Goal: Task Accomplishment & Management: Manage account settings

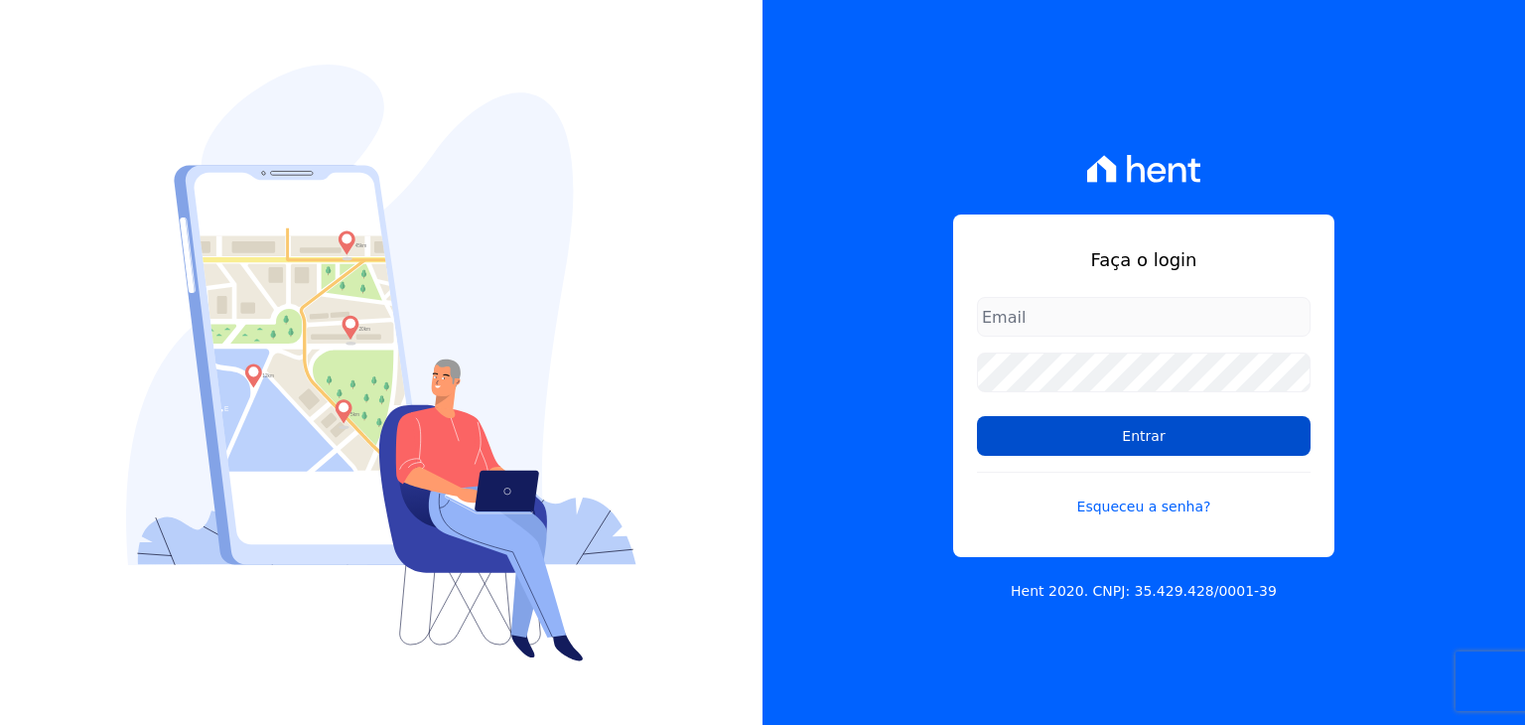
type input "financeiro@vlbarros.com.br"
click at [1156, 445] on input "Entrar" at bounding box center [1144, 436] width 334 height 40
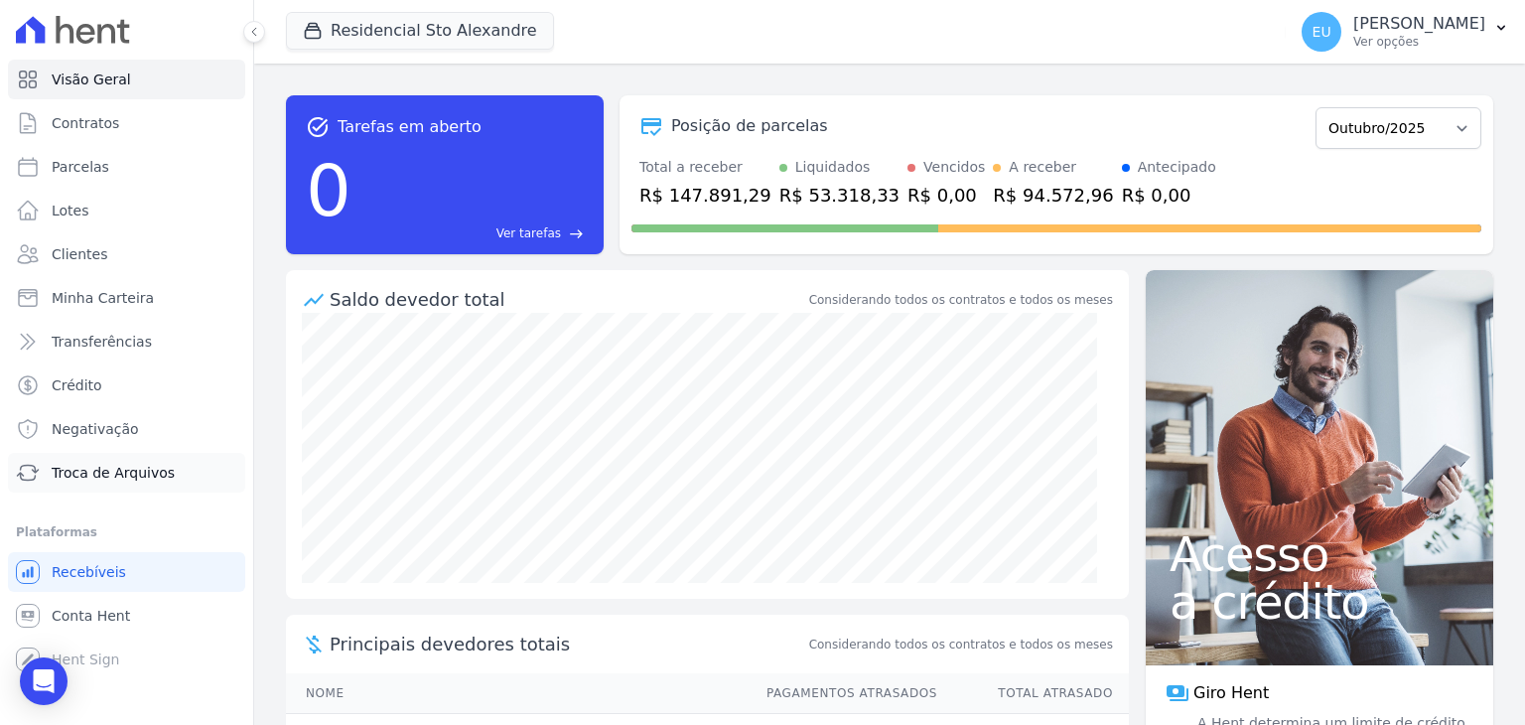
click at [86, 474] on span "Troca de Arquivos" at bounding box center [113, 473] width 123 height 20
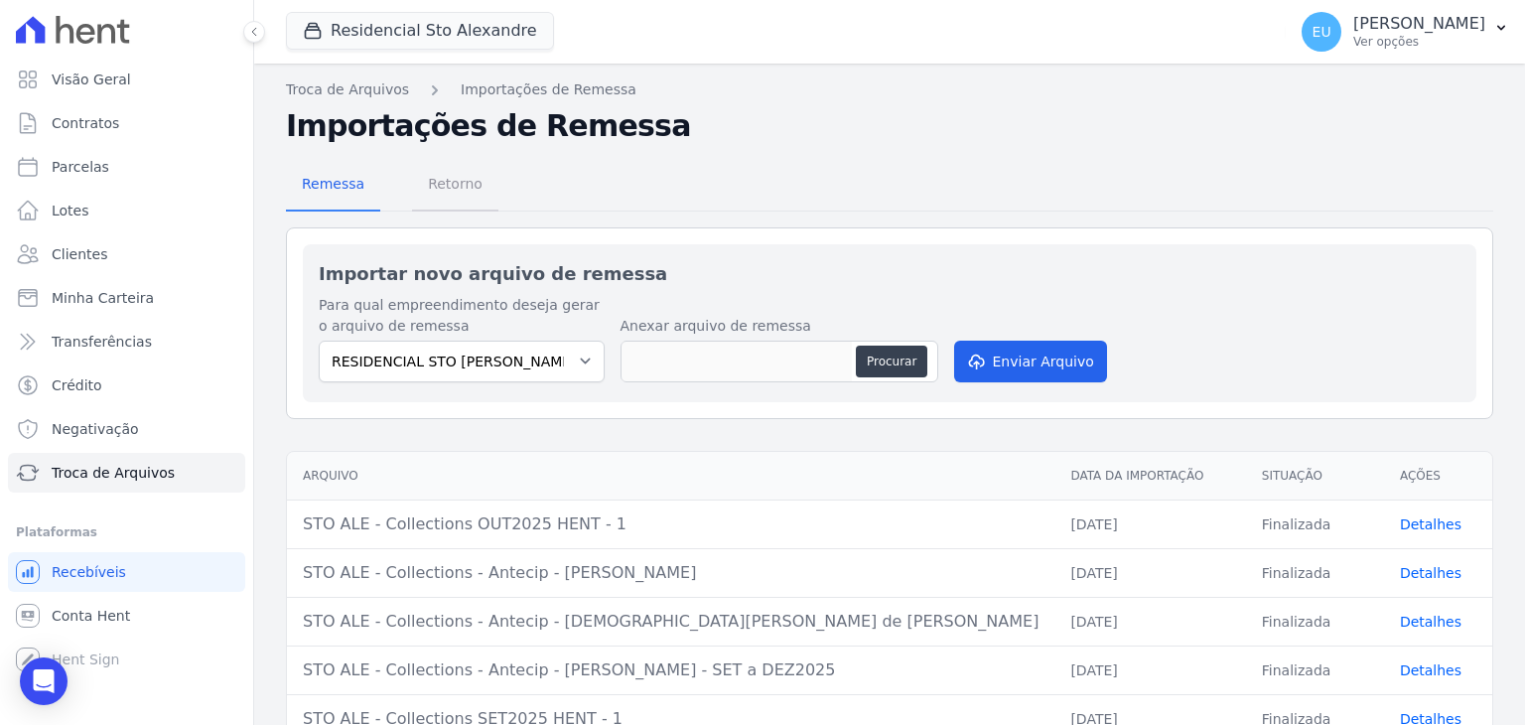
click at [435, 178] on span "Retorno" at bounding box center [455, 184] width 78 height 40
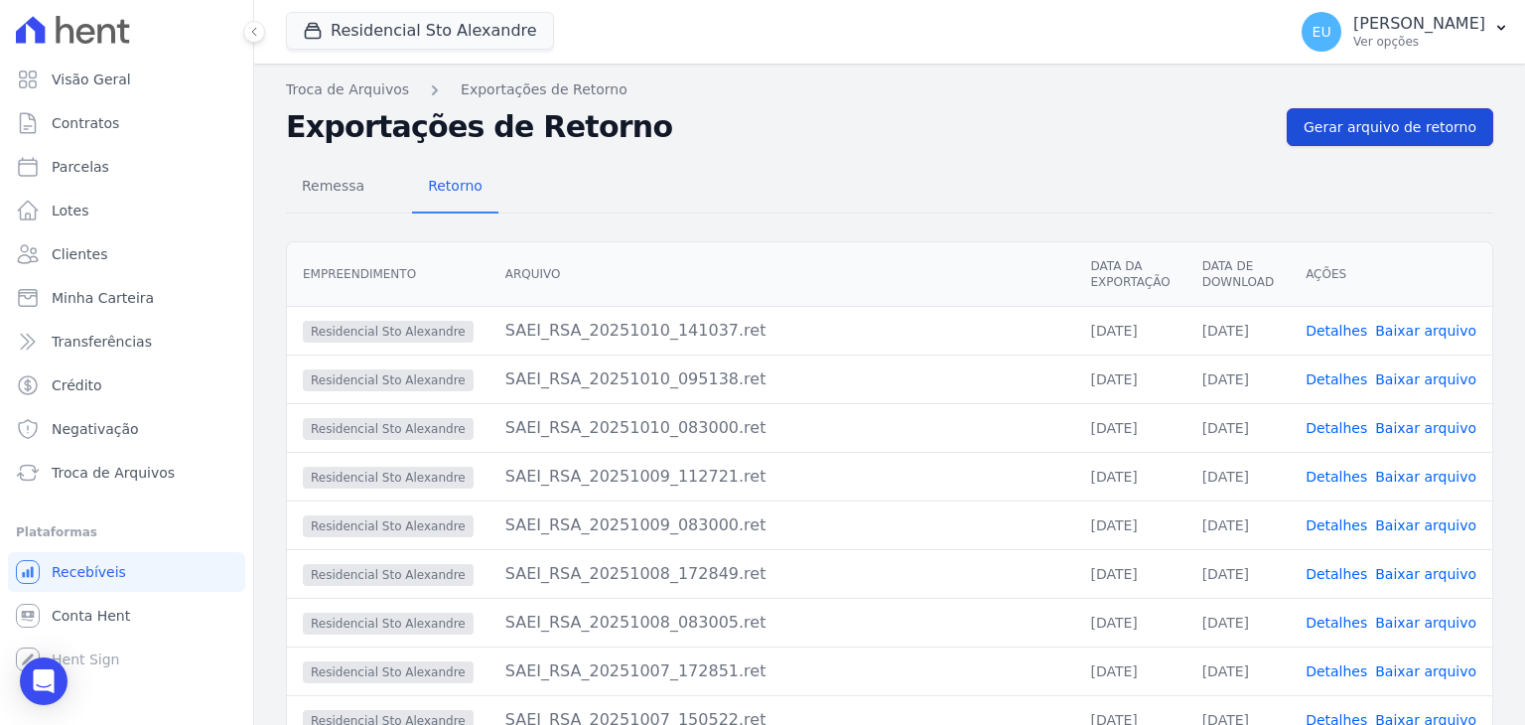
click at [1389, 123] on span "Gerar arquivo de retorno" at bounding box center [1390, 127] width 173 height 20
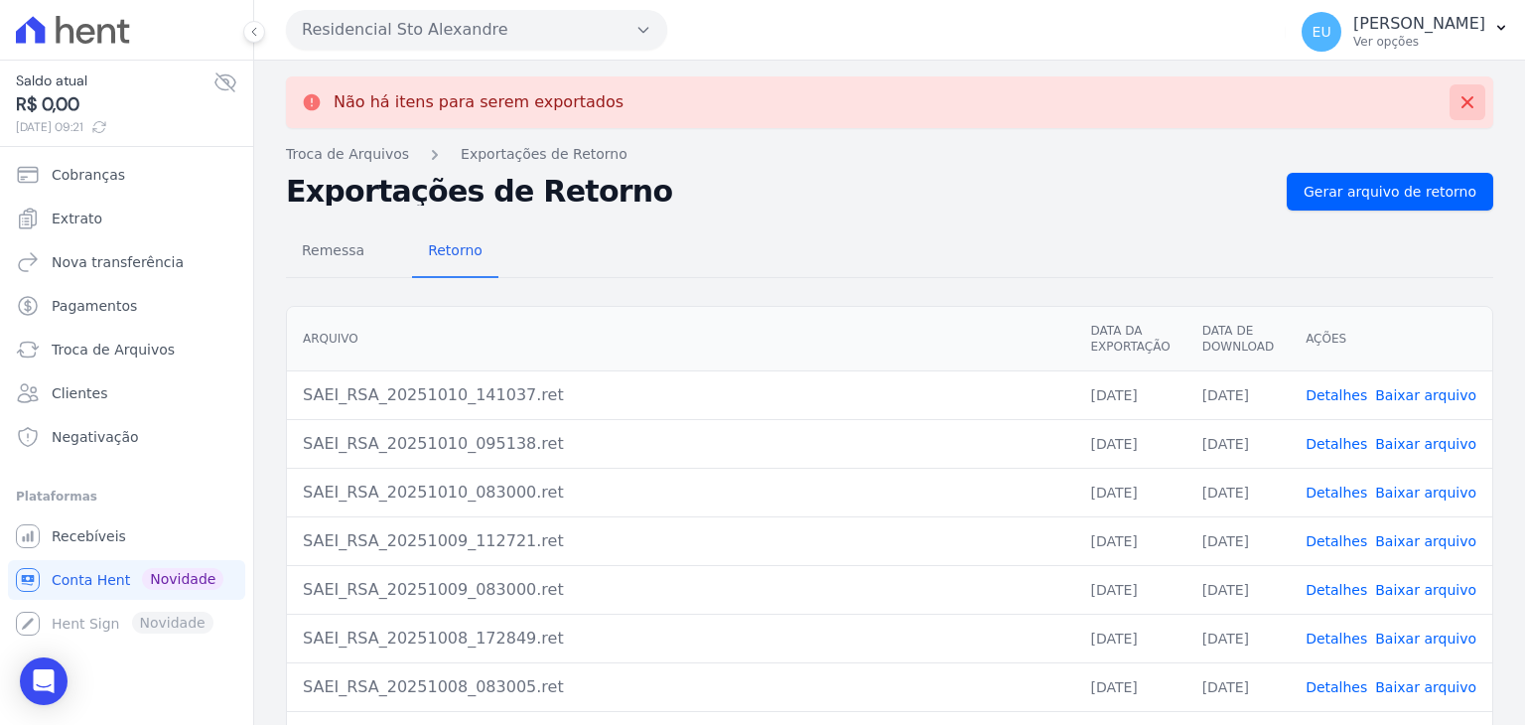
click at [1462, 101] on icon at bounding box center [1468, 102] width 12 height 12
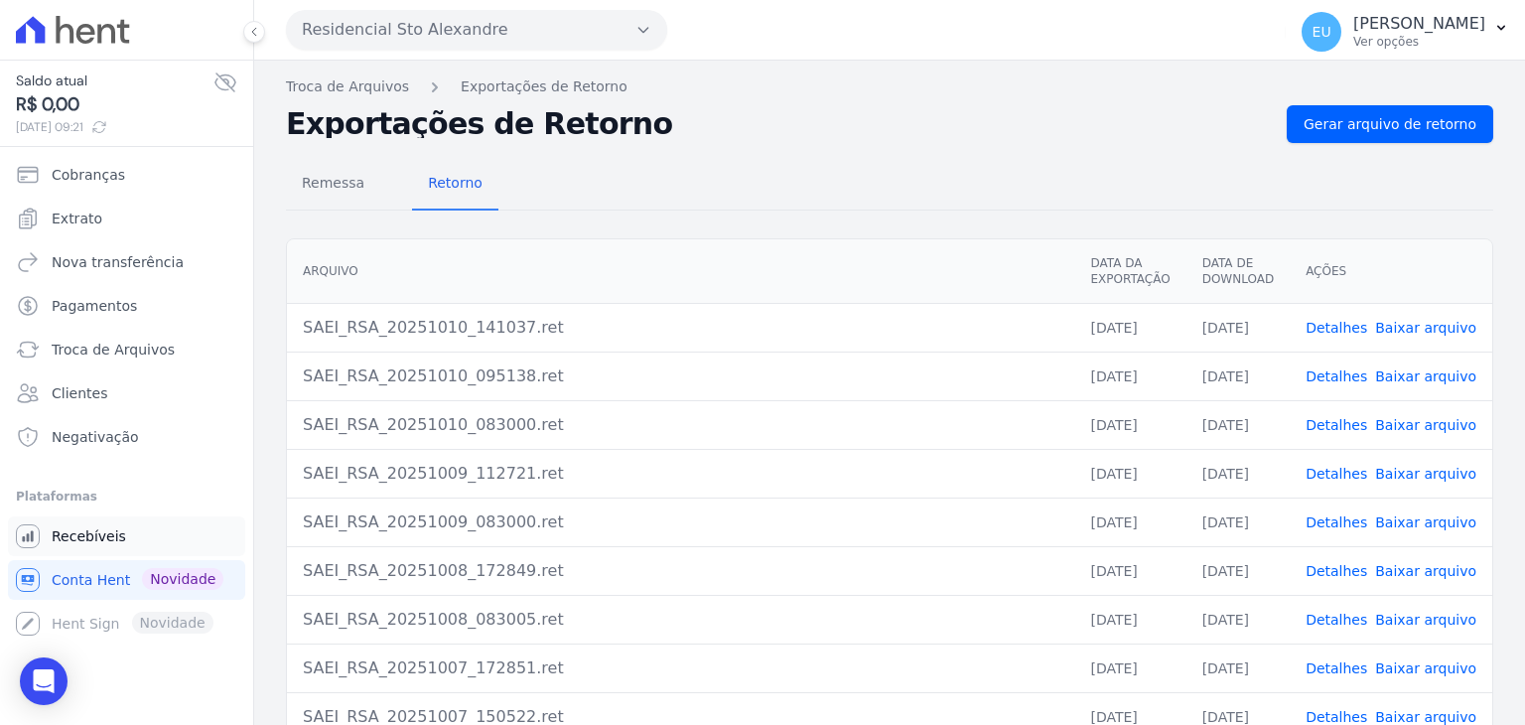
click at [100, 538] on span "Recebíveis" at bounding box center [89, 536] width 74 height 20
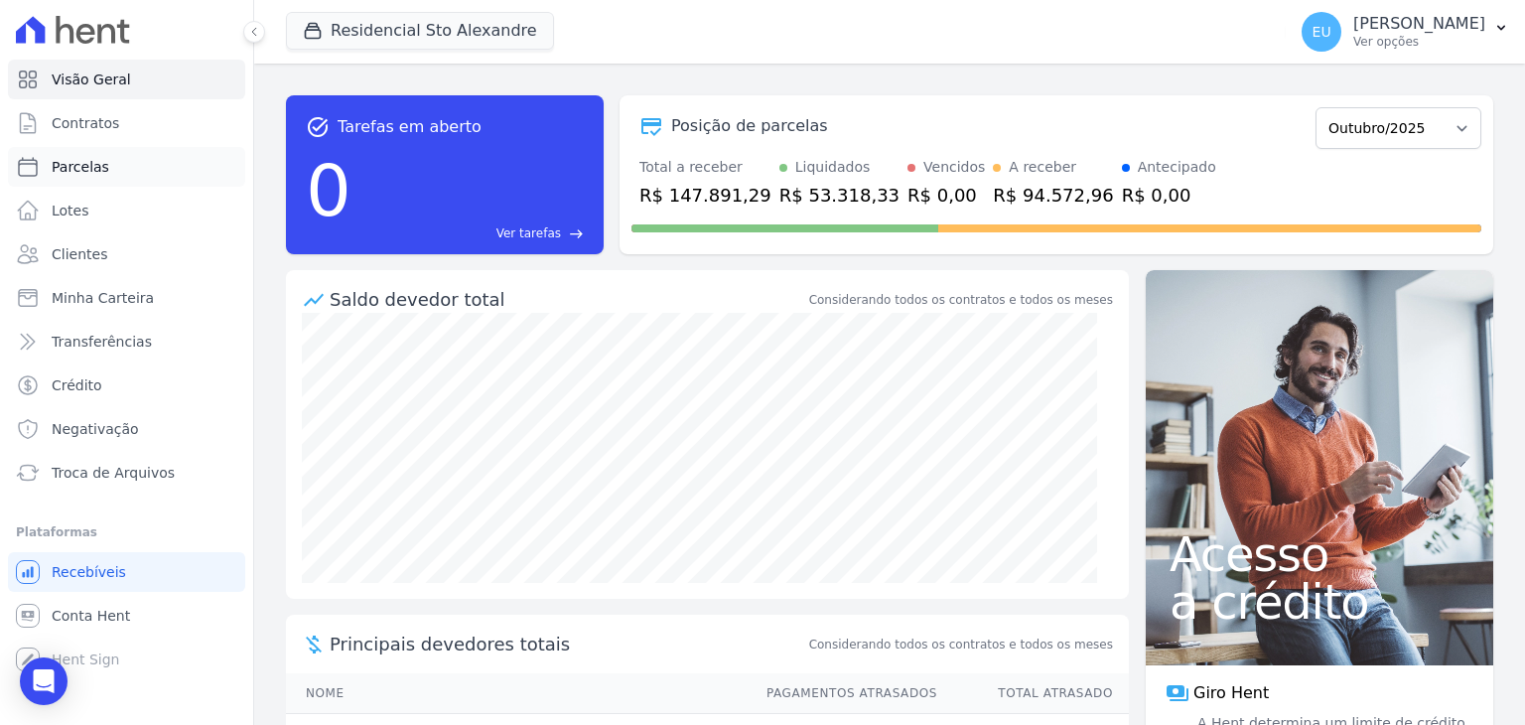
click at [85, 170] on span "Parcelas" at bounding box center [81, 167] width 58 height 20
select select
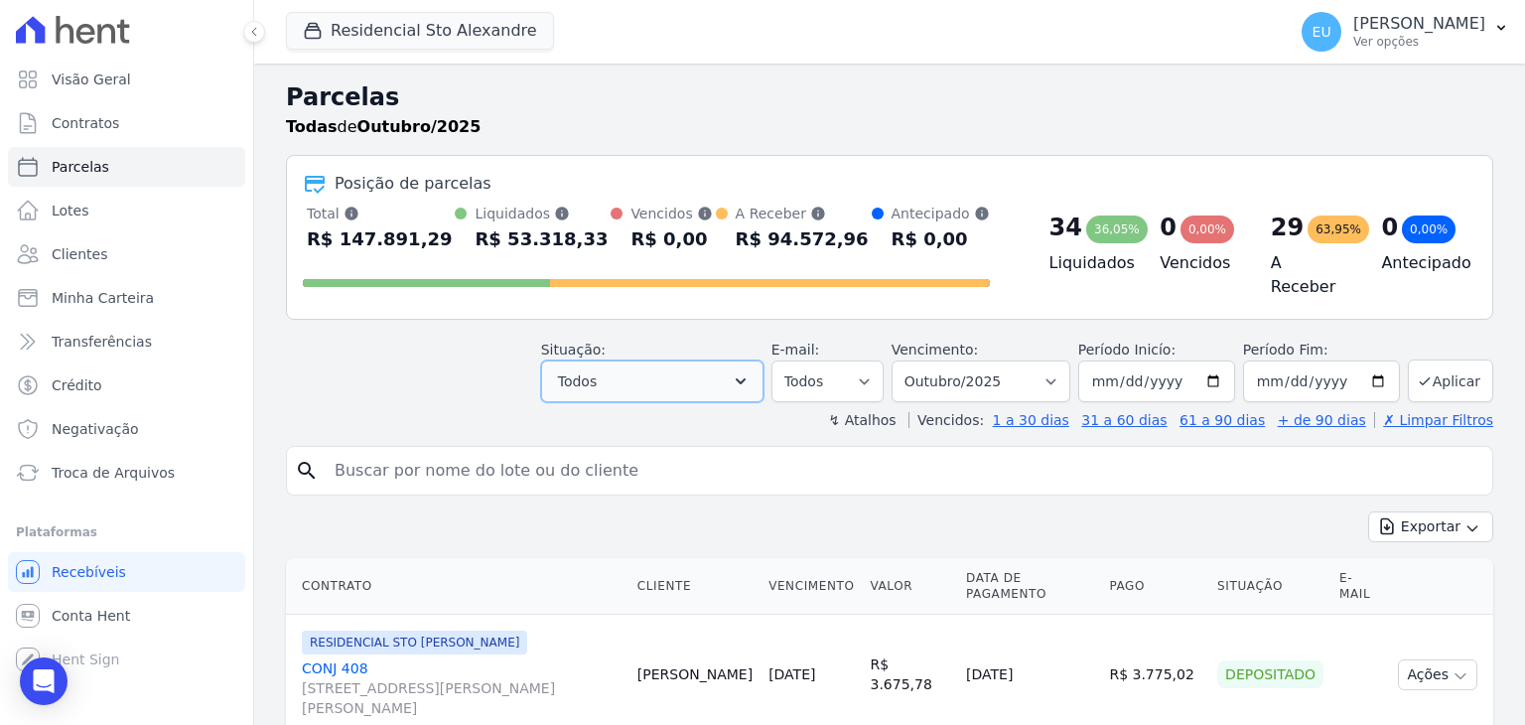
click at [751, 371] on icon "button" at bounding box center [741, 381] width 20 height 20
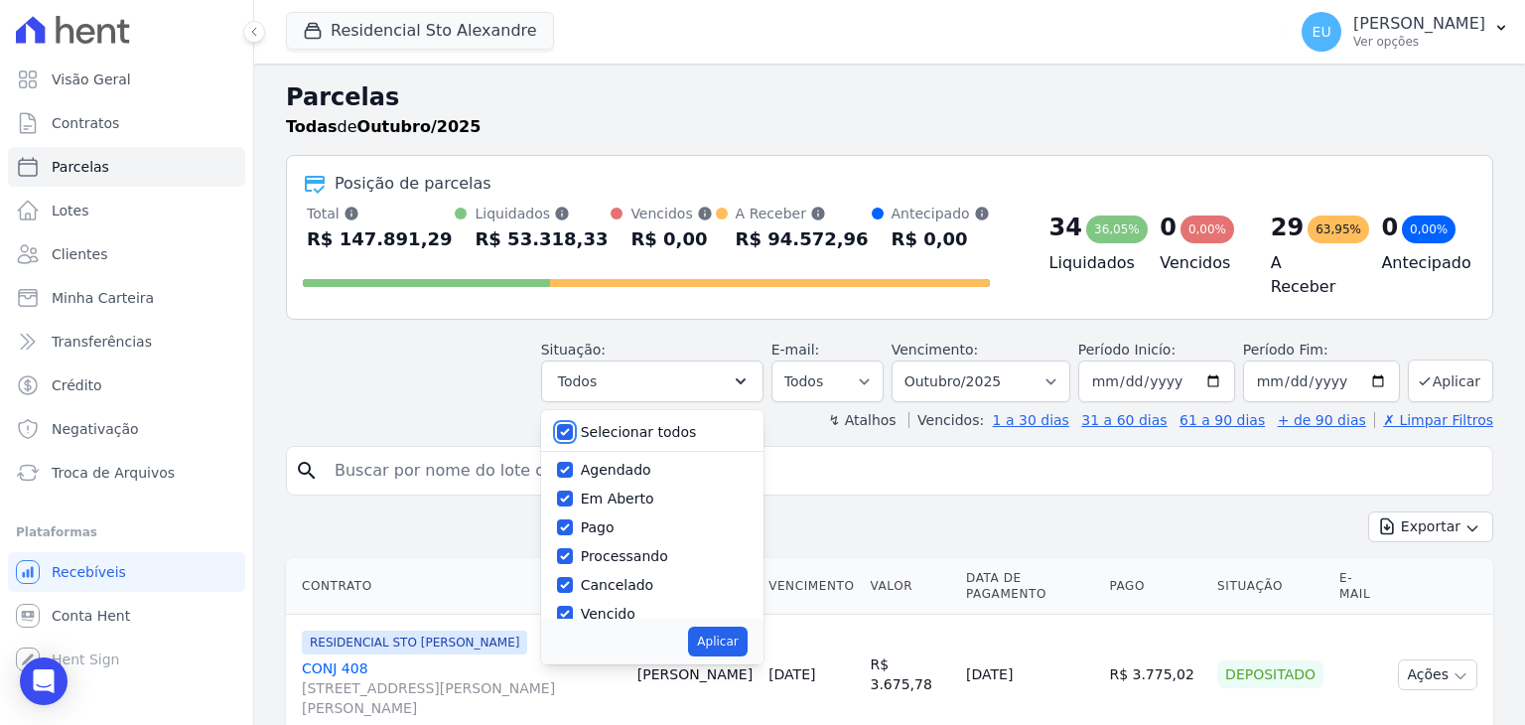
click at [573, 424] on input "Selecionar todos" at bounding box center [565, 432] width 16 height 16
checkbox input "false"
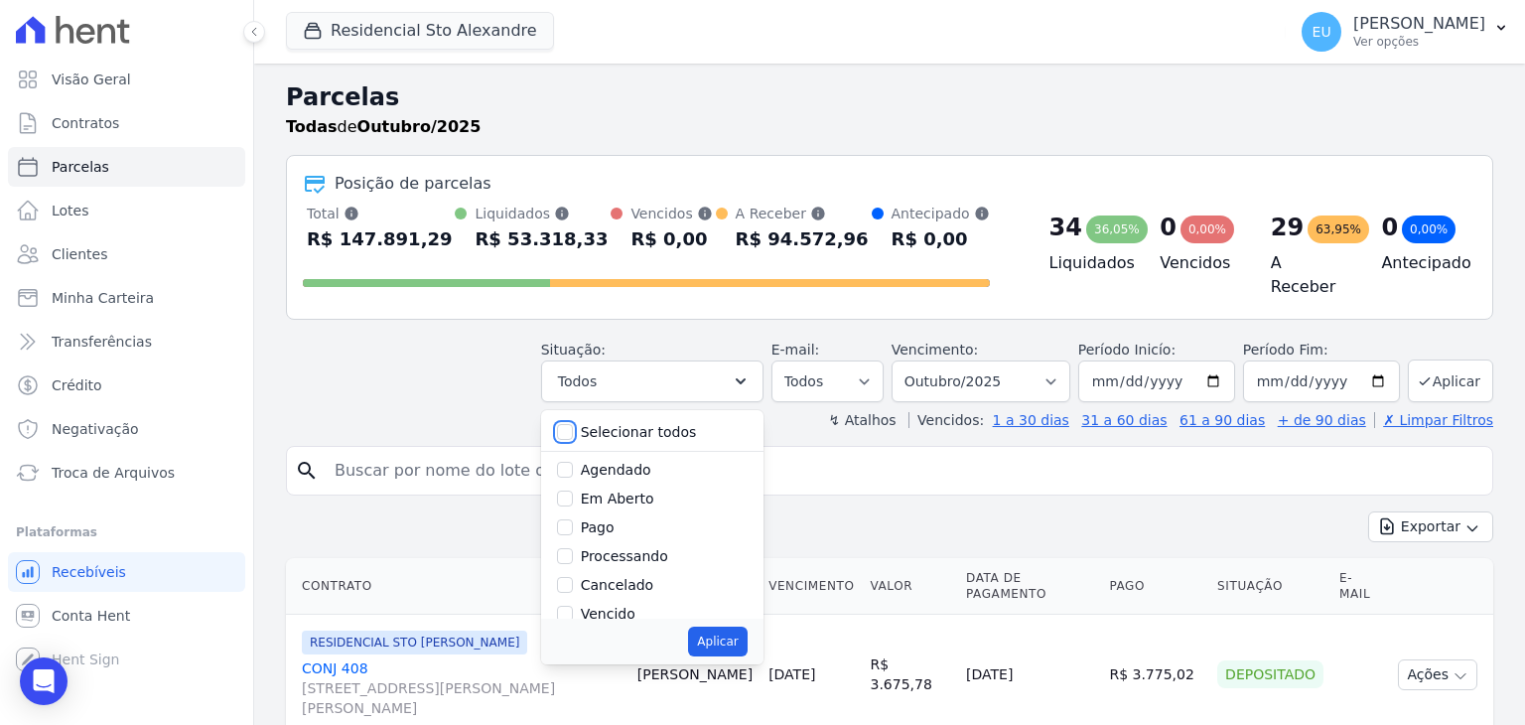
checkbox input "false"
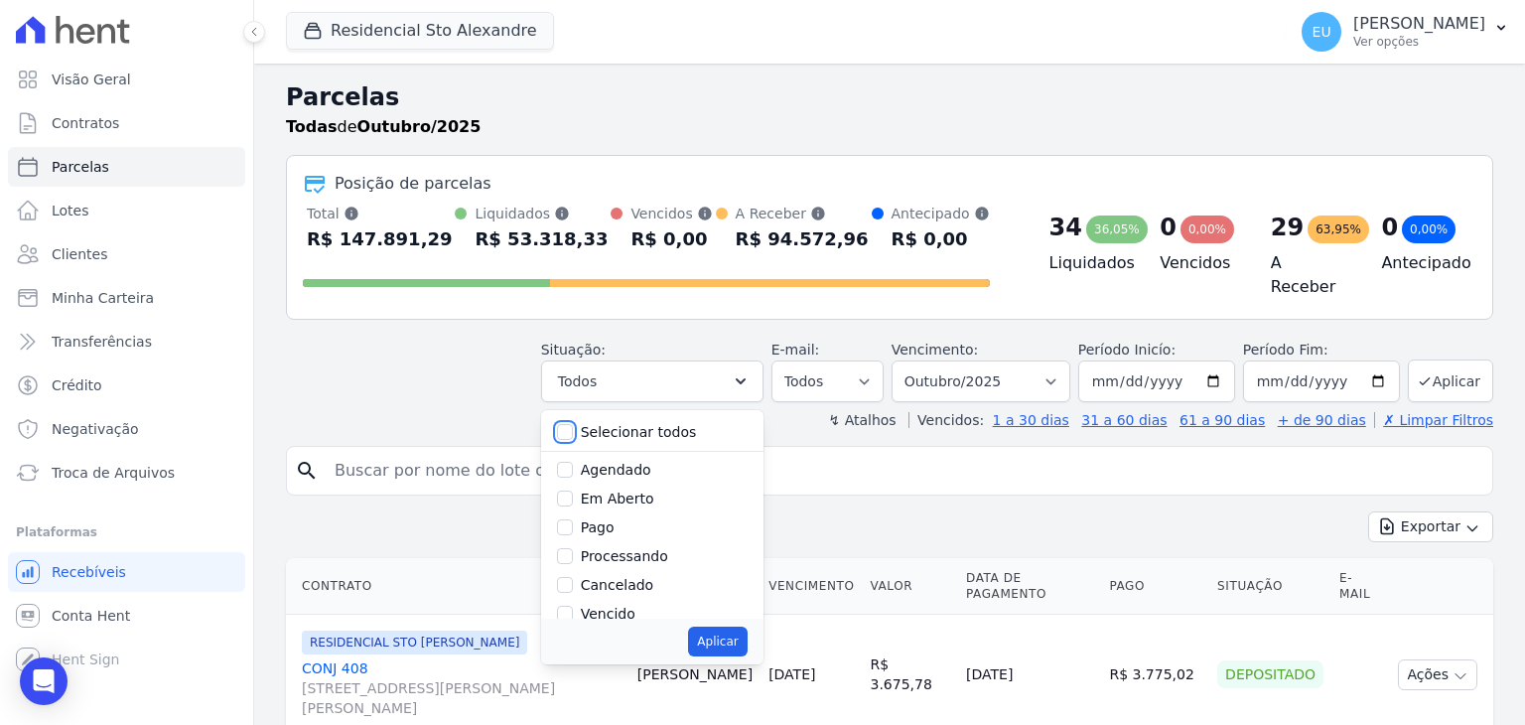
checkbox input "false"
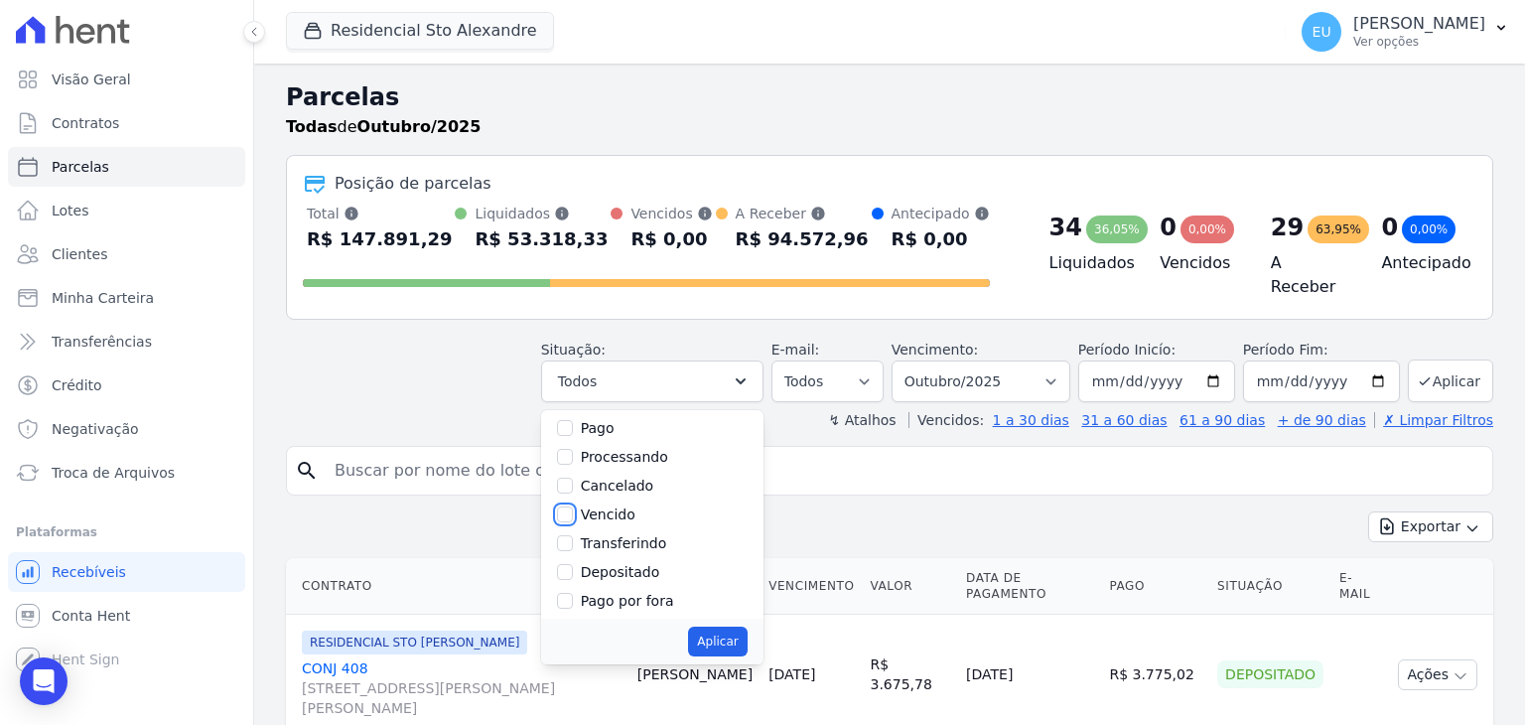
click at [573, 506] on input "Vencido" at bounding box center [565, 514] width 16 height 16
checkbox input "true"
click at [726, 627] on button "Aplicar" at bounding box center [717, 642] width 59 height 30
select select "overdue"
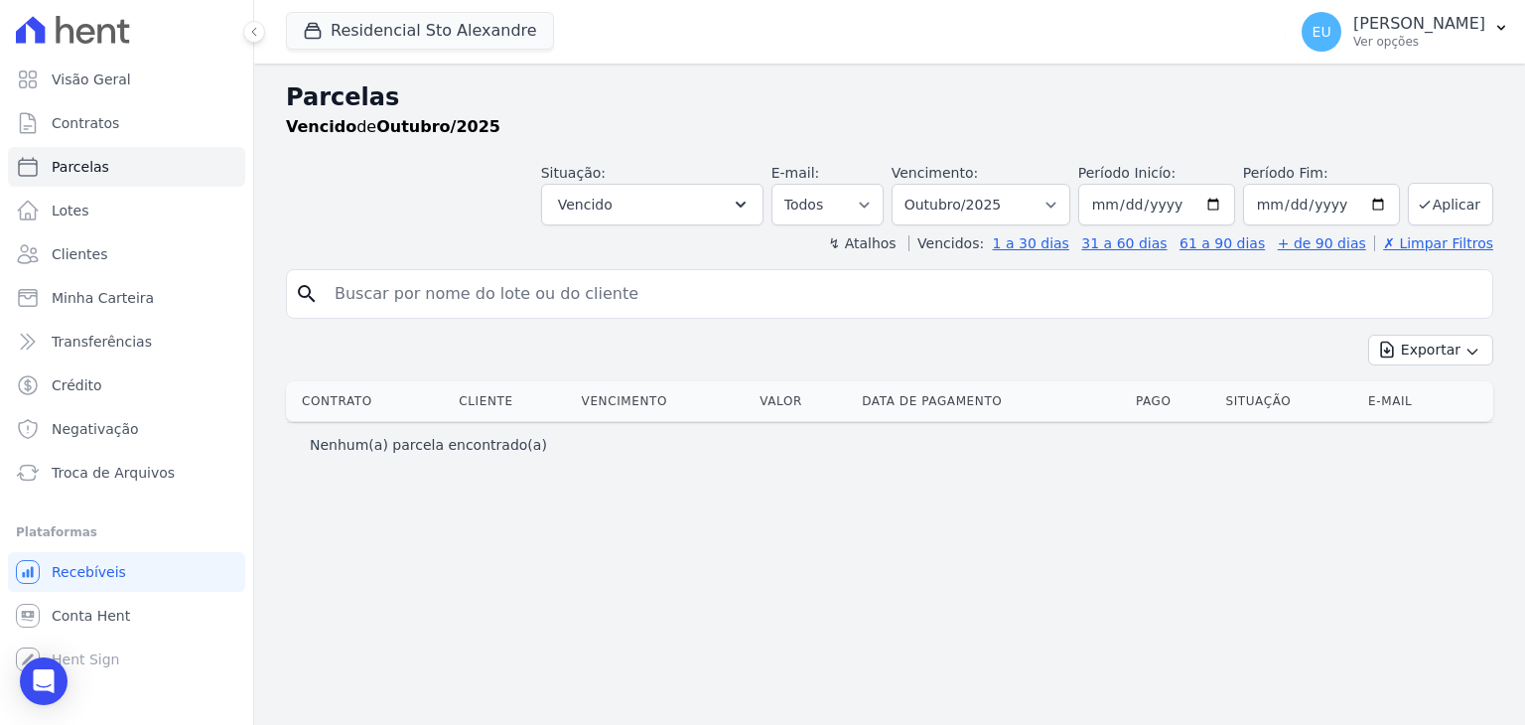
select select
click at [1069, 202] on select "Filtrar por período ──────── Todos os meses Março/2020 Abril/2020 Maio/2020 Jun…" at bounding box center [981, 205] width 179 height 42
select select "date_range_filter"
click at [922, 184] on select "Filtrar por período ──────── Todos os meses Março/2020 Abril/2020 Maio/2020 Jun…" at bounding box center [981, 205] width 179 height 42
click at [1137, 198] on input "[DATE]" at bounding box center [1156, 205] width 157 height 42
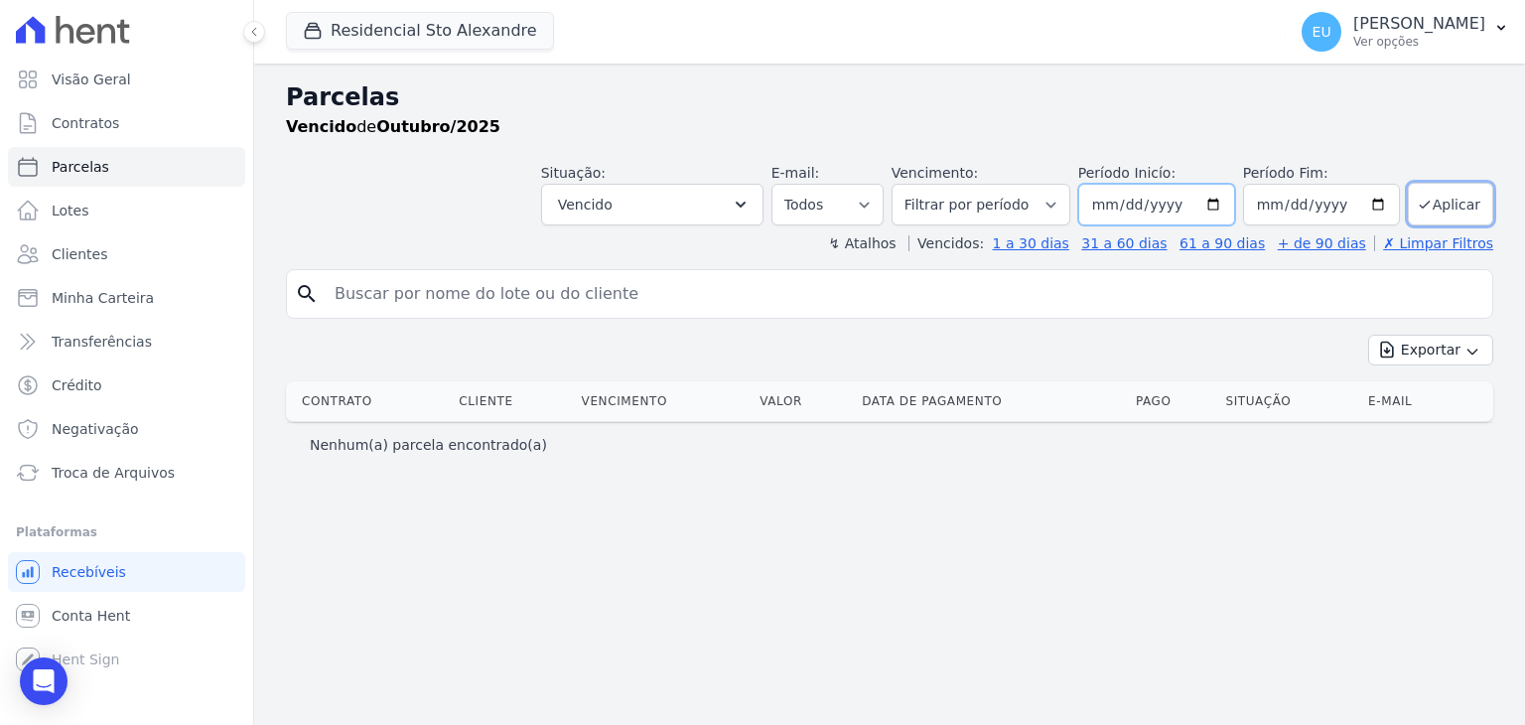
type input "2025-04-01"
click at [1442, 206] on button "Aplicar" at bounding box center [1450, 204] width 85 height 43
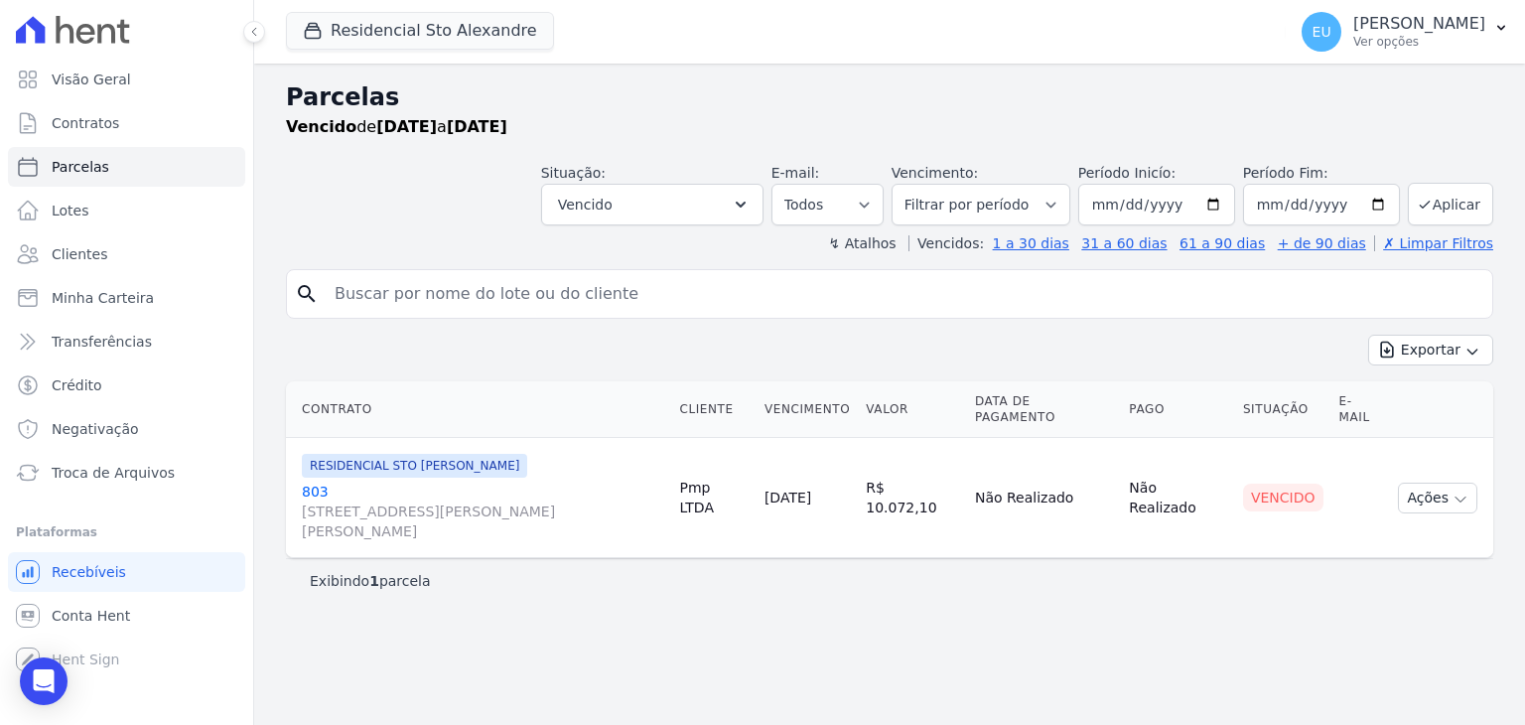
select select
click at [98, 474] on span "Troca de Arquivos" at bounding box center [113, 473] width 123 height 20
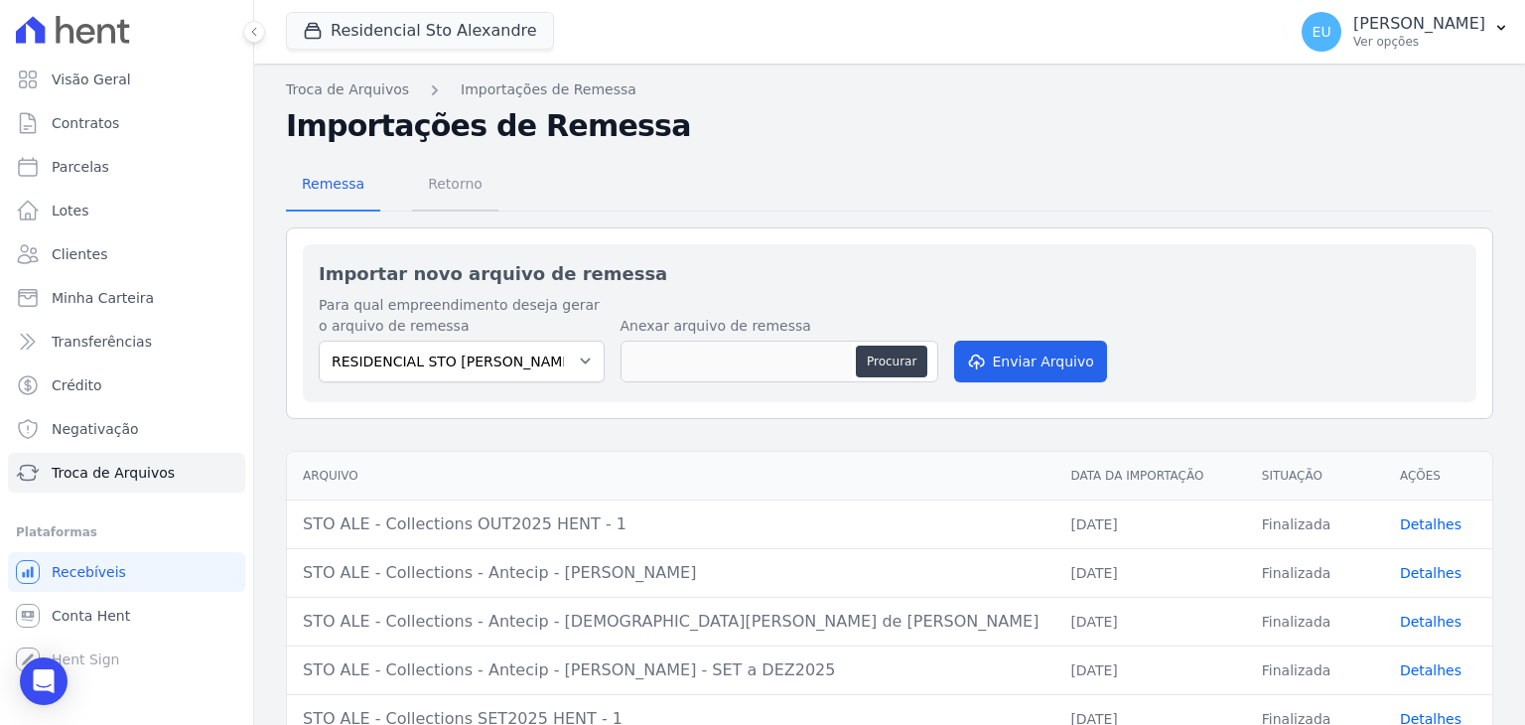
click at [454, 179] on span "Retorno" at bounding box center [455, 184] width 78 height 40
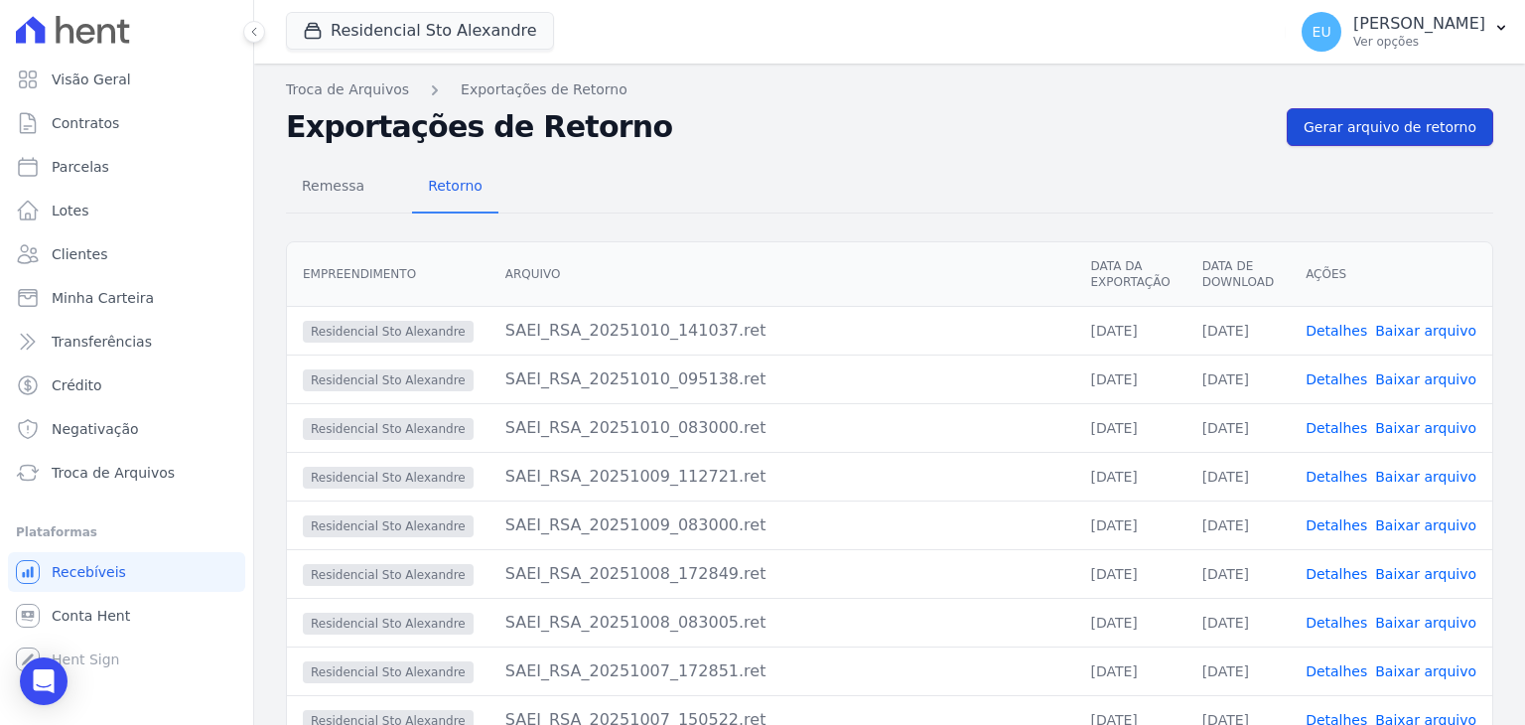
click at [1370, 122] on span "Gerar arquivo de retorno" at bounding box center [1390, 127] width 173 height 20
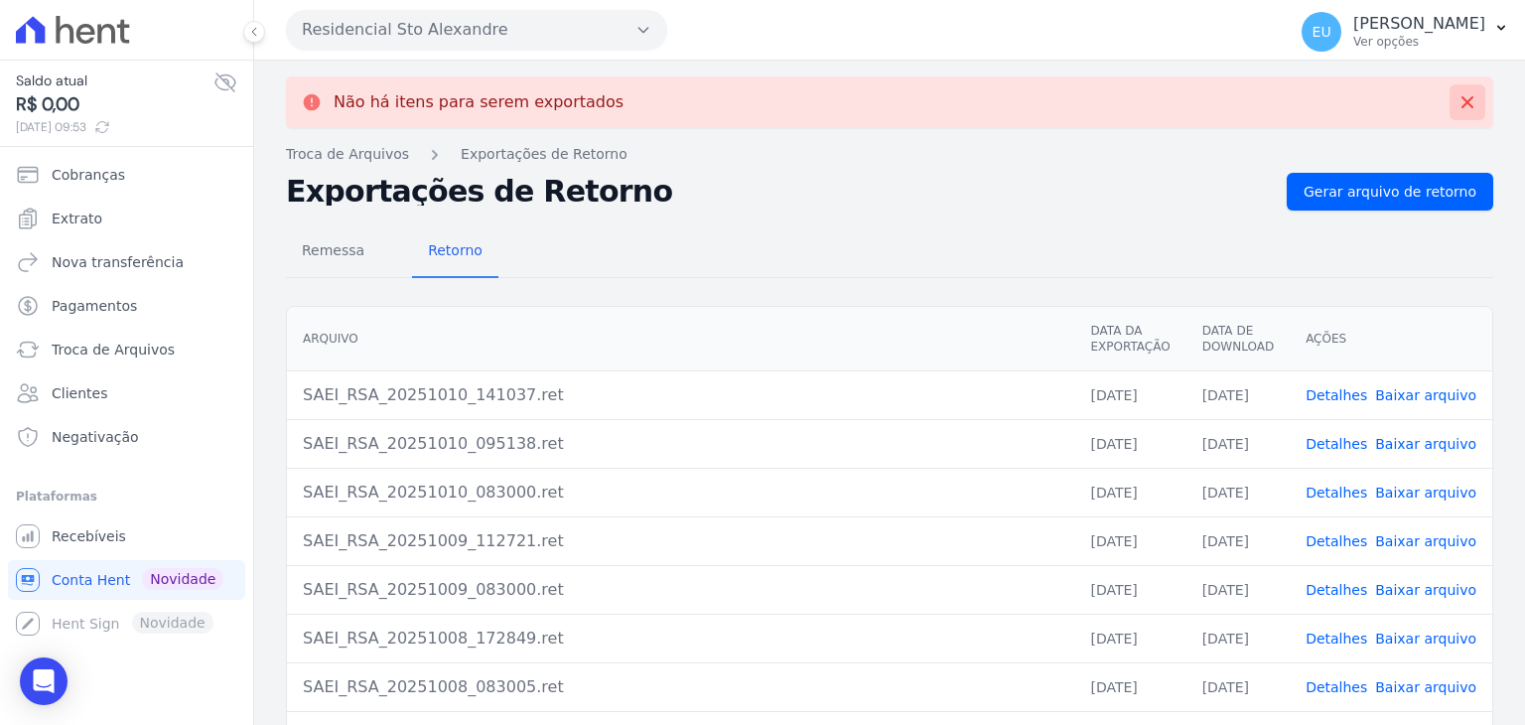
click at [1458, 93] on icon at bounding box center [1468, 102] width 20 height 20
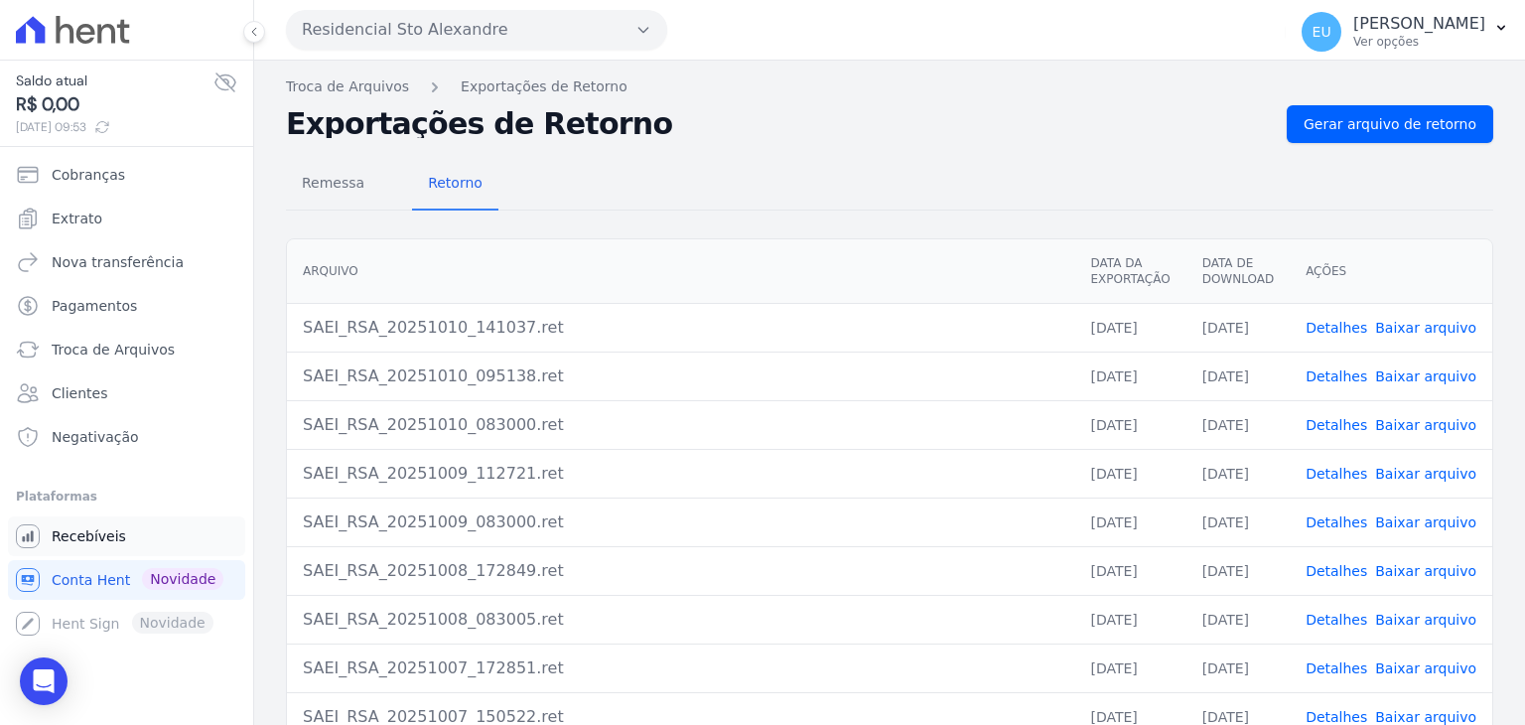
click at [87, 528] on span "Recebíveis" at bounding box center [89, 536] width 74 height 20
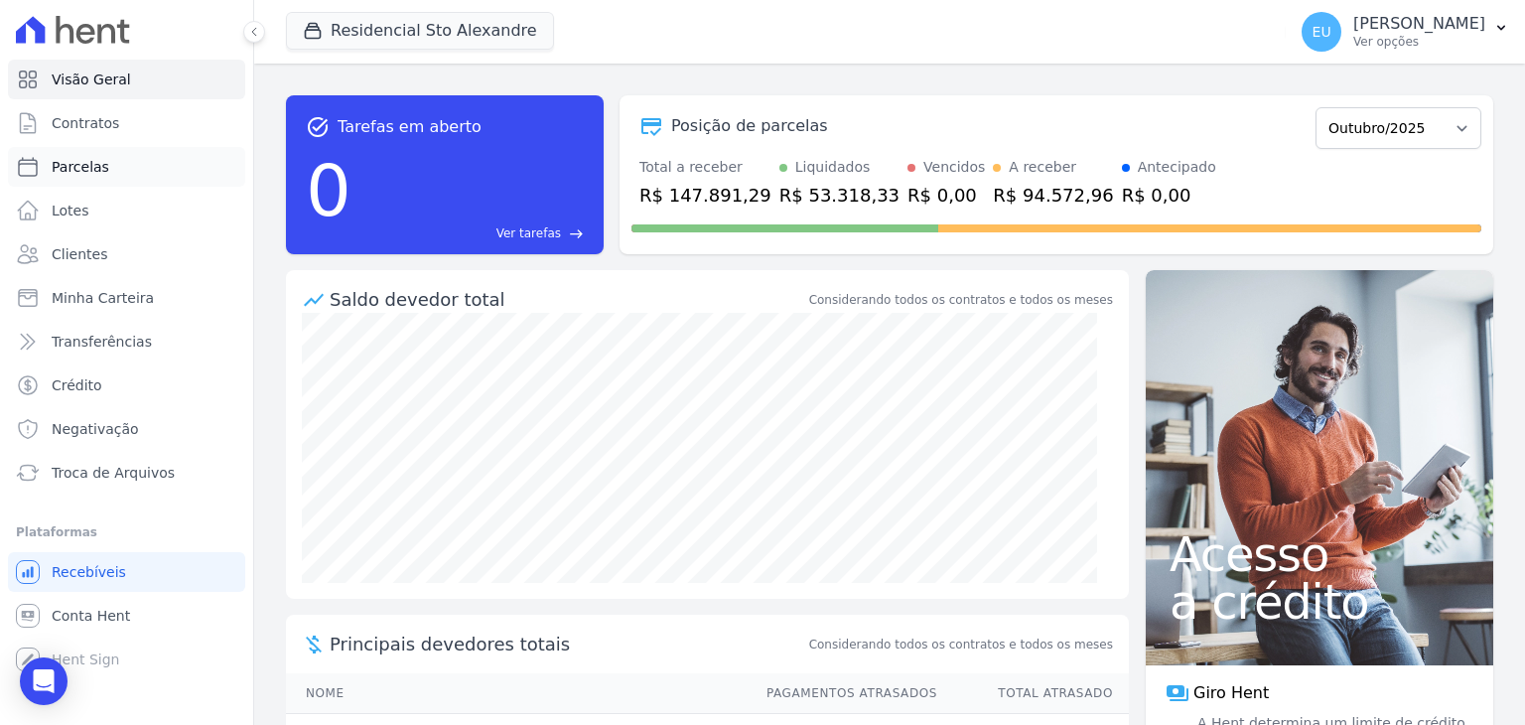
click at [78, 164] on span "Parcelas" at bounding box center [81, 167] width 58 height 20
select select
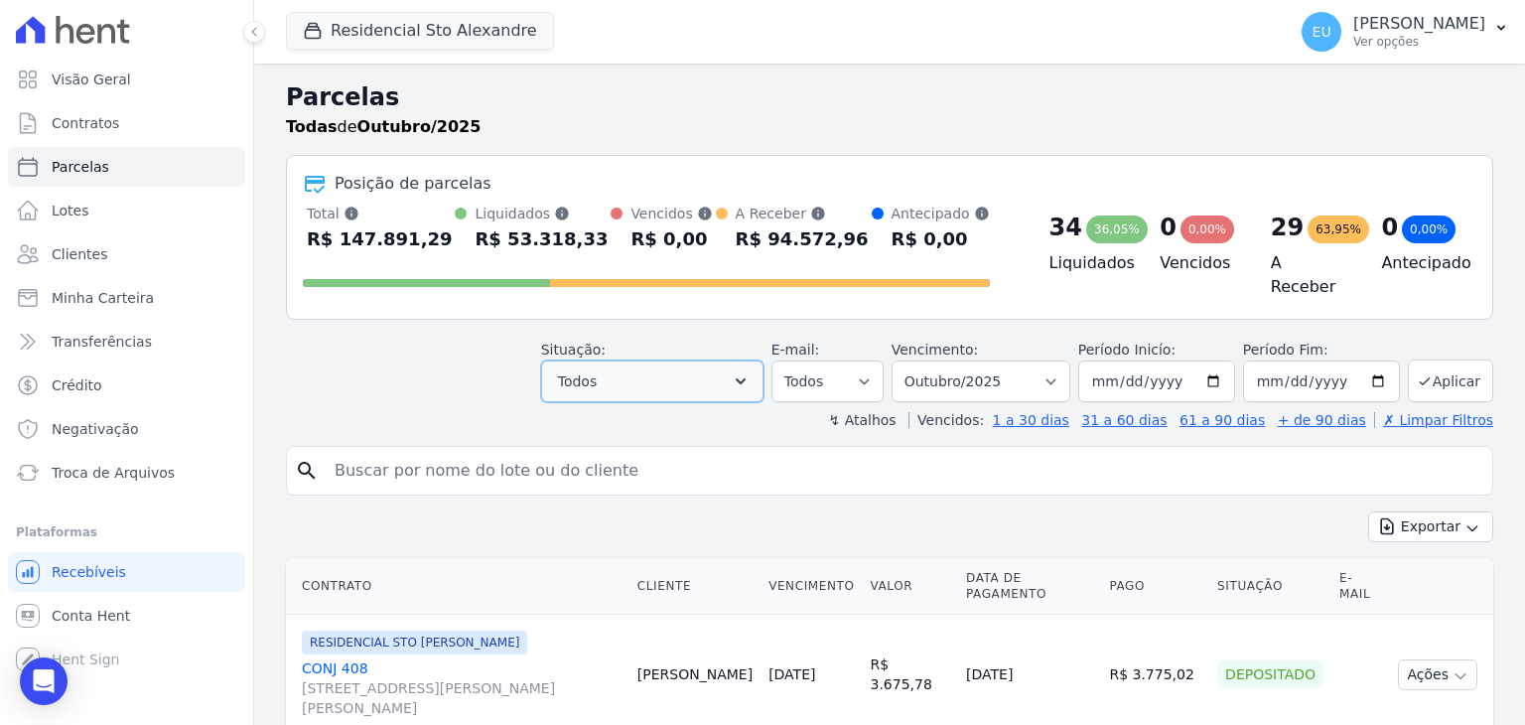
click at [734, 369] on button "Todos" at bounding box center [652, 381] width 222 height 42
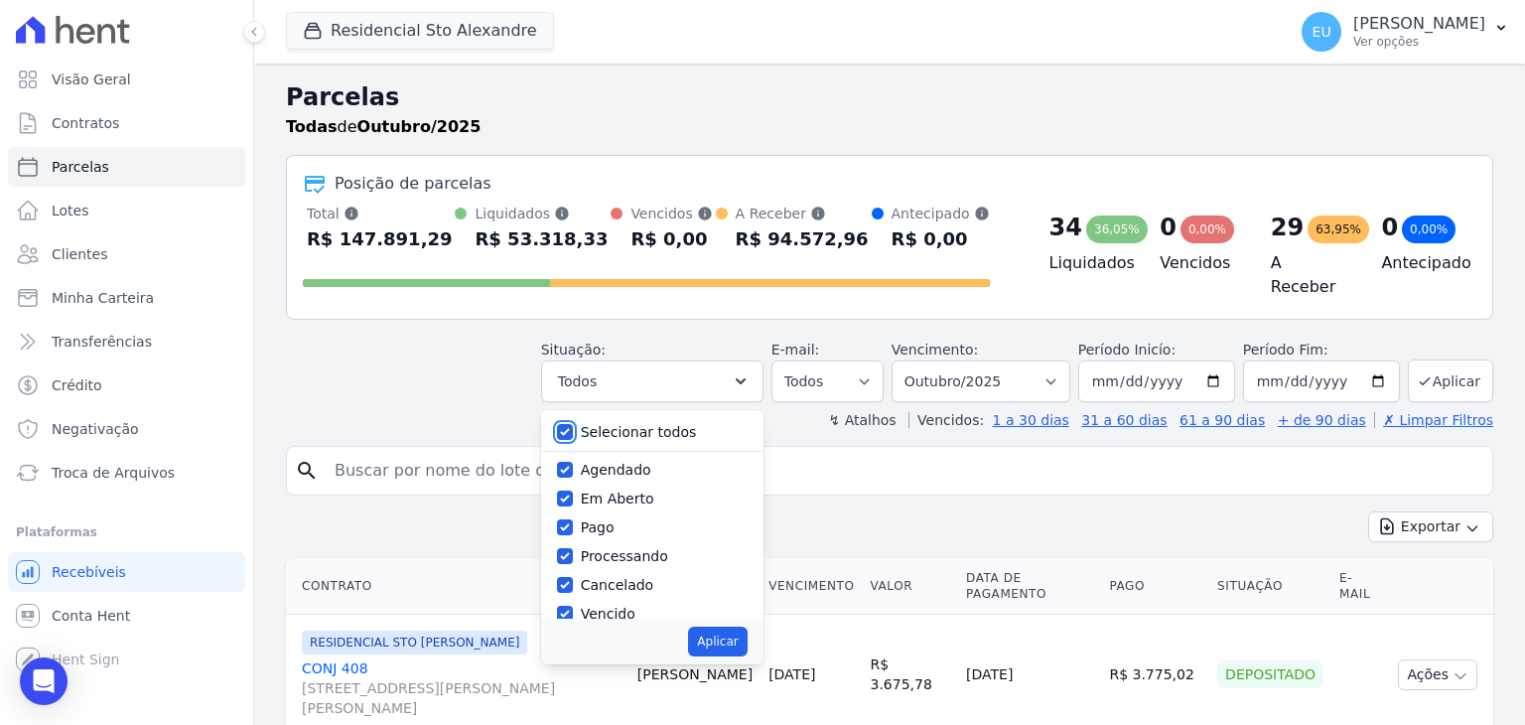
click at [573, 424] on input "Selecionar todos" at bounding box center [565, 432] width 16 height 16
checkbox input "false"
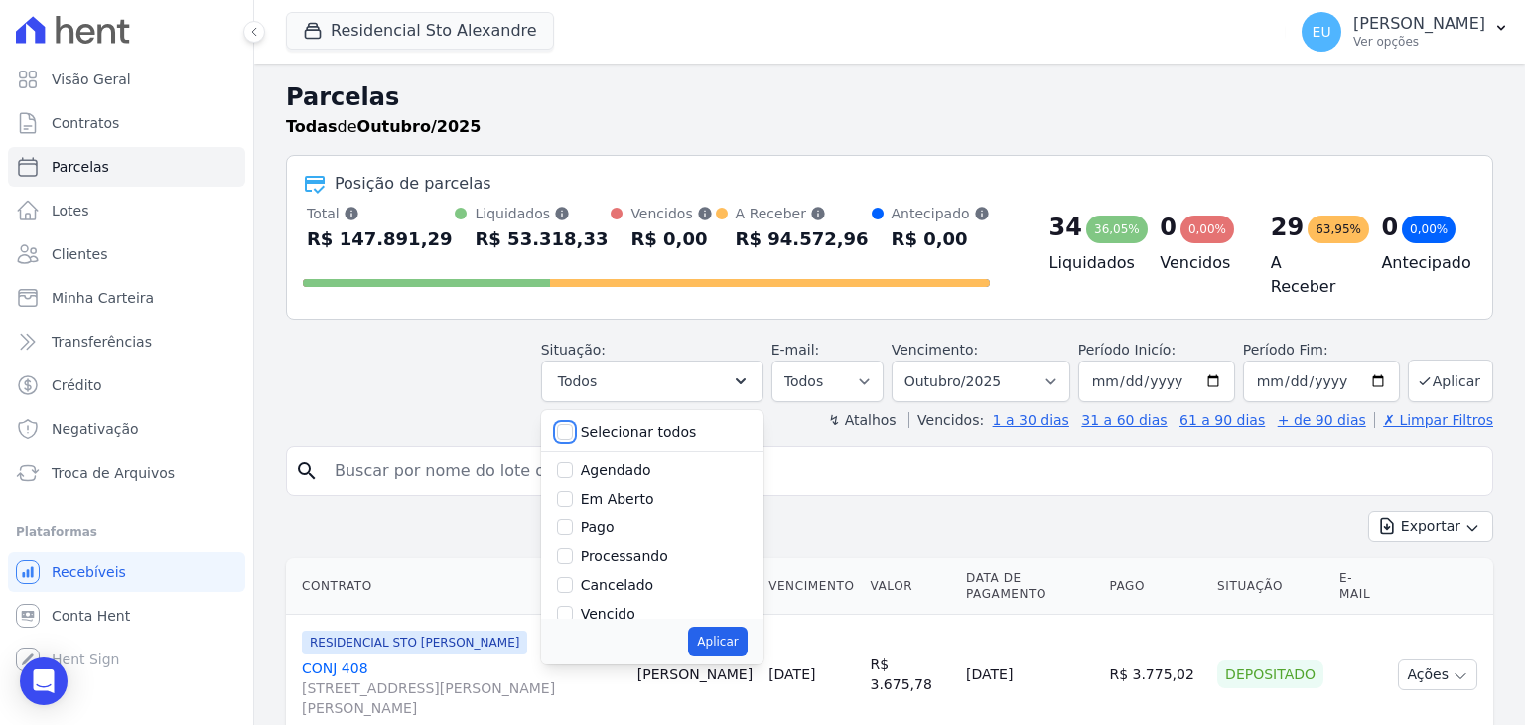
checkbox input "false"
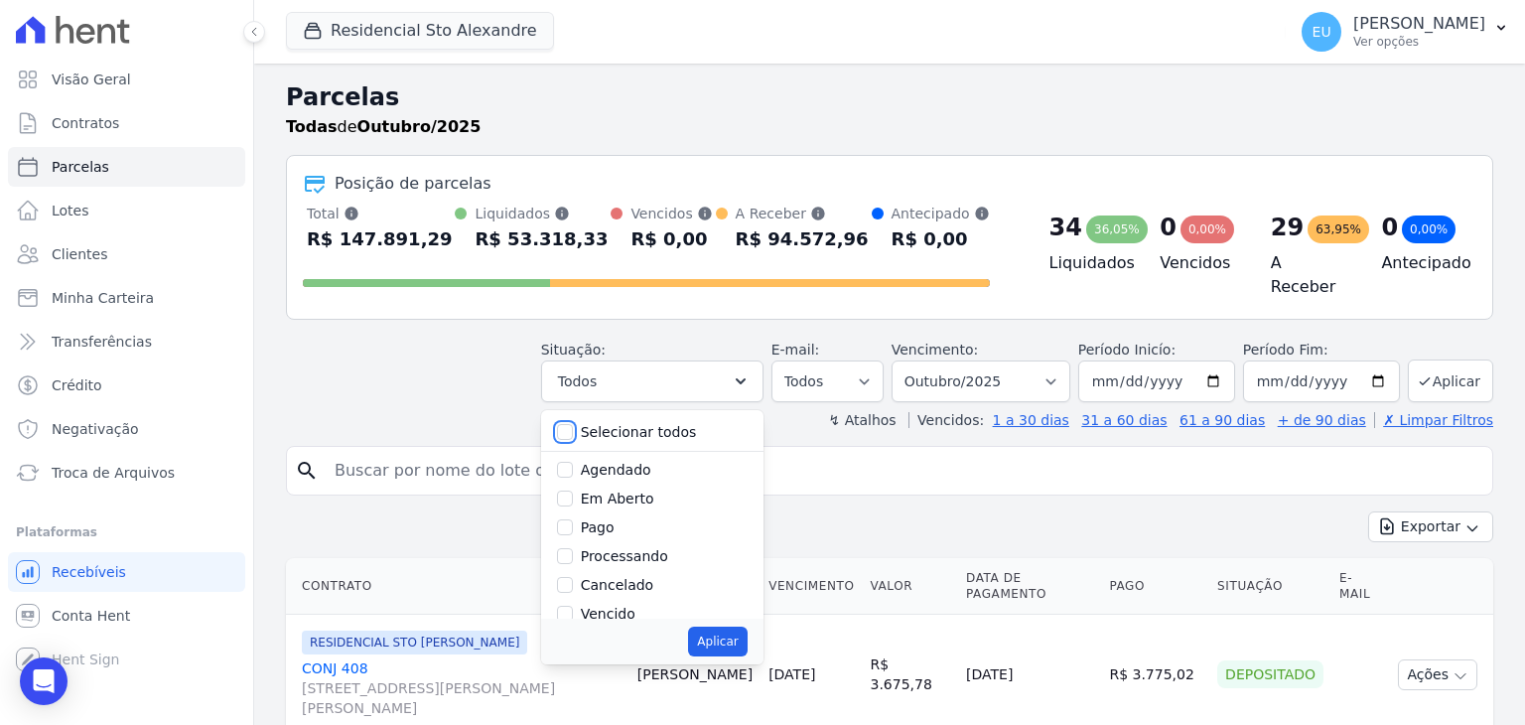
checkbox input "false"
click at [573, 490] on input "Em Aberto" at bounding box center [565, 498] width 16 height 16
checkbox input "true"
click at [727, 628] on button "Aplicar" at bounding box center [717, 642] width 59 height 30
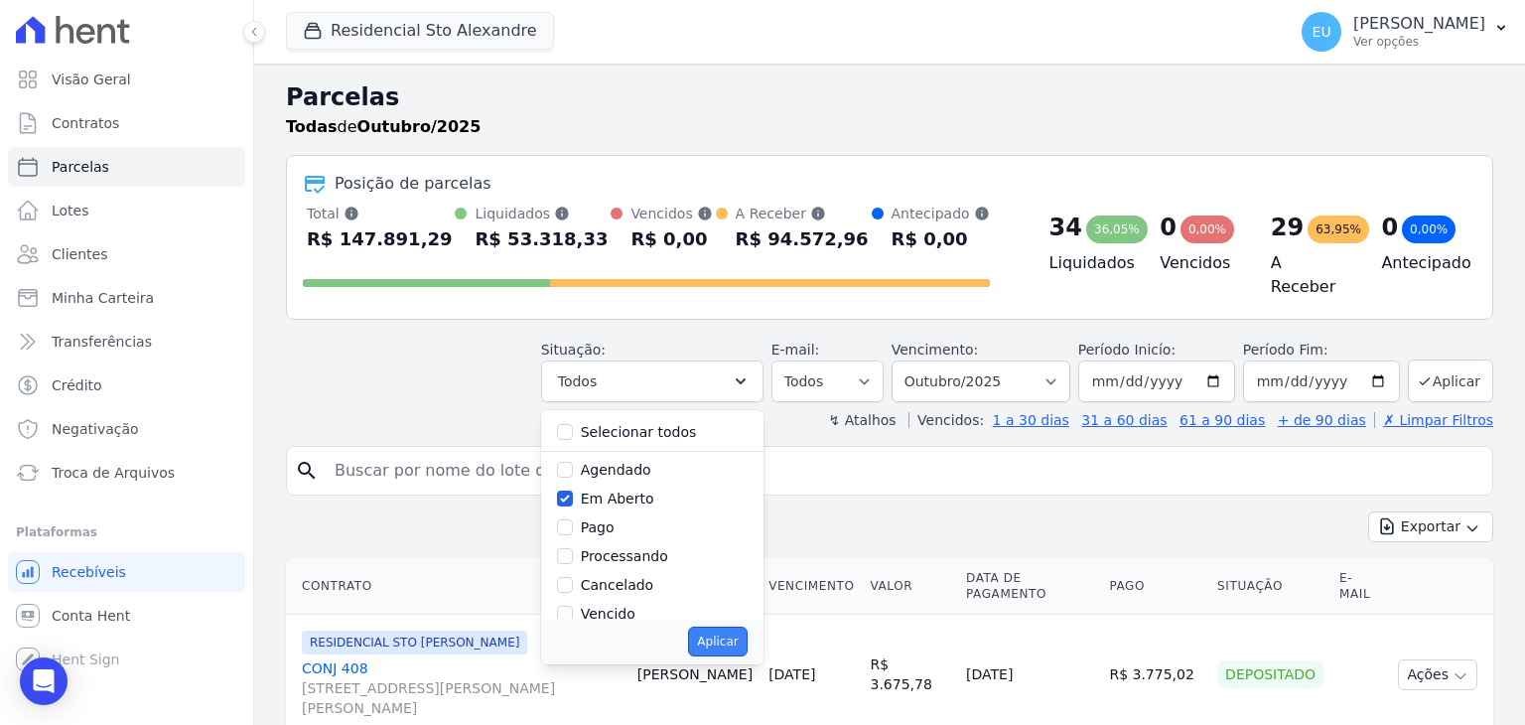
select select "pending"
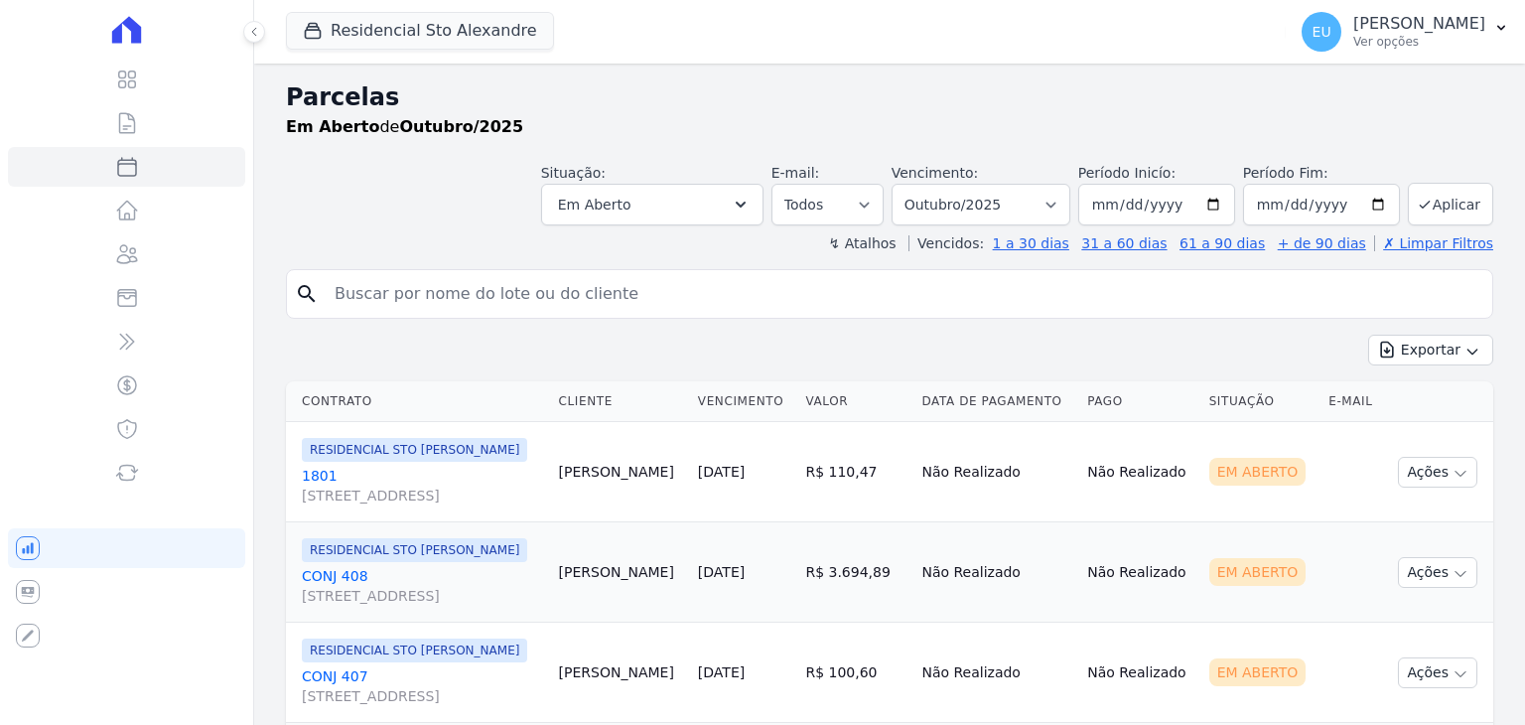
select select
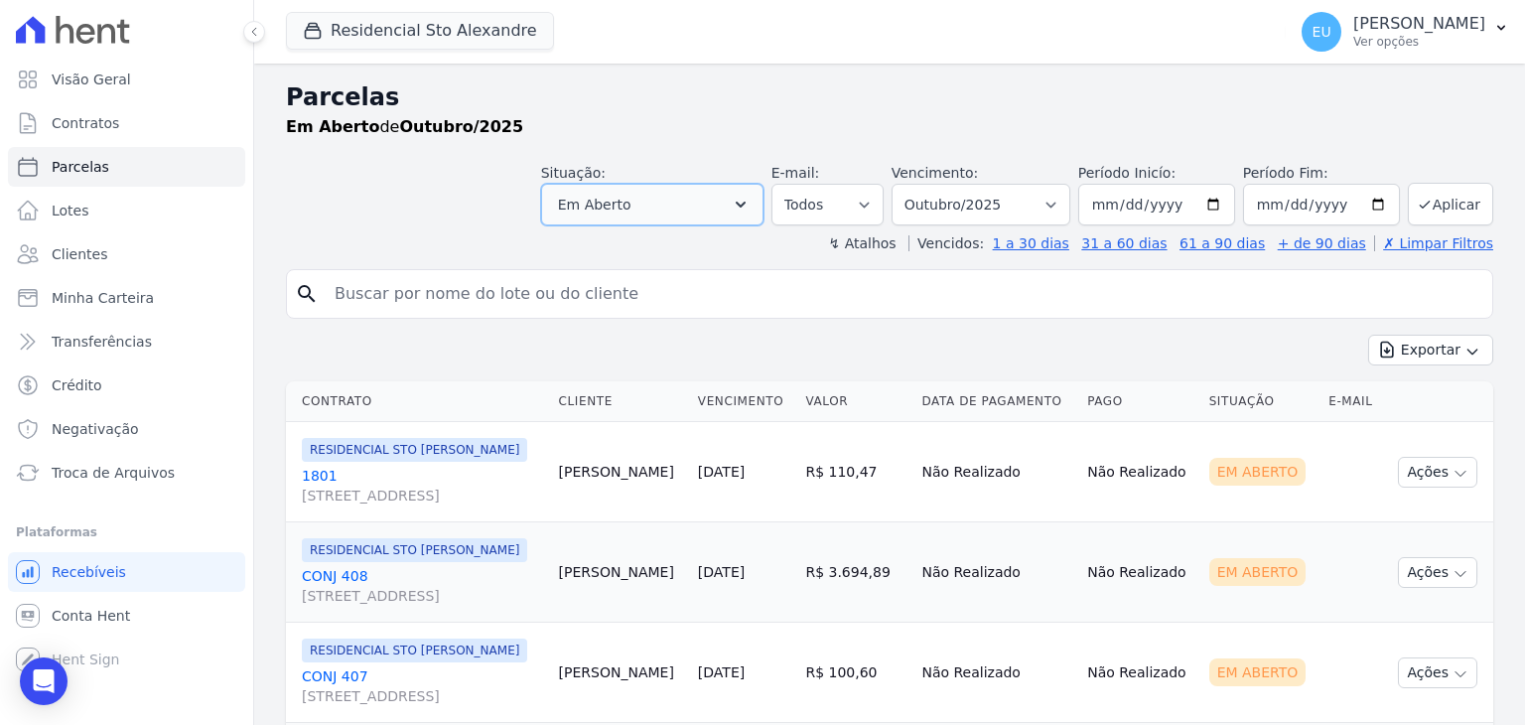
click at [751, 201] on icon "button" at bounding box center [741, 205] width 20 height 20
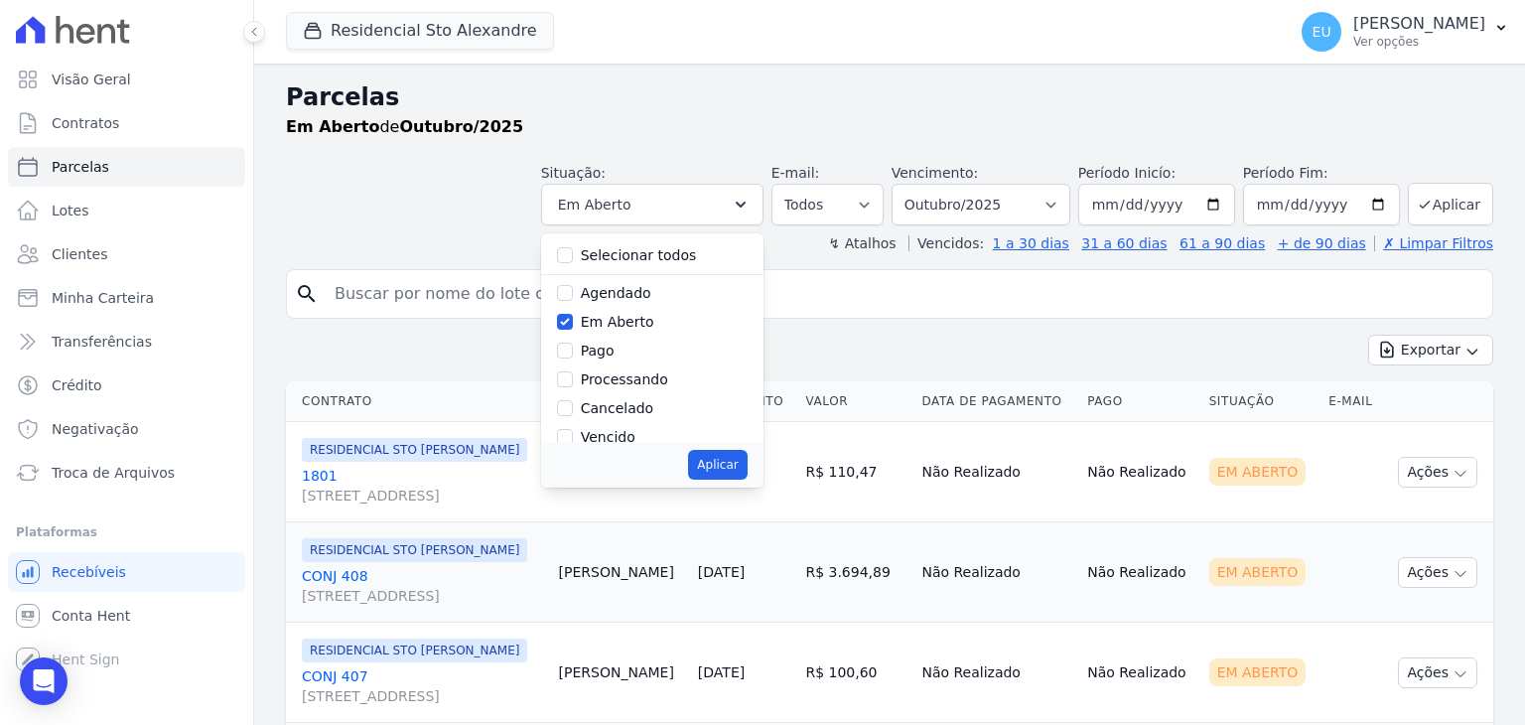
click at [846, 292] on input "search" at bounding box center [904, 294] width 1162 height 40
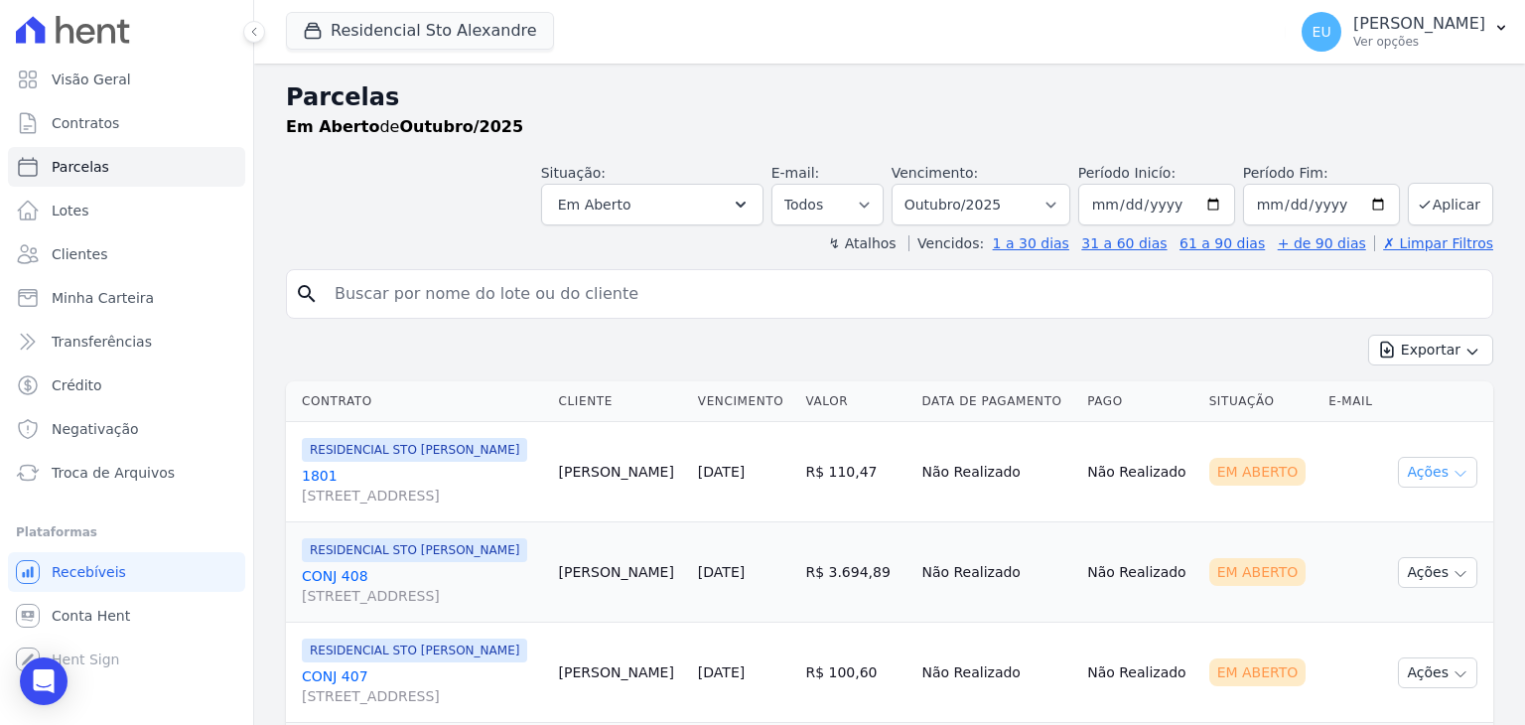
click at [1453, 482] on icon "button" at bounding box center [1461, 474] width 16 height 16
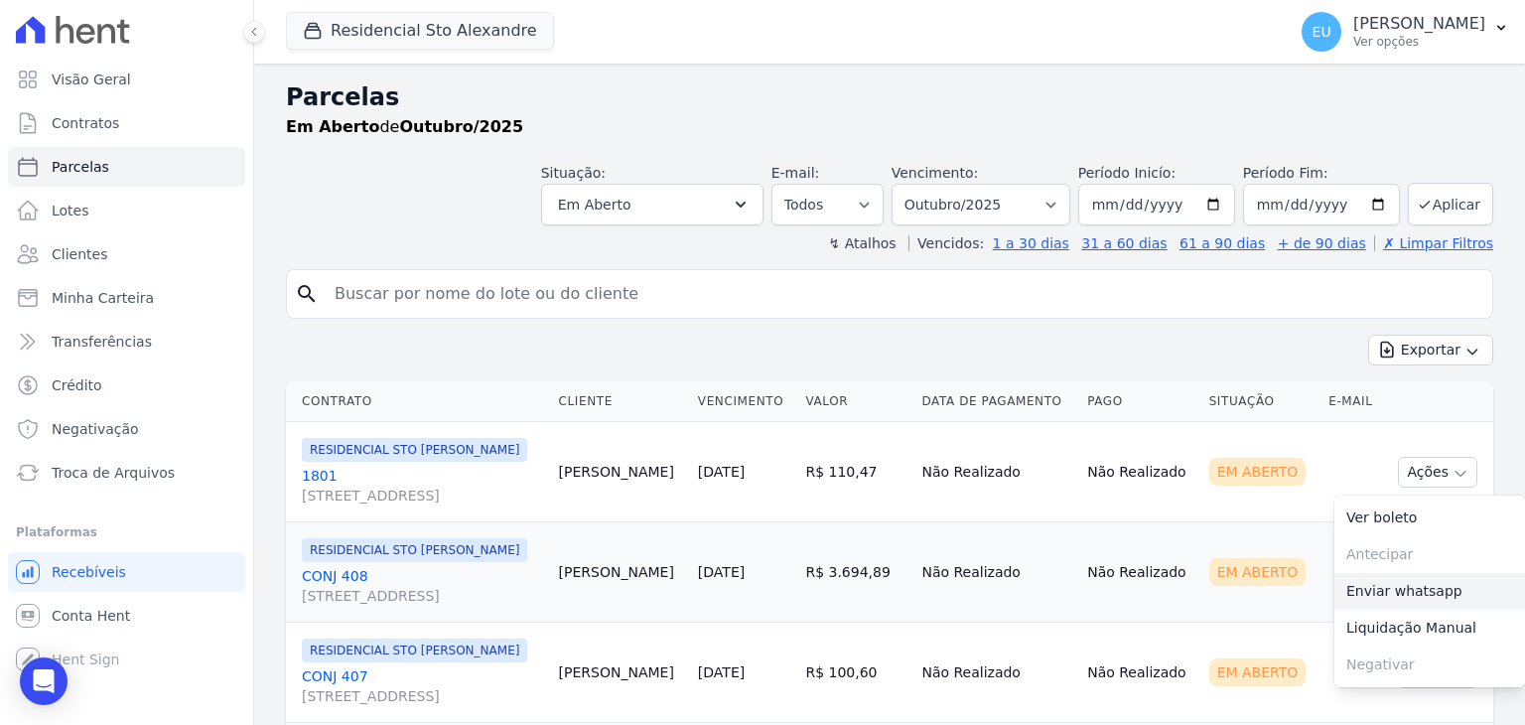
click at [1371, 610] on link "Enviar whatsapp" at bounding box center [1429, 591] width 191 height 37
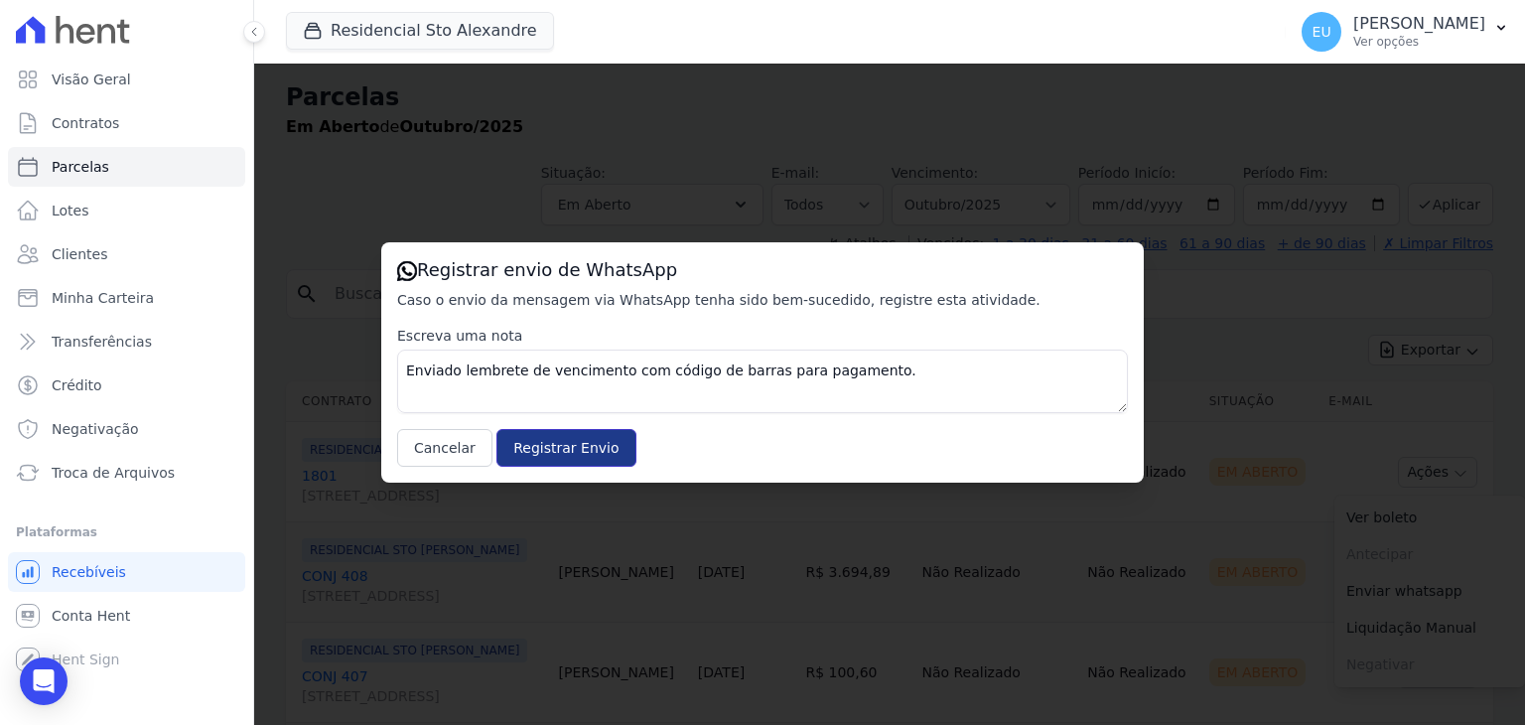
click at [558, 448] on input "Registrar Envio" at bounding box center [565, 448] width 139 height 38
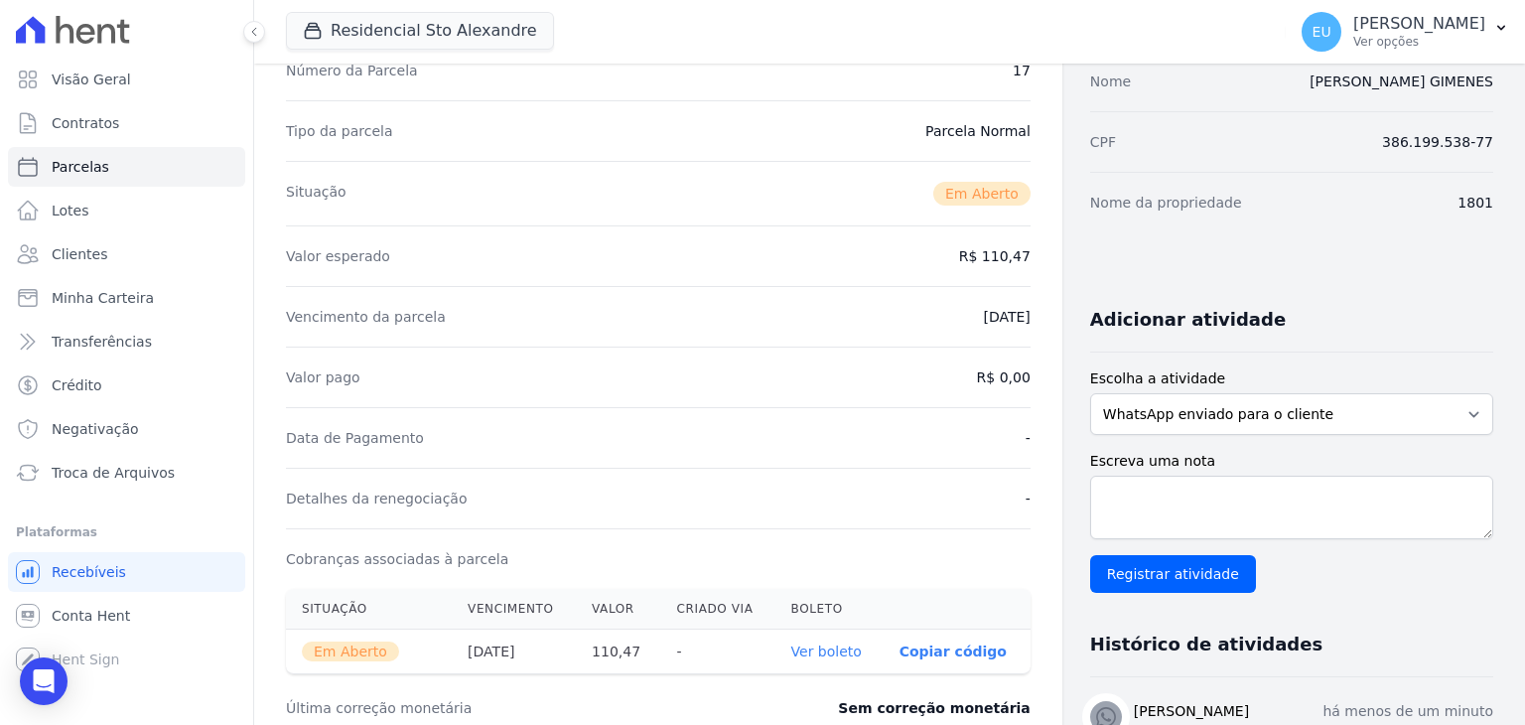
scroll to position [199, 0]
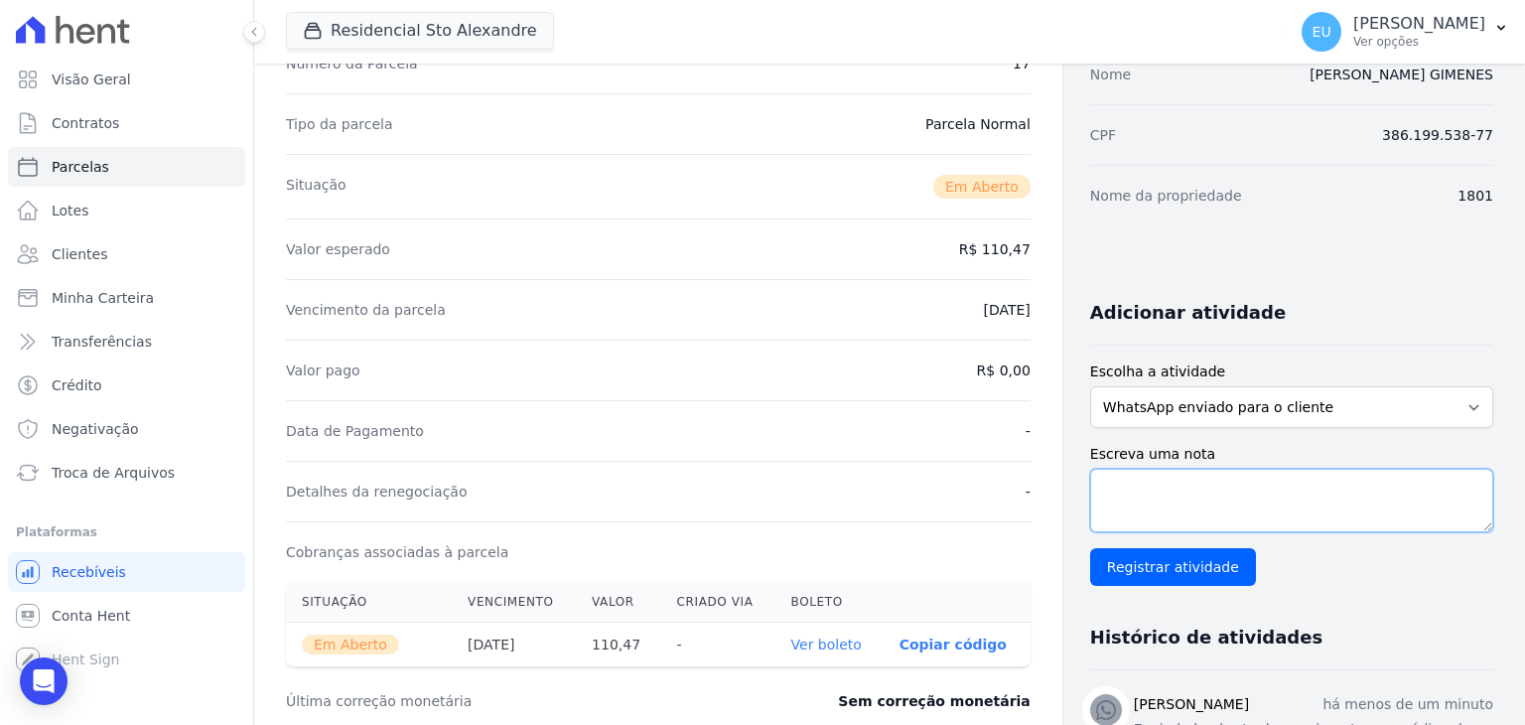
click at [1129, 474] on textarea "Escreva uma nota" at bounding box center [1291, 501] width 403 height 64
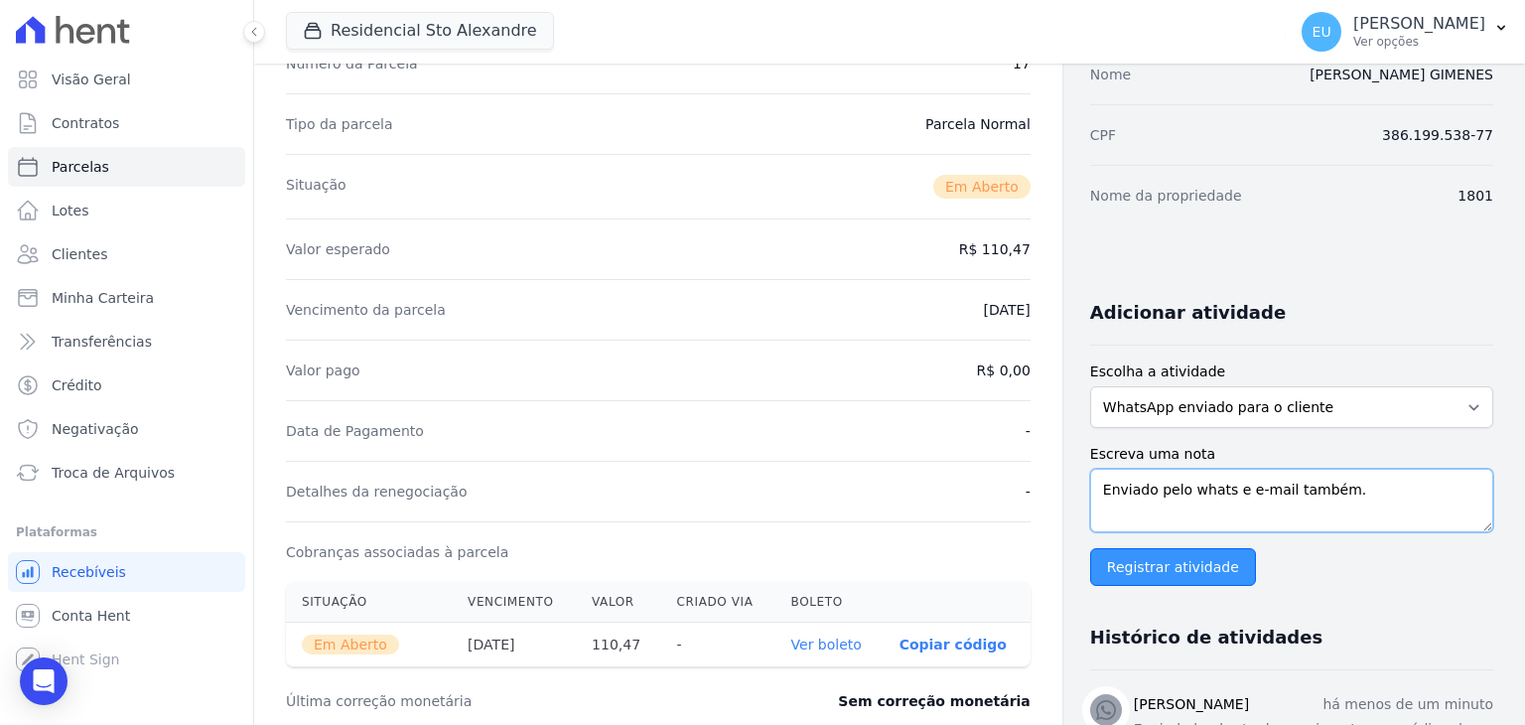
type textarea "Enviado pelo whats e e-mail também."
click at [1156, 564] on input "Registrar atividade" at bounding box center [1173, 567] width 166 height 38
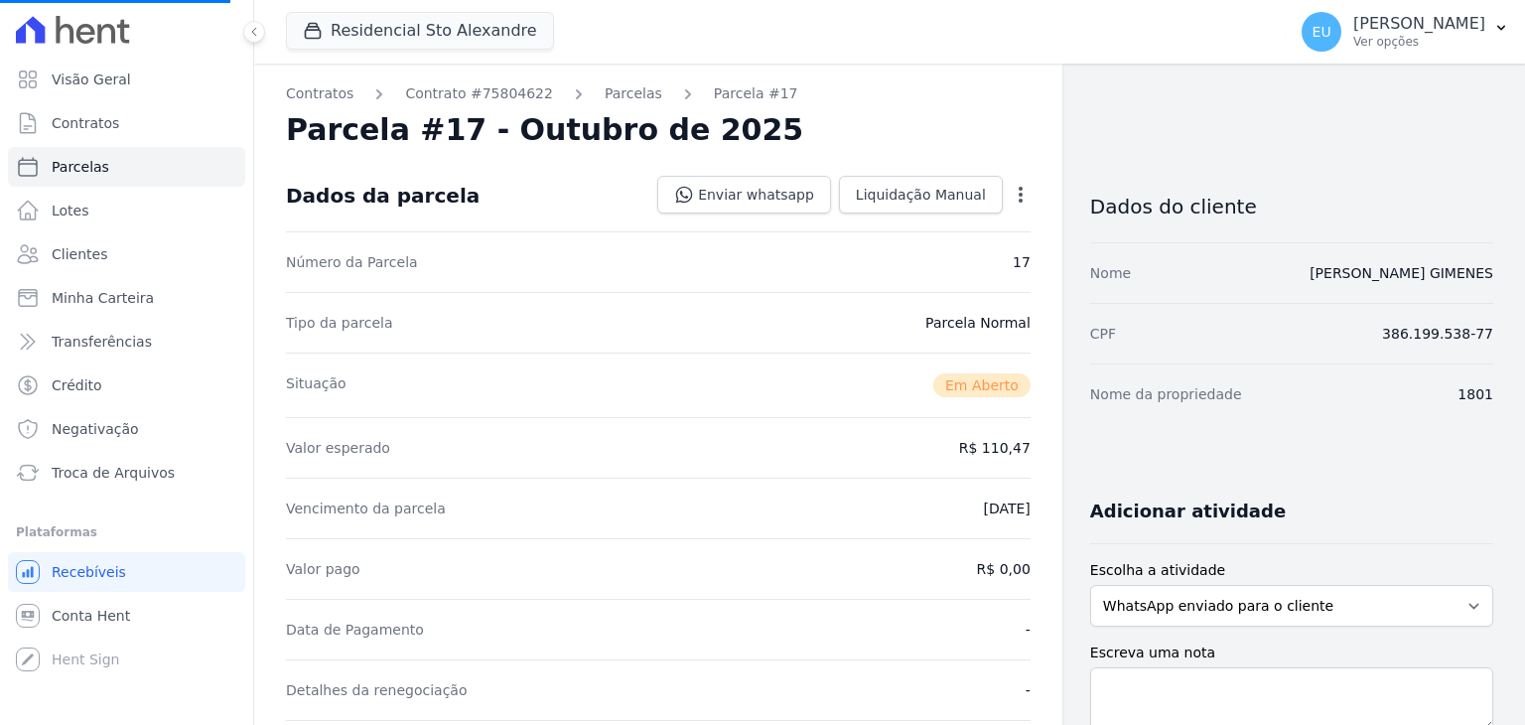
select select
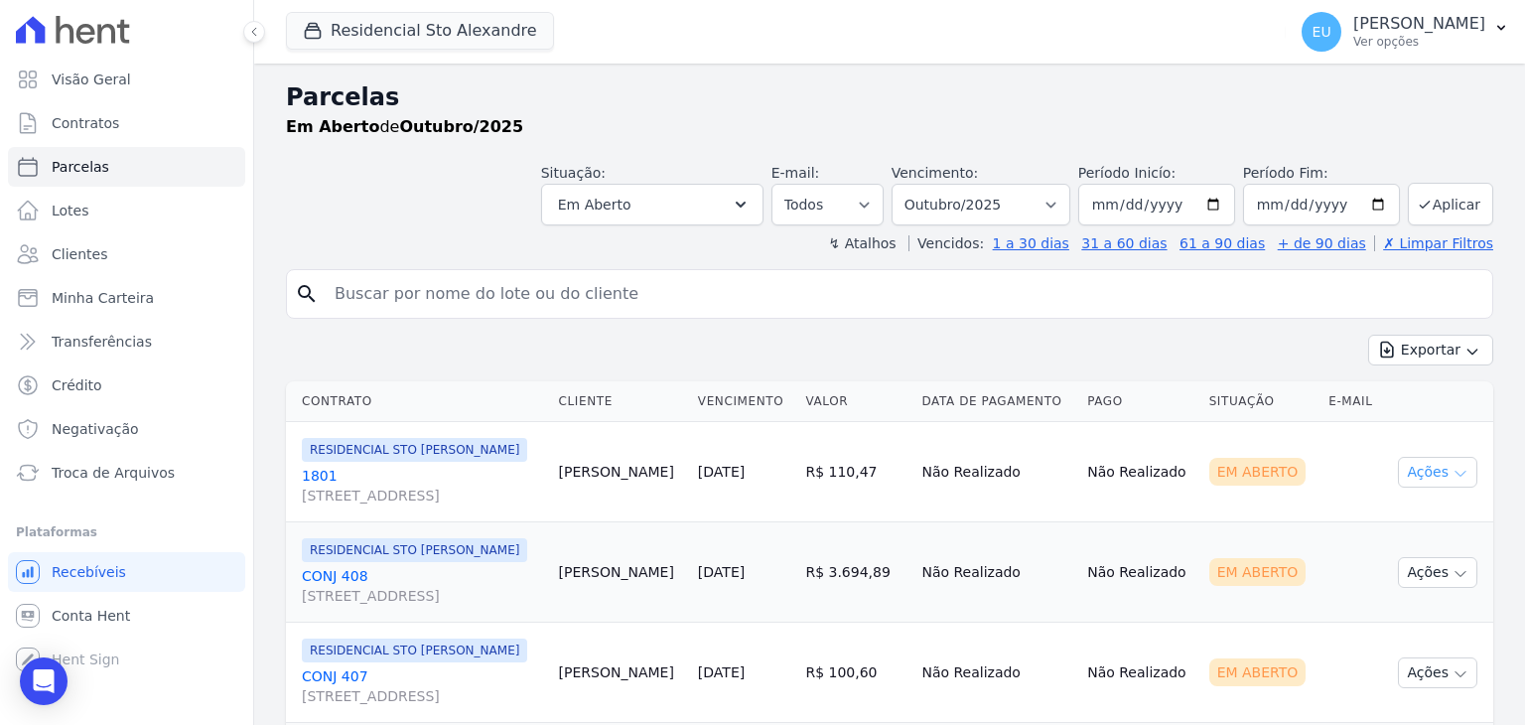
click at [1453, 482] on icon "button" at bounding box center [1461, 474] width 16 height 16
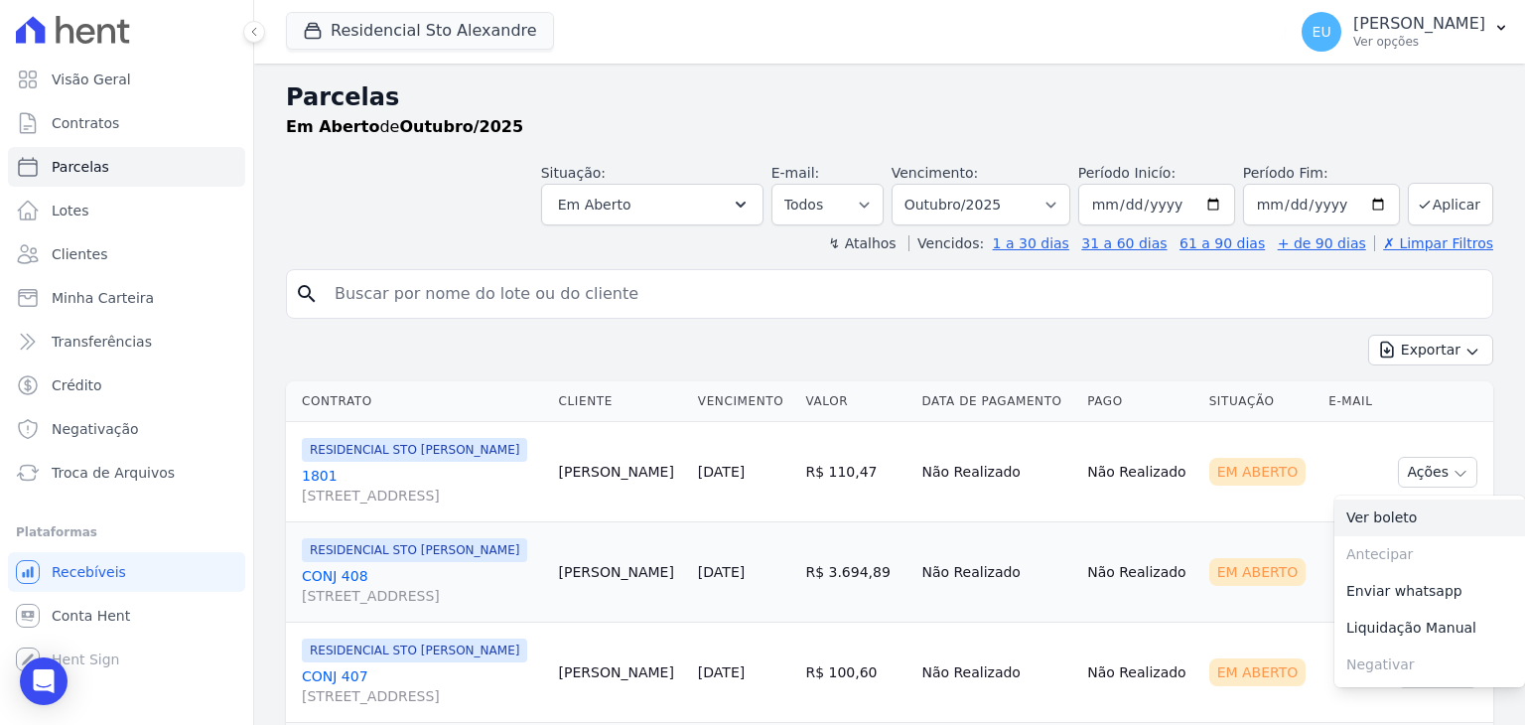
click at [1388, 536] on link "Ver boleto" at bounding box center [1429, 517] width 191 height 37
click at [434, 289] on input "search" at bounding box center [904, 294] width 1162 height 40
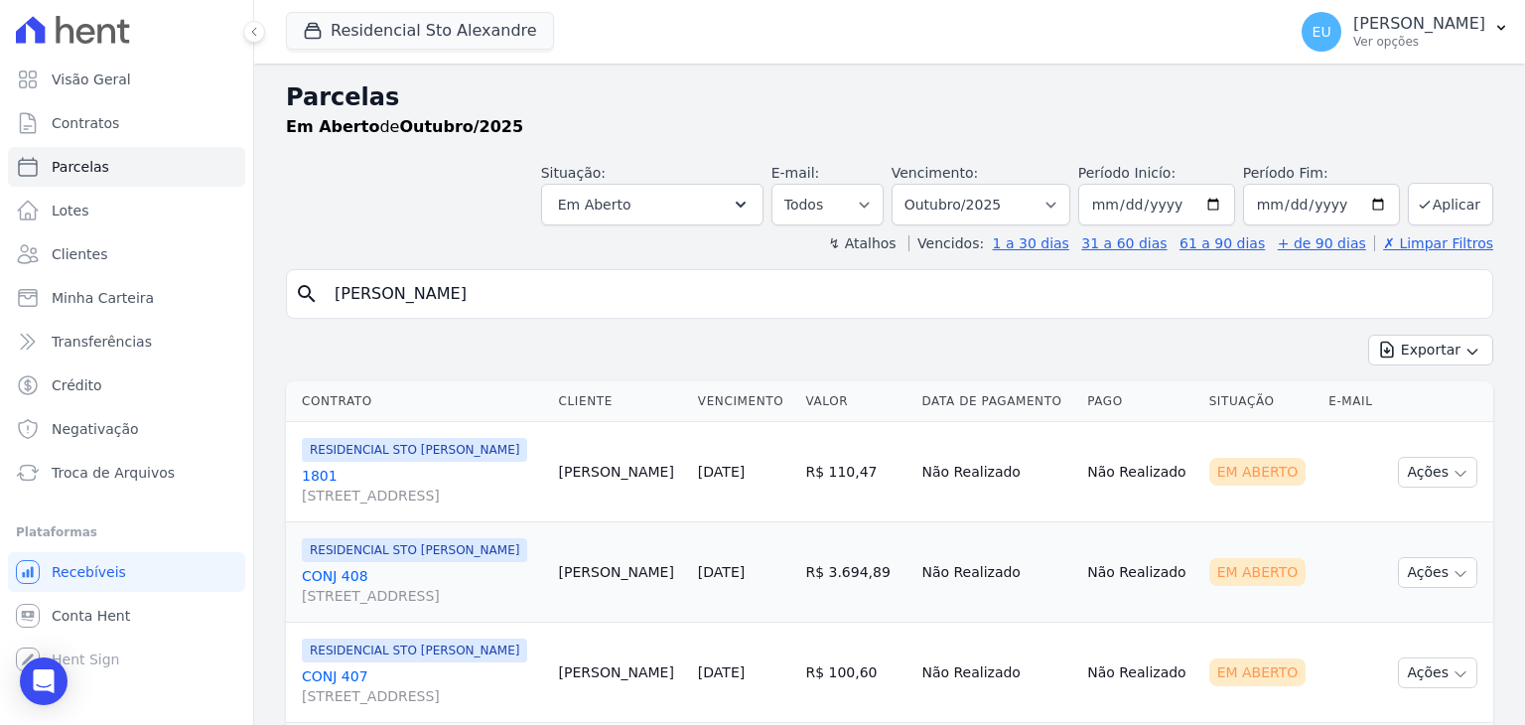
type input "[PERSON_NAME]"
select select
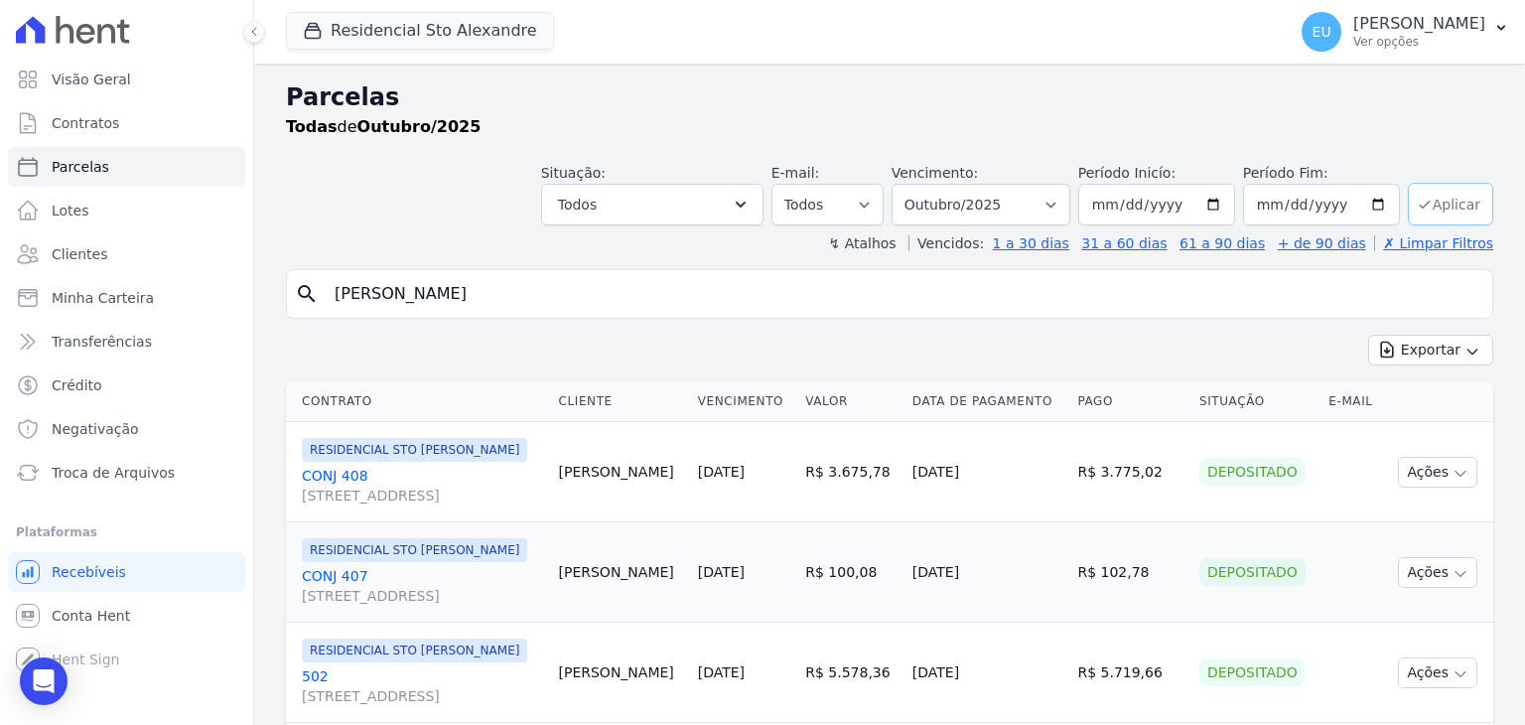
click at [1433, 200] on button "Aplicar" at bounding box center [1450, 204] width 85 height 43
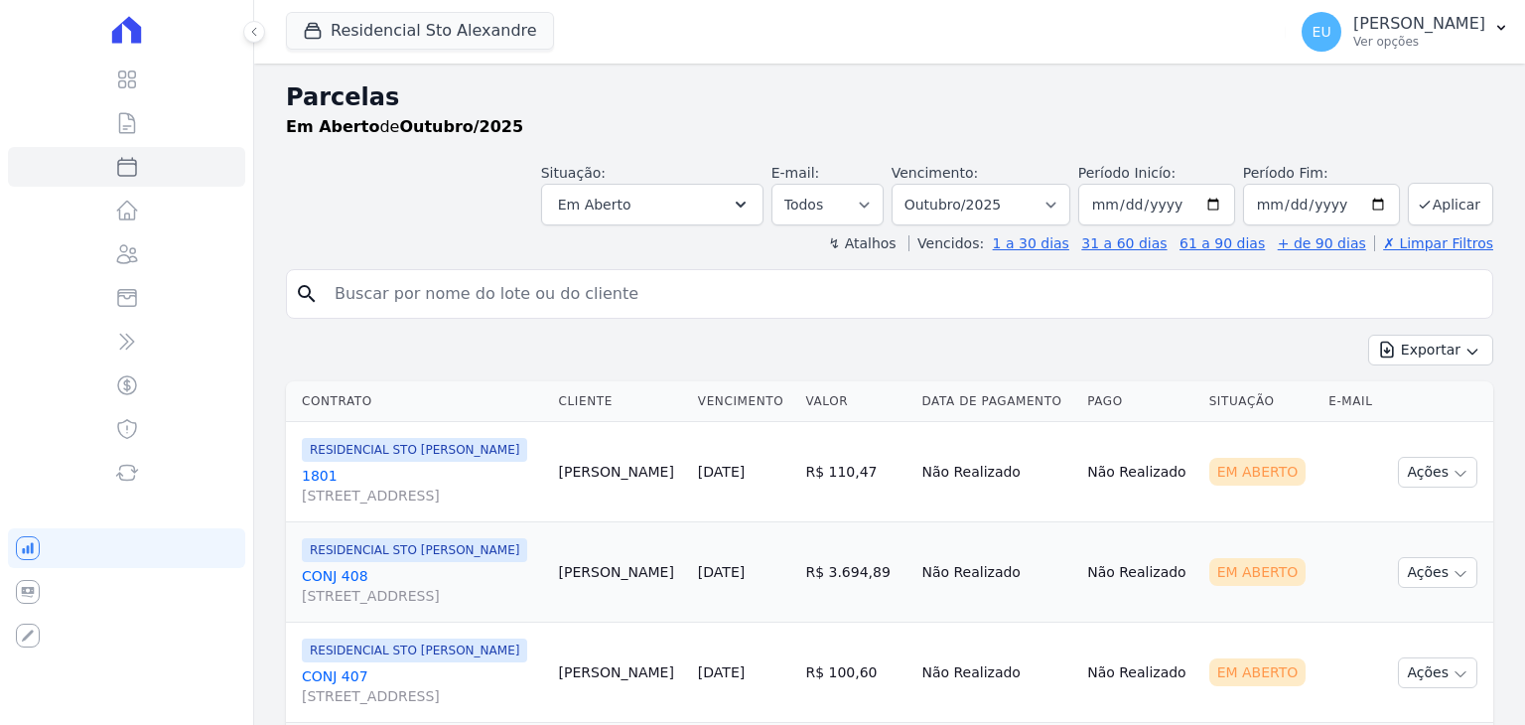
select select
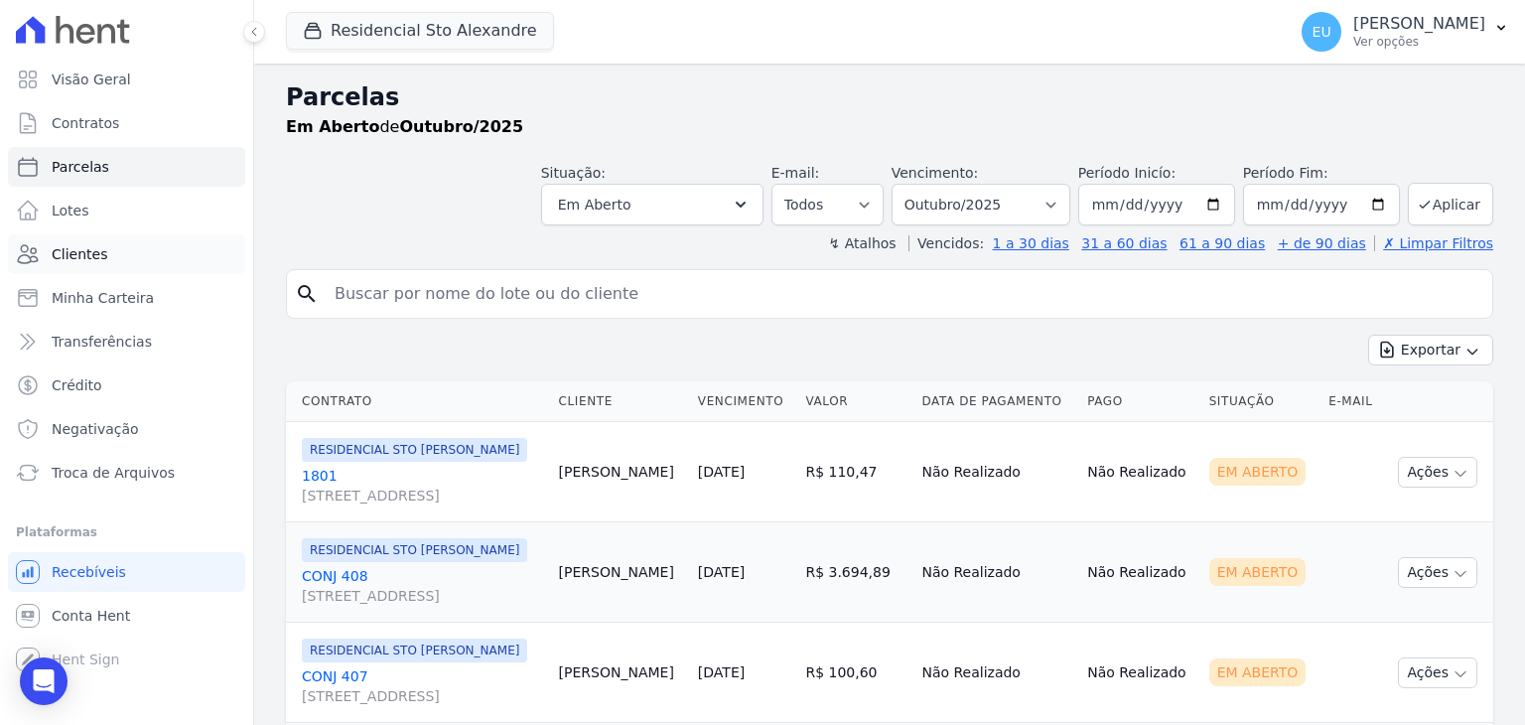
click at [71, 251] on span "Clientes" at bounding box center [80, 254] width 56 height 20
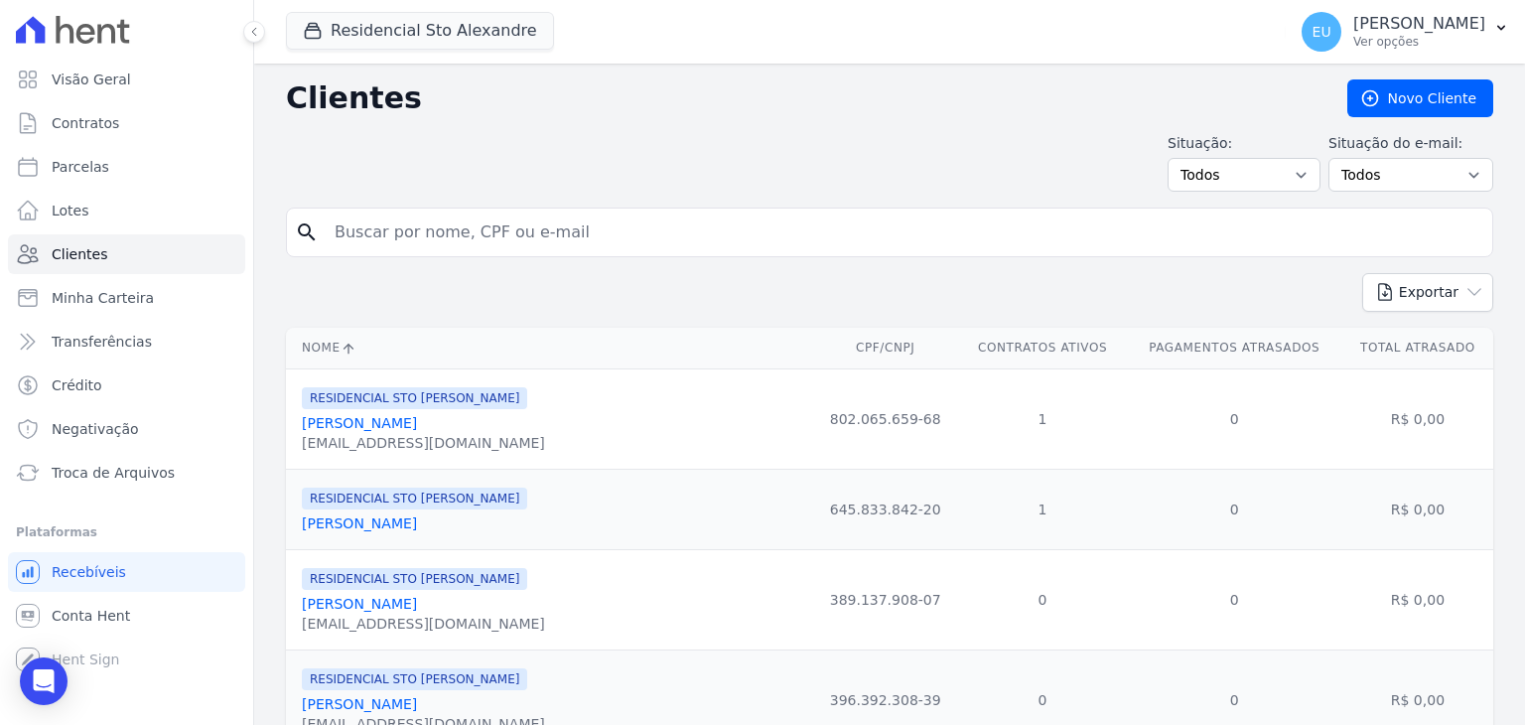
click at [380, 236] on input "search" at bounding box center [904, 232] width 1162 height 40
type input "[PERSON_NAME]"
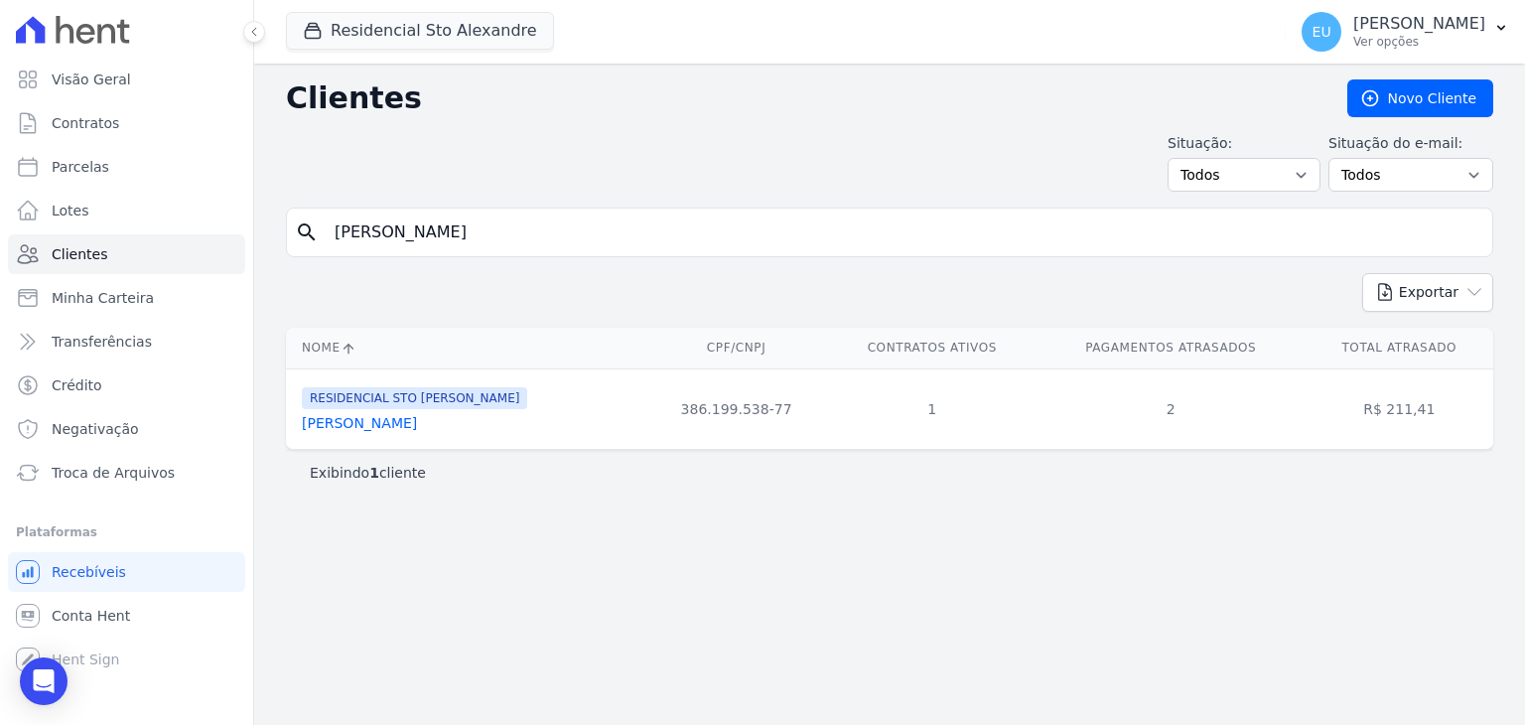
drag, startPoint x: 756, startPoint y: 409, endPoint x: 656, endPoint y: 401, distance: 99.6
click at [656, 401] on td "386.199.538-77" at bounding box center [736, 408] width 183 height 80
copy td "386.199.538-77"
click at [781, 392] on td "386.199.538-77" at bounding box center [736, 408] width 183 height 80
click at [760, 409] on td "386.199.538-77" at bounding box center [736, 408] width 183 height 80
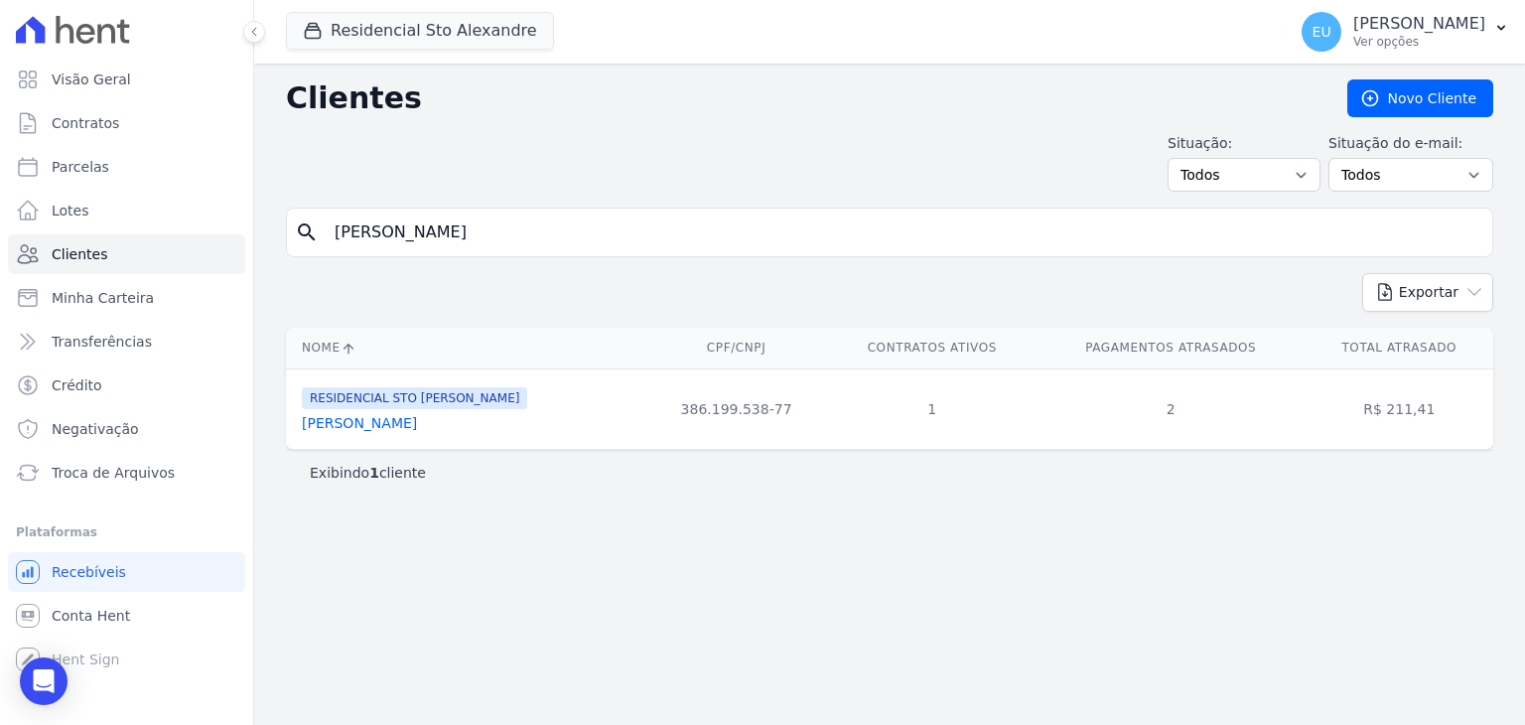
drag, startPoint x: 755, startPoint y: 403, endPoint x: 640, endPoint y: 408, distance: 114.3
click at [645, 408] on td "386.199.538-77" at bounding box center [736, 408] width 183 height 80
copy td "386.199.538-77"
click at [759, 509] on div "Clientes [GEOGRAPHIC_DATA] Situação: Todos Adimplentes Inadimplentes Situação d…" at bounding box center [889, 394] width 1271 height 661
drag, startPoint x: 452, startPoint y: 234, endPoint x: 297, endPoint y: 235, distance: 154.9
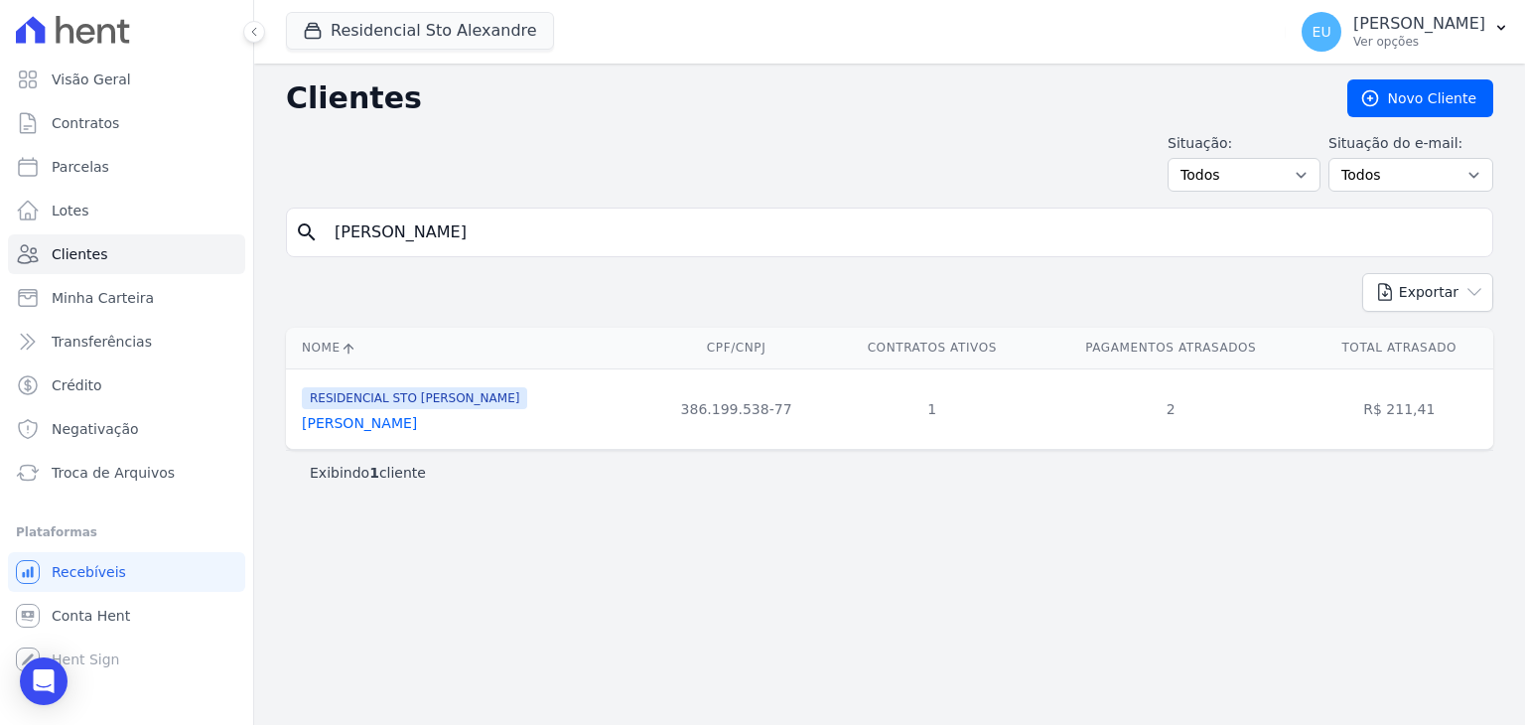
click at [295, 235] on div "search [PERSON_NAME]" at bounding box center [889, 233] width 1207 height 50
type input "[PERSON_NAME]"
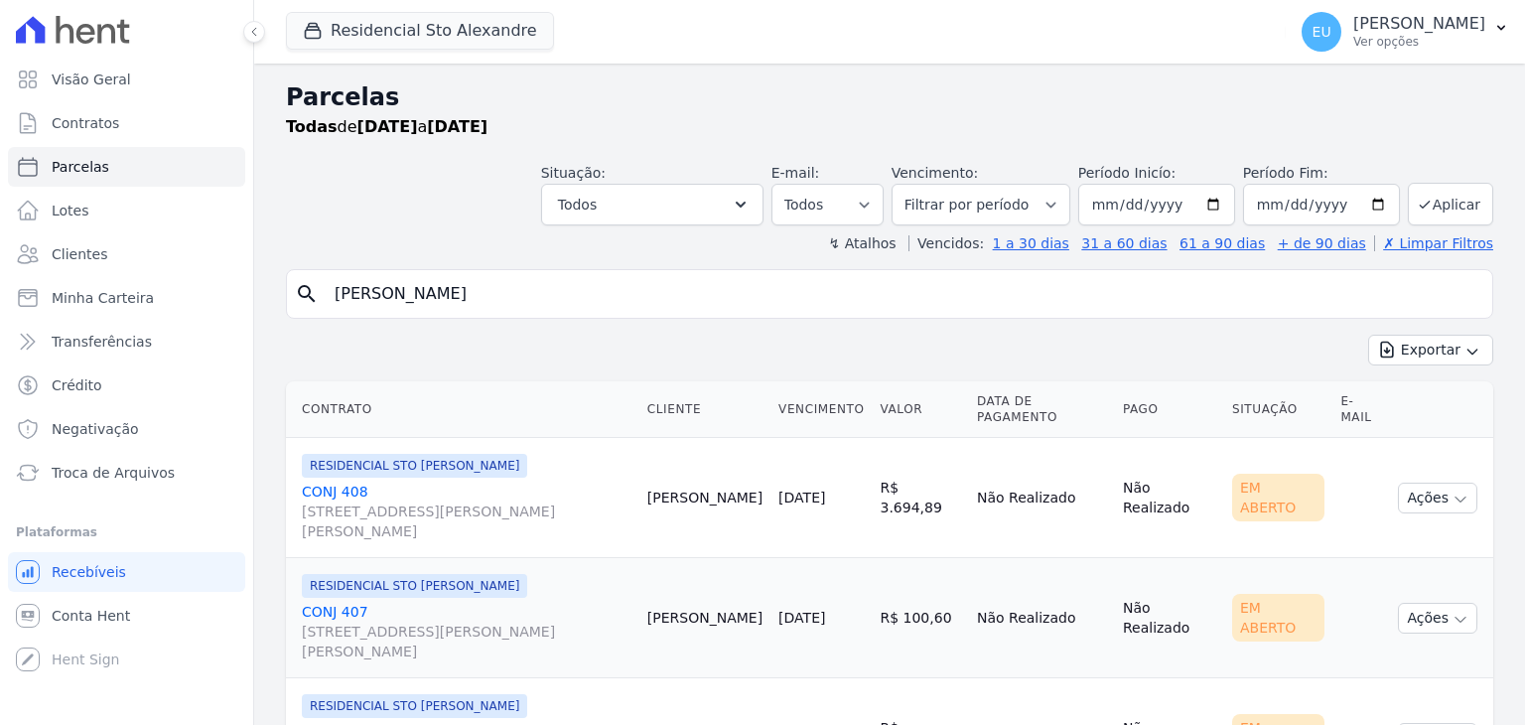
select select
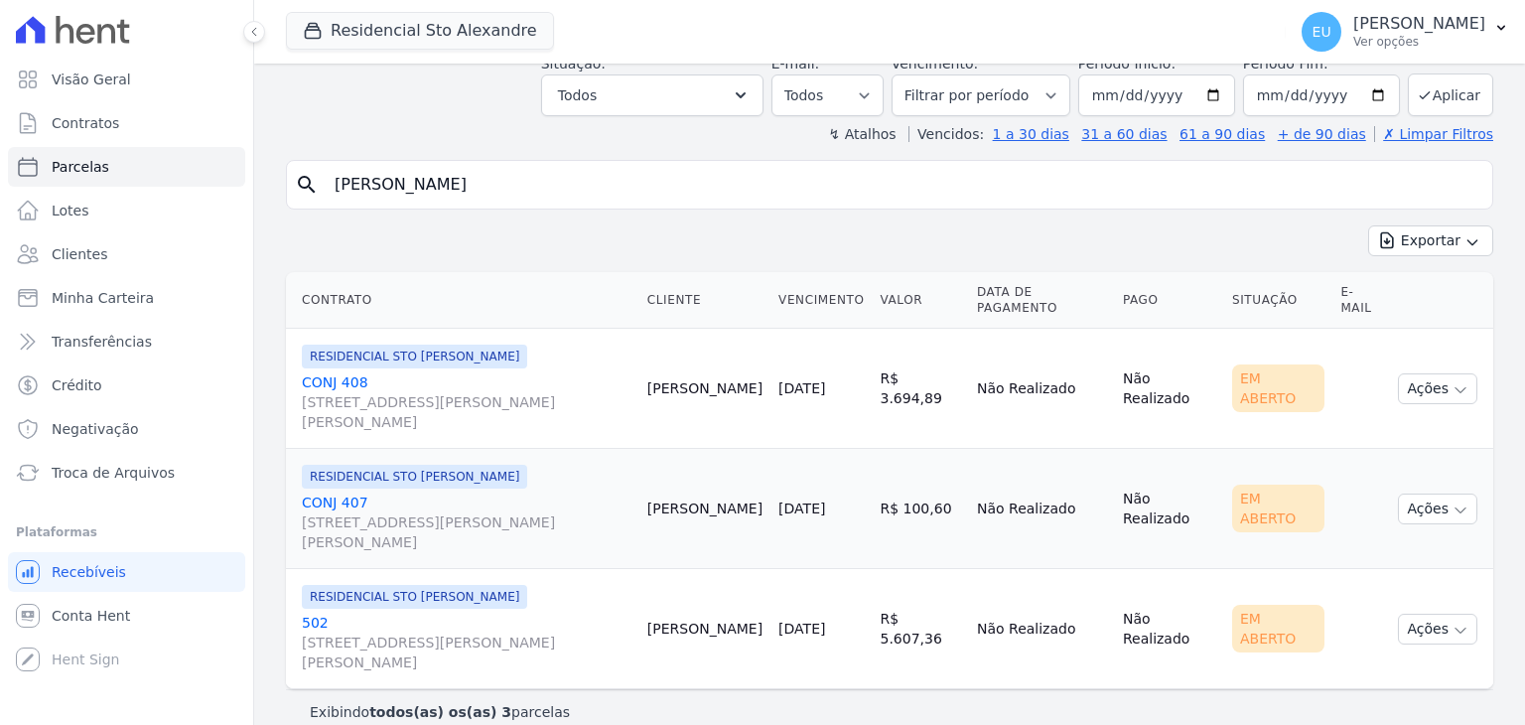
scroll to position [132, 0]
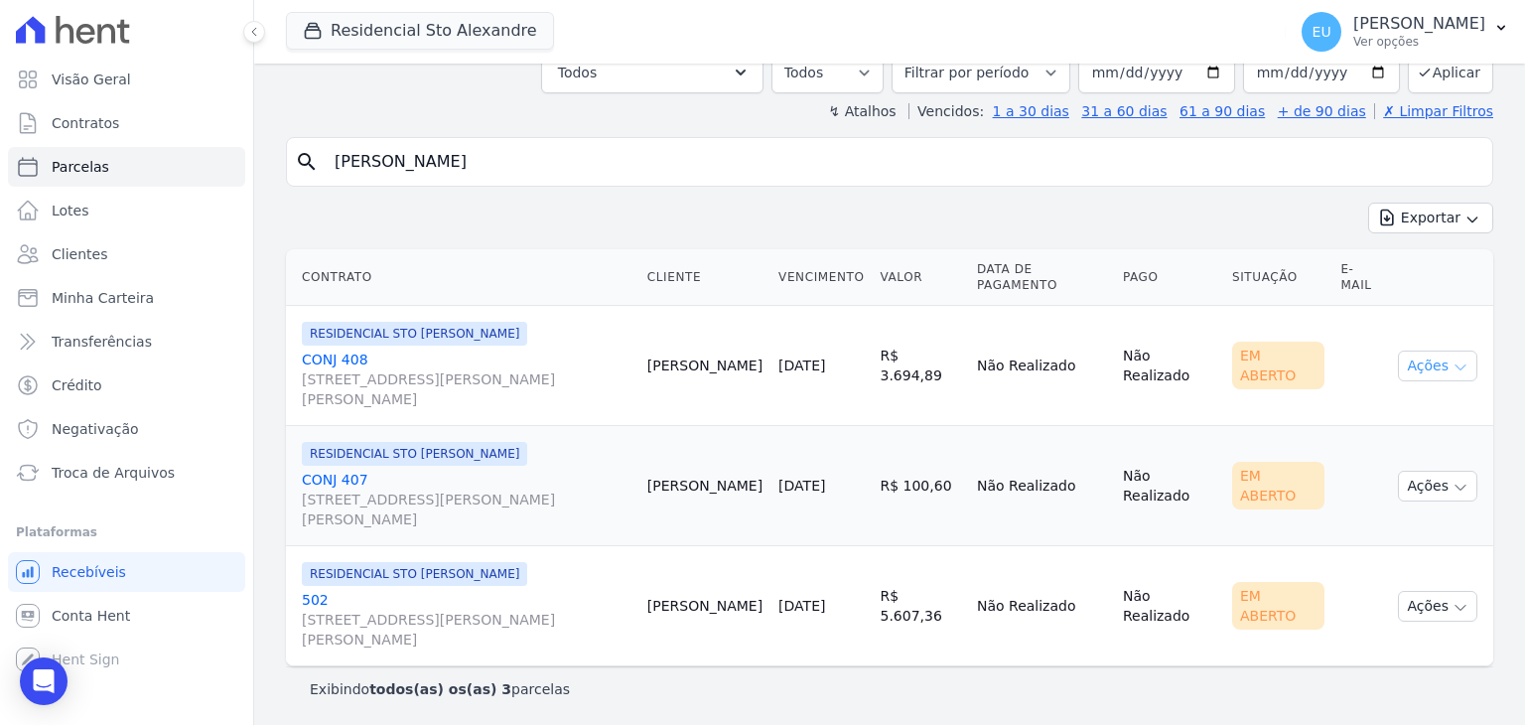
click at [1453, 359] on icon "button" at bounding box center [1461, 367] width 16 height 16
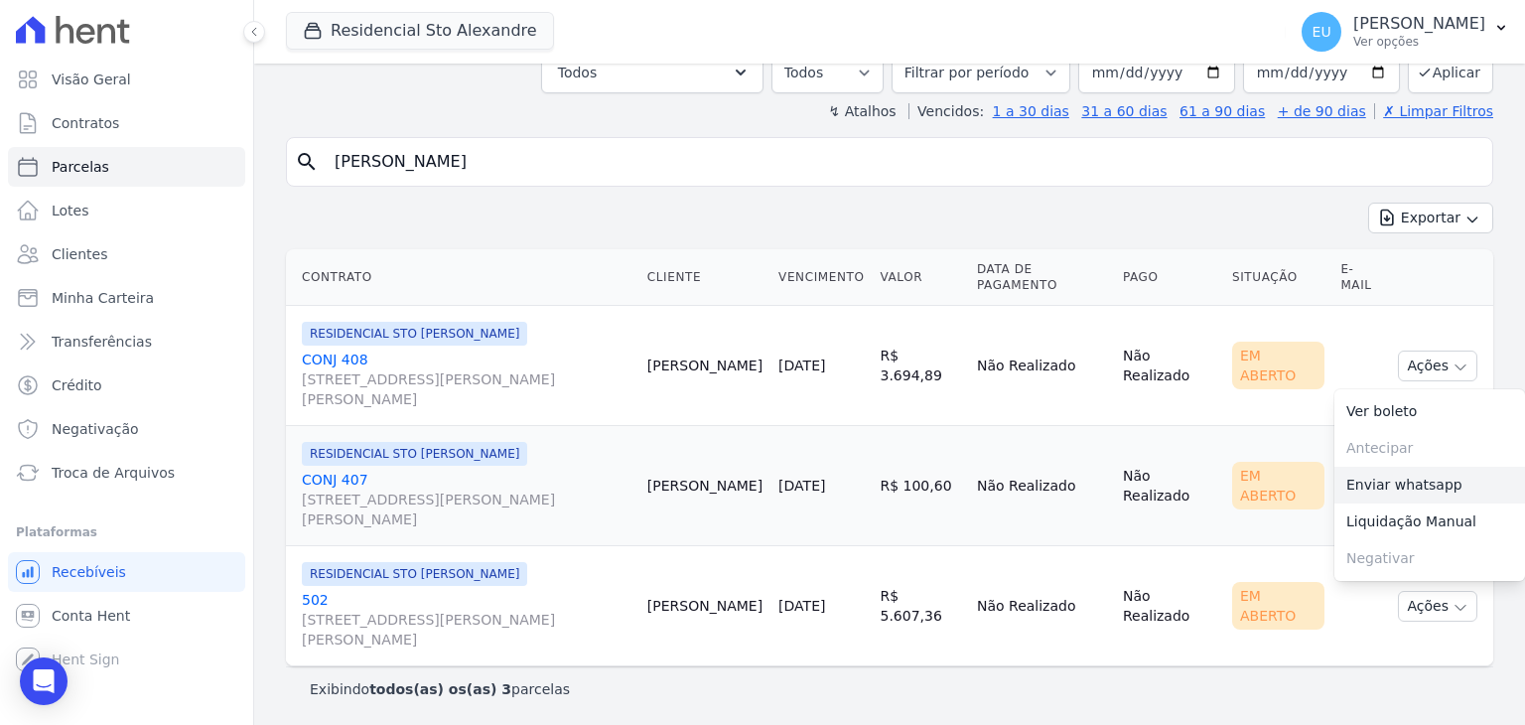
click at [1386, 478] on link "Enviar whatsapp" at bounding box center [1429, 485] width 191 height 37
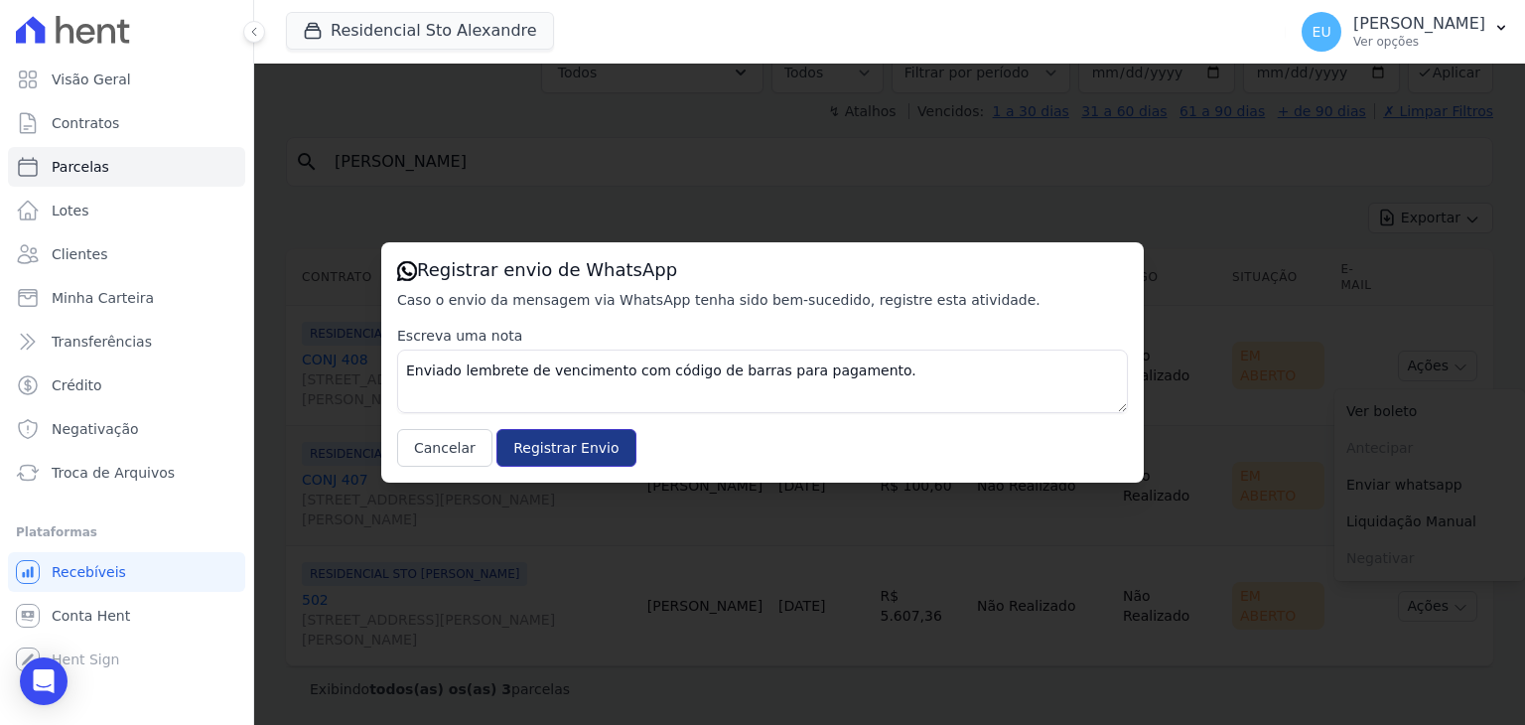
click at [544, 451] on input "Registrar Envio" at bounding box center [565, 448] width 139 height 38
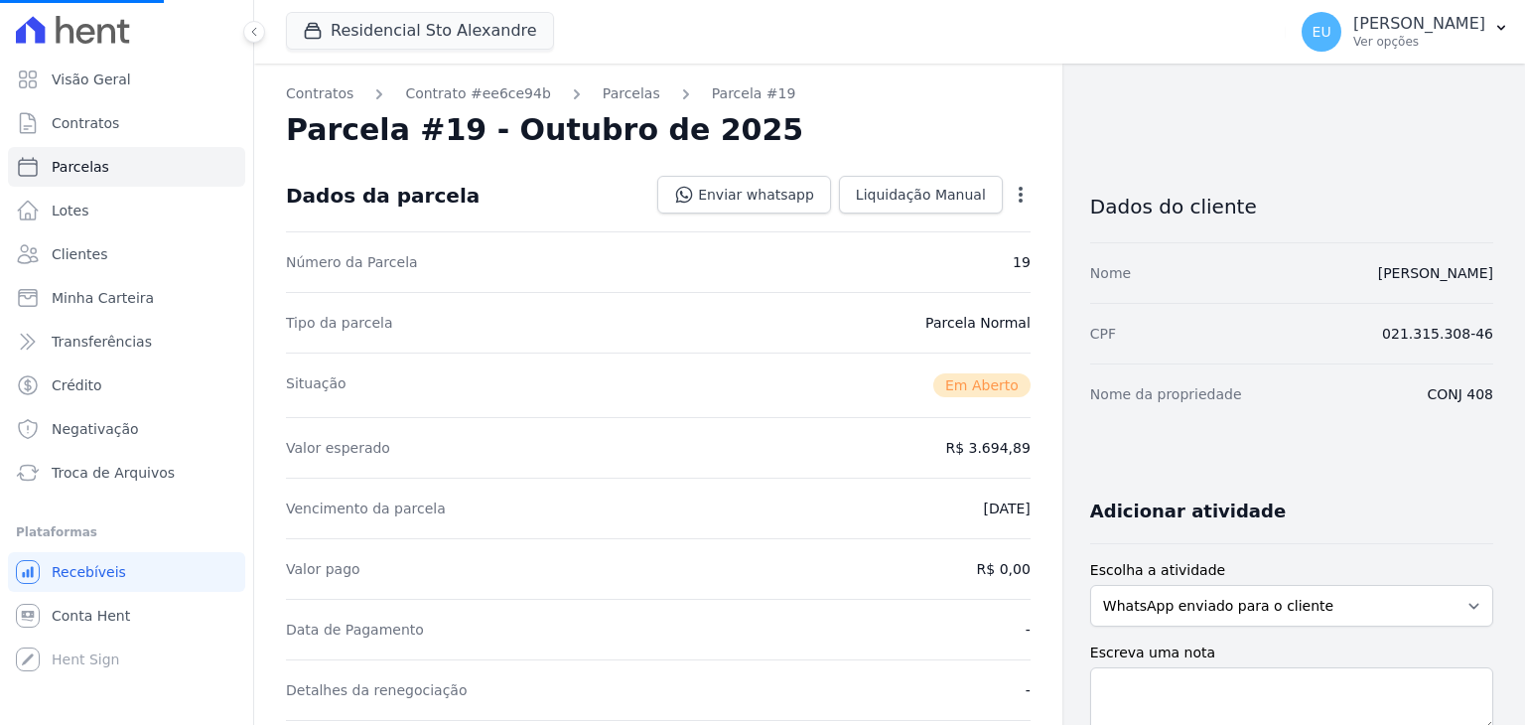
select select
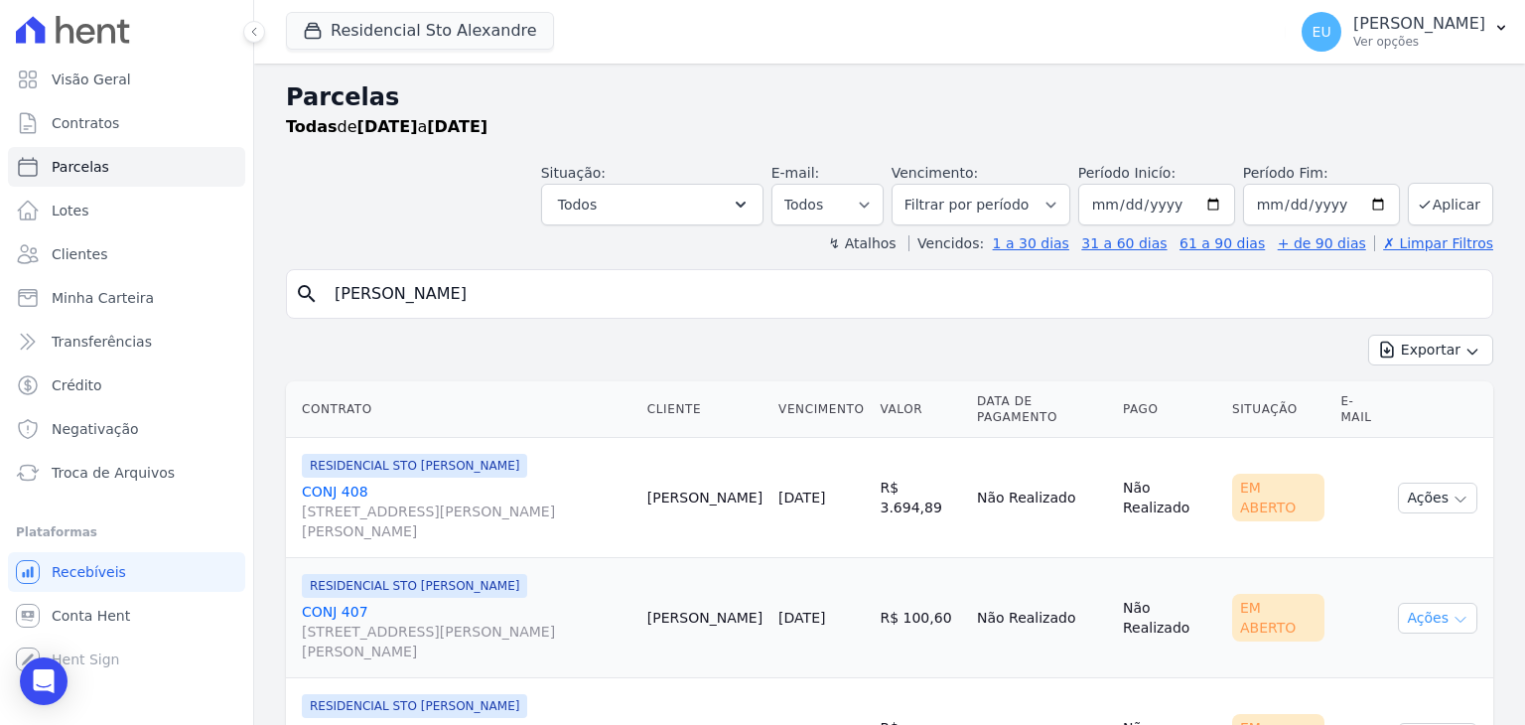
click at [1453, 614] on icon "button" at bounding box center [1461, 620] width 16 height 16
click at [1377, 663] on link "Ver boleto" at bounding box center [1429, 663] width 191 height 37
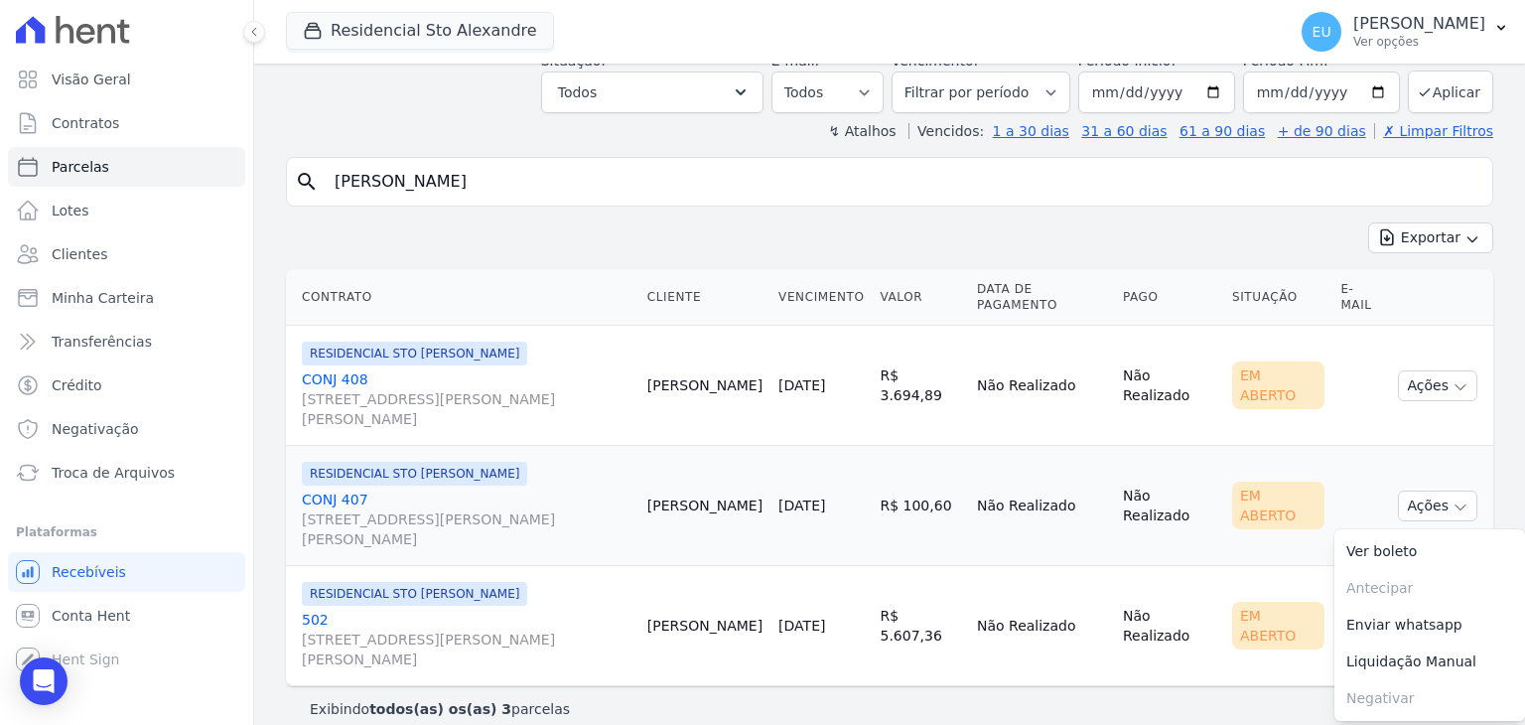
scroll to position [132, 0]
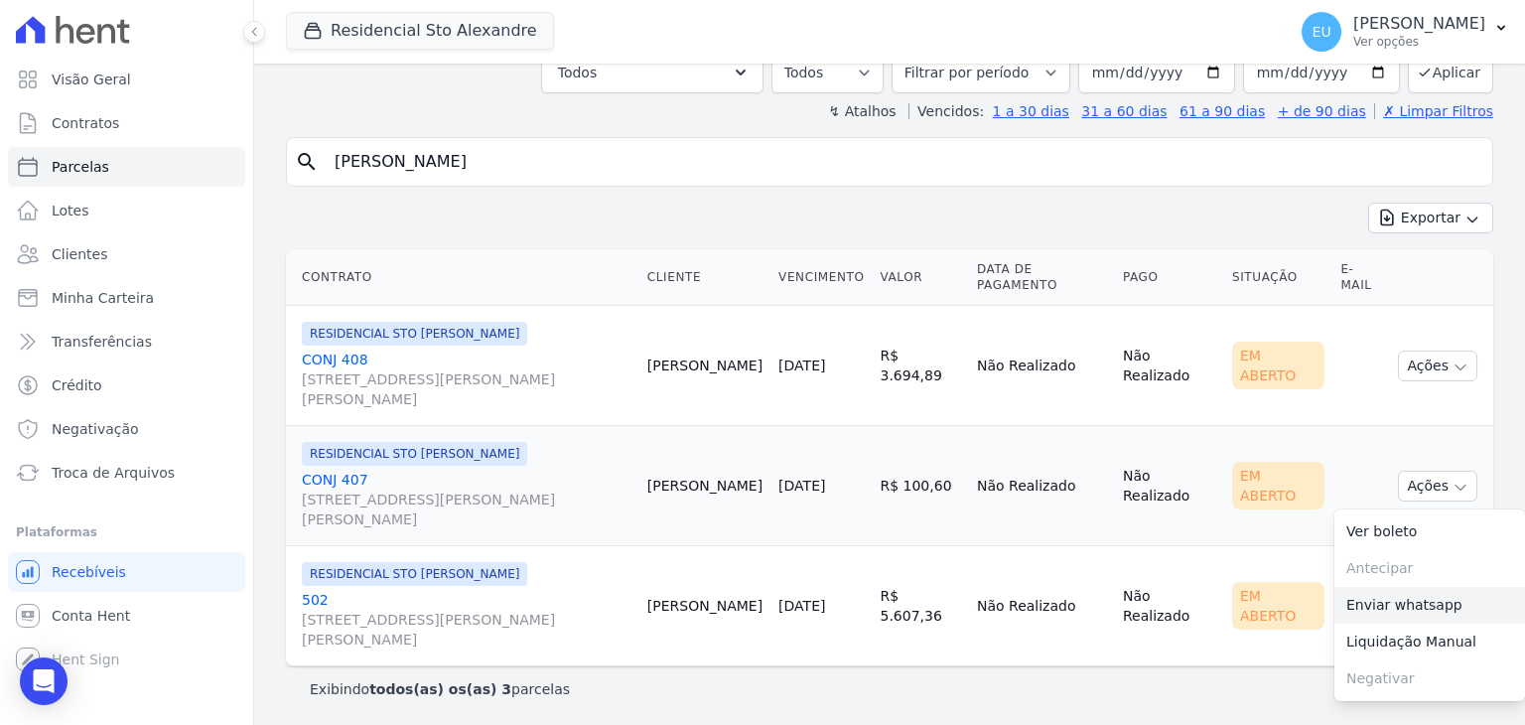
click at [1378, 601] on link "Enviar whatsapp" at bounding box center [1429, 605] width 191 height 37
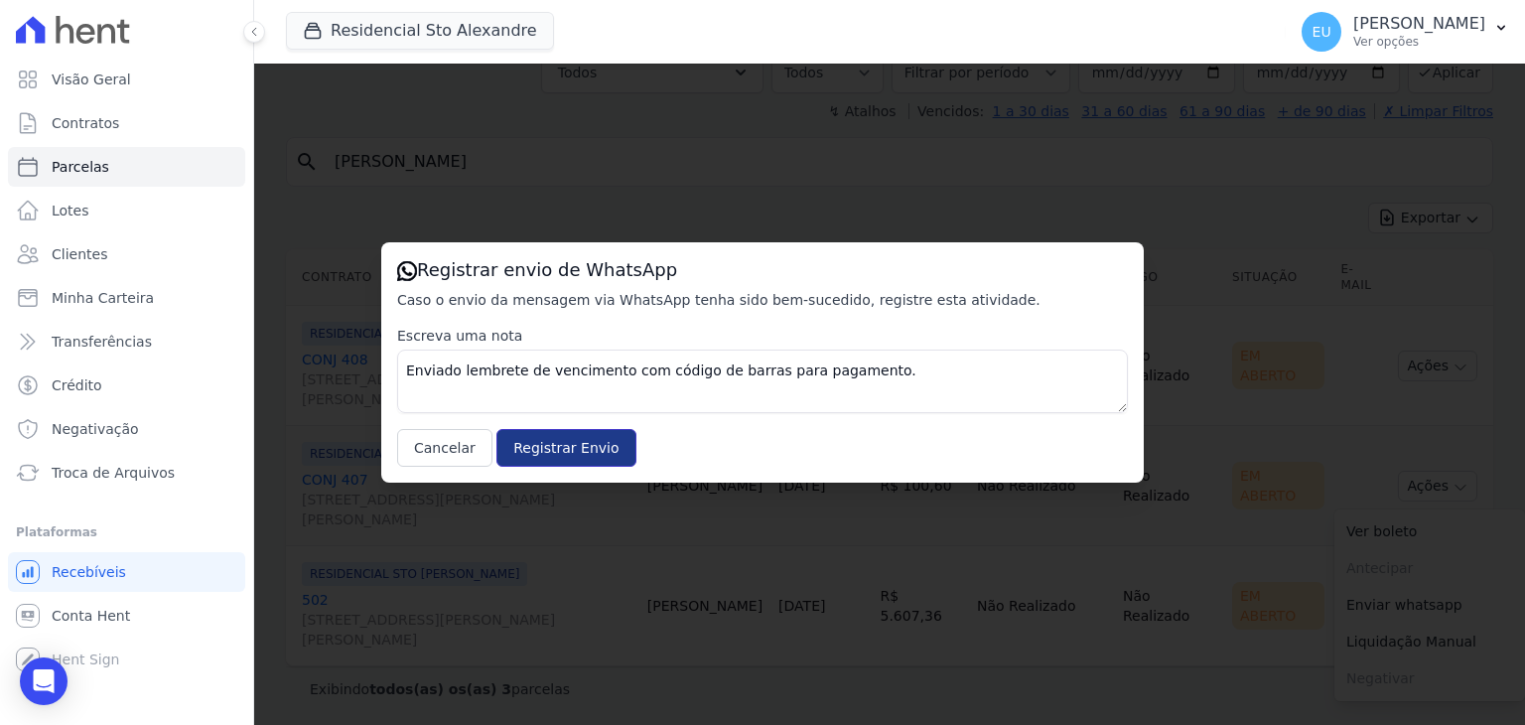
click at [546, 440] on input "Registrar Envio" at bounding box center [565, 448] width 139 height 38
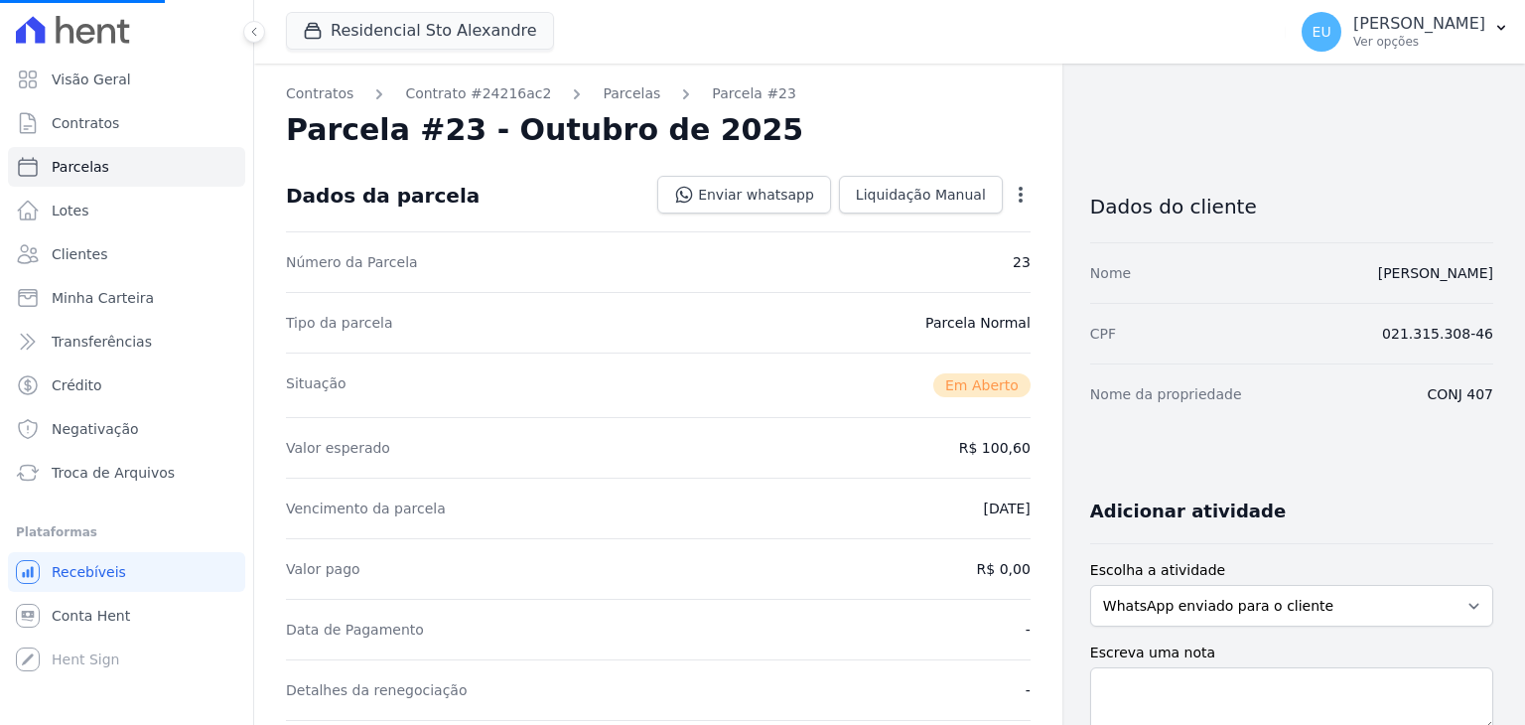
select select
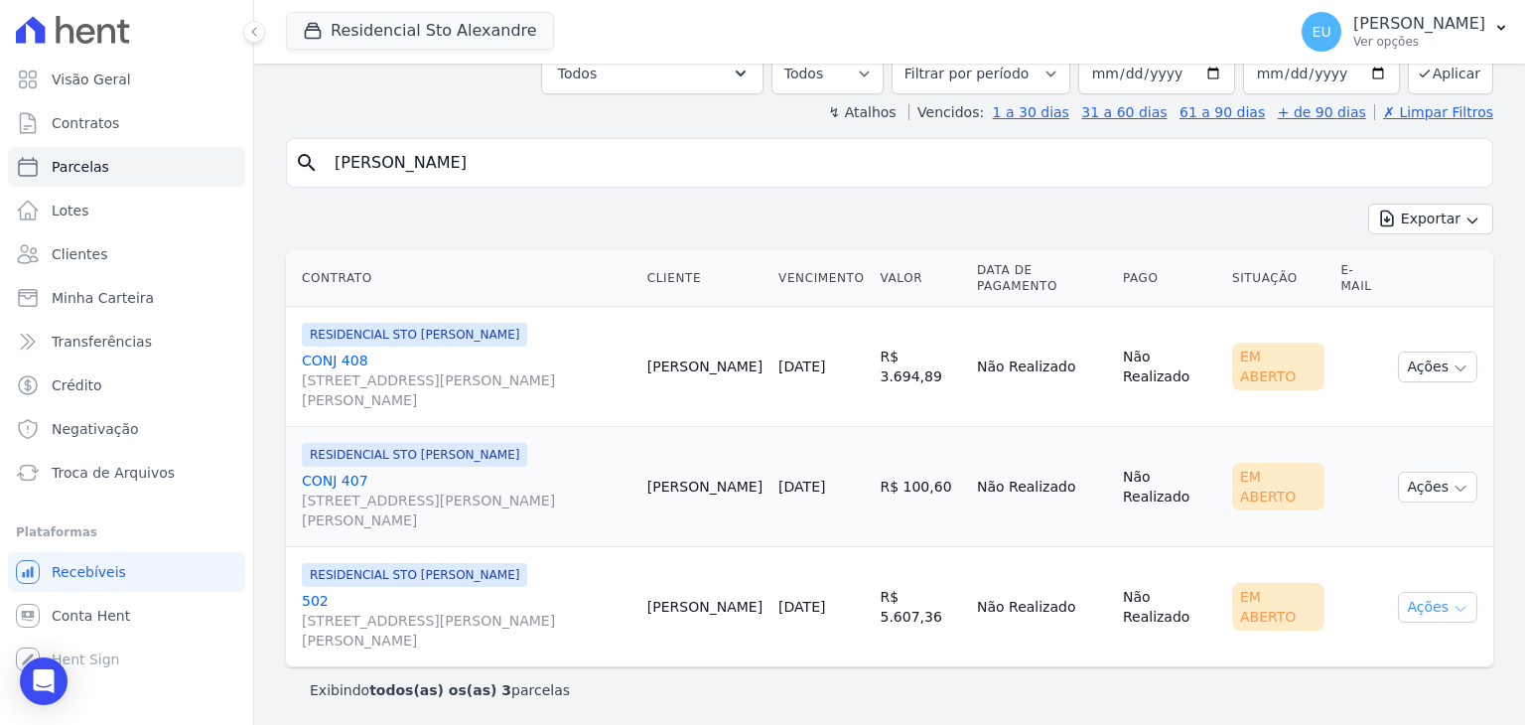
scroll to position [132, 0]
click at [1453, 604] on icon "button" at bounding box center [1461, 608] width 16 height 16
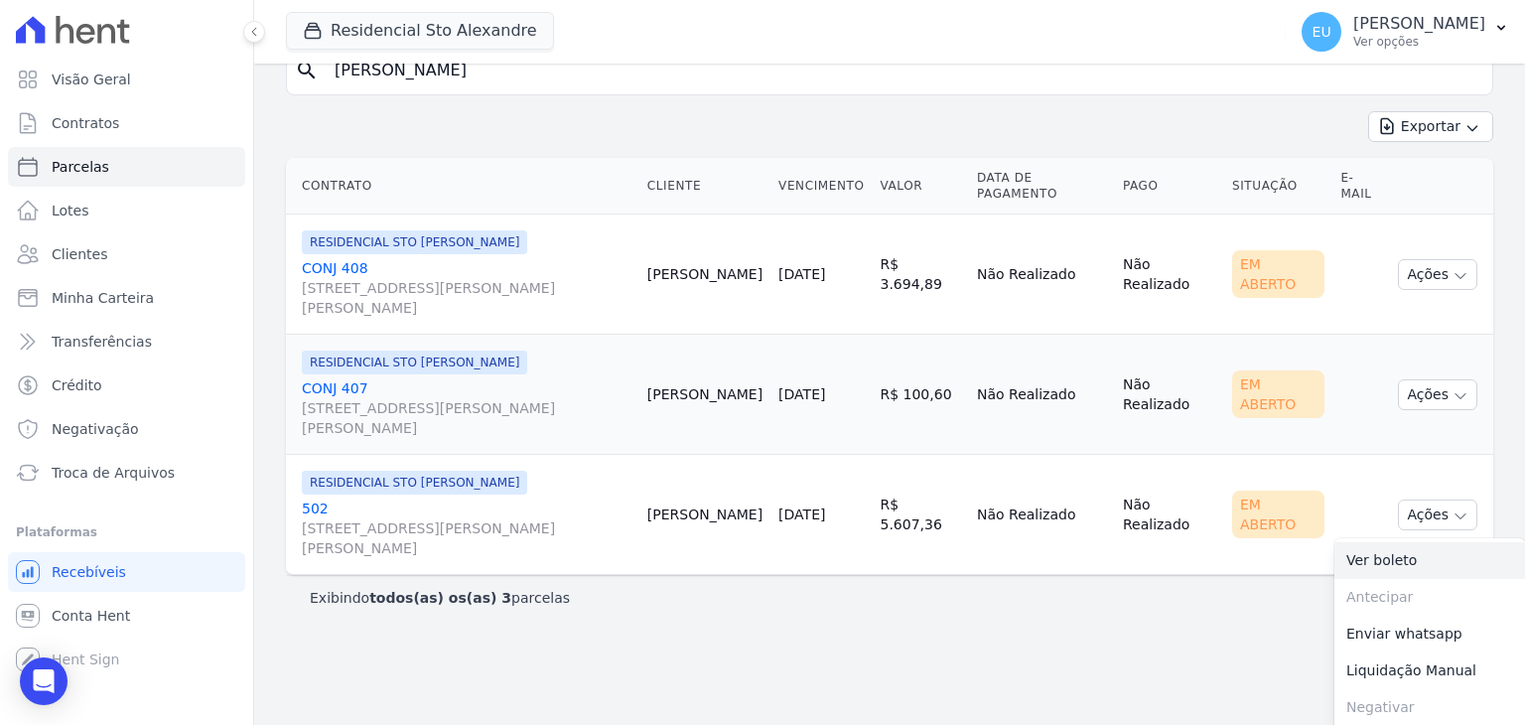
scroll to position [226, 0]
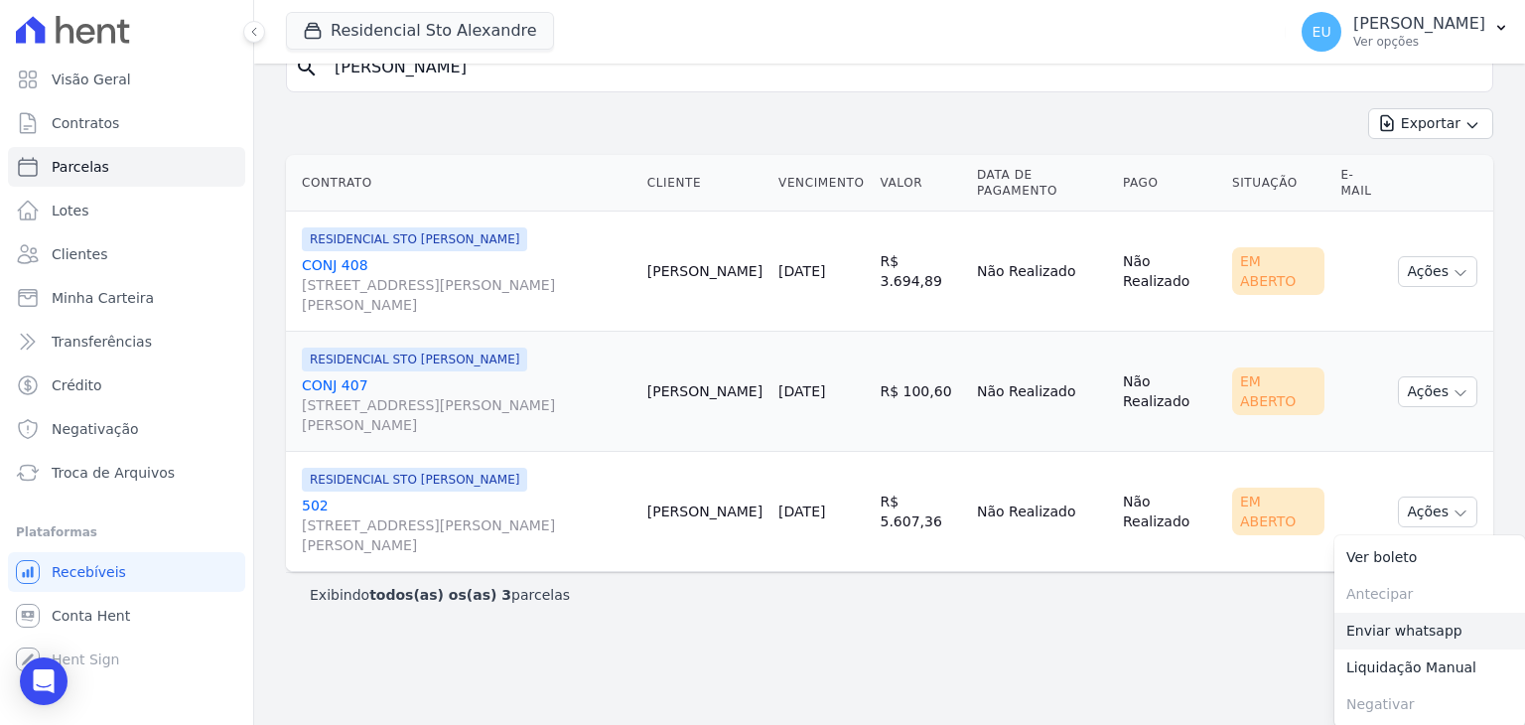
click at [1382, 622] on link "Enviar whatsapp" at bounding box center [1429, 631] width 191 height 37
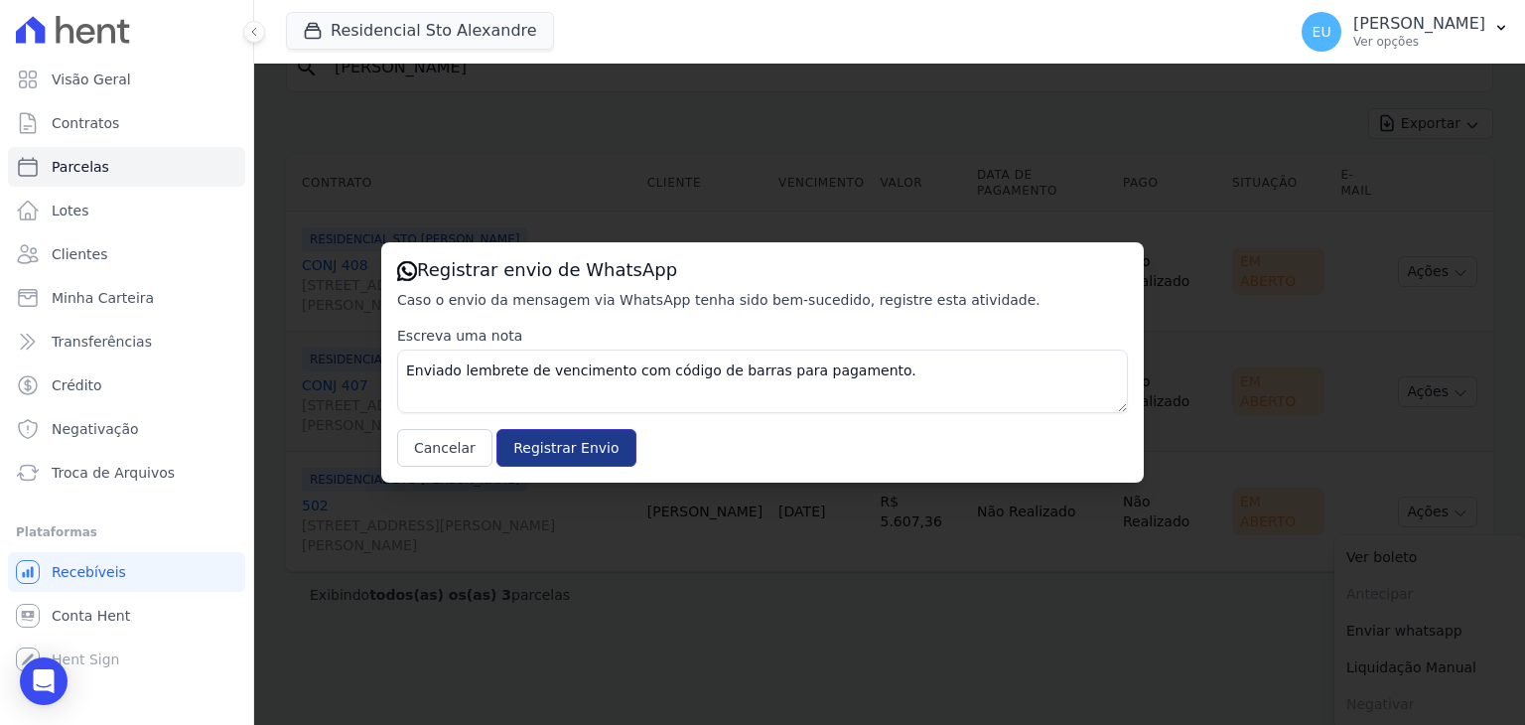
click at [558, 443] on input "Registrar Envio" at bounding box center [565, 448] width 139 height 38
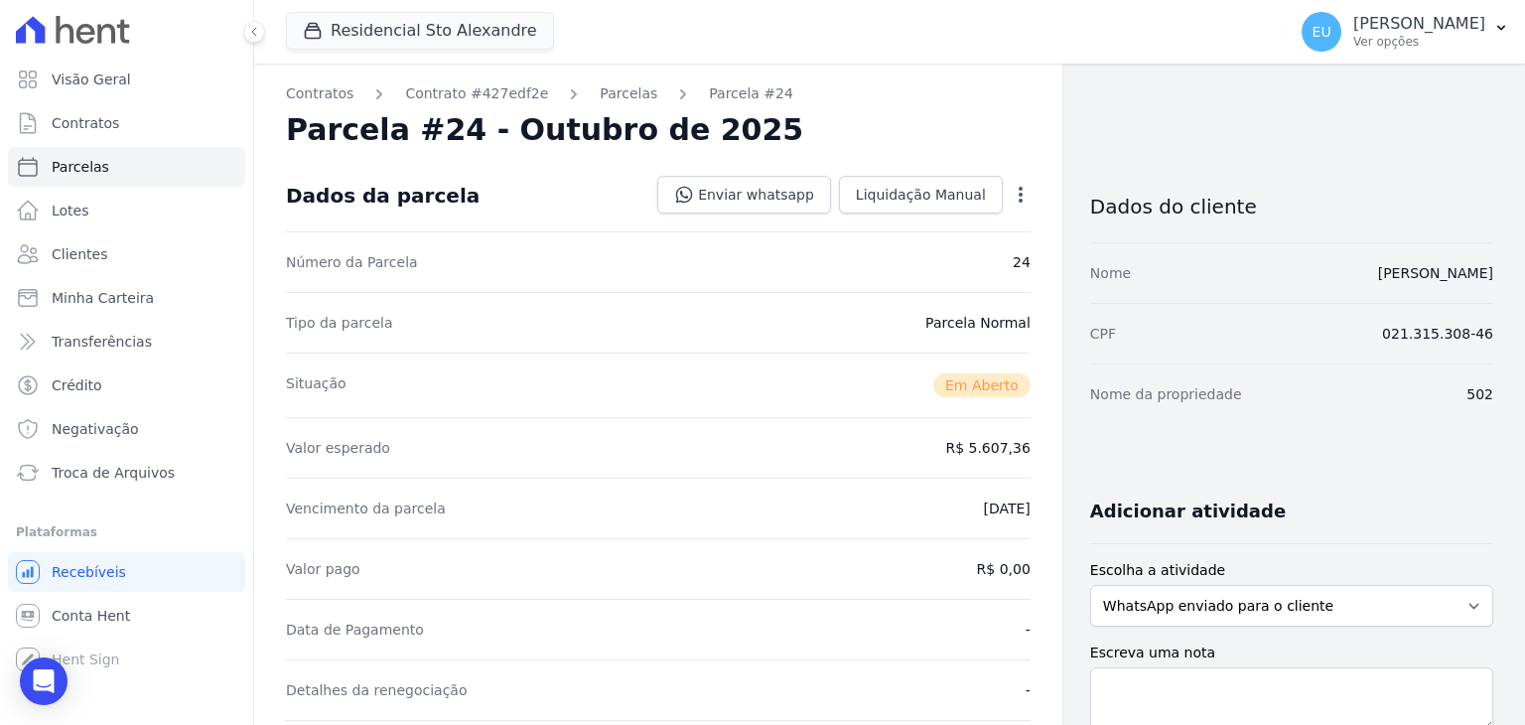
drag, startPoint x: 1382, startPoint y: 331, endPoint x: 1475, endPoint y: 327, distance: 93.4
click at [1475, 327] on div "CPF 021.315.308-46" at bounding box center [1291, 333] width 403 height 61
select select
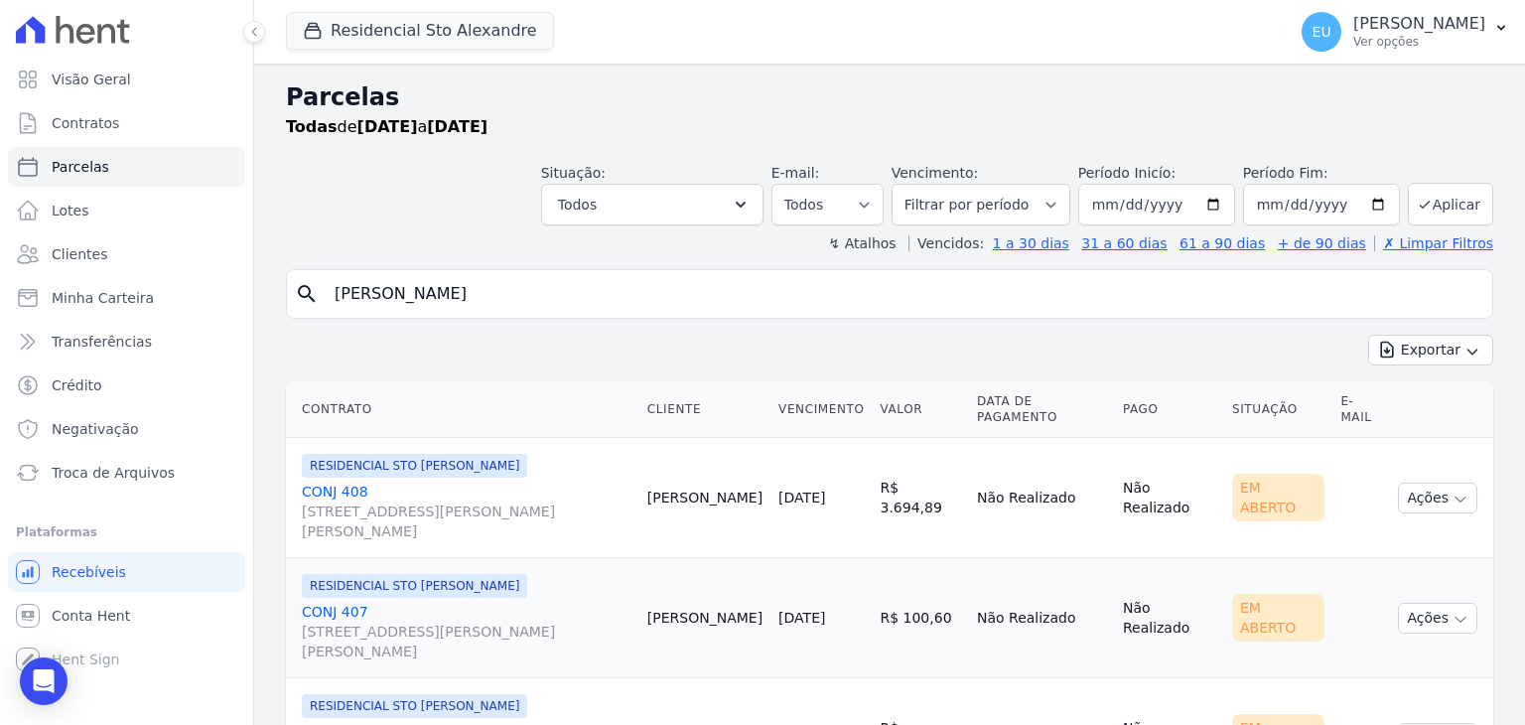
drag, startPoint x: 457, startPoint y: 296, endPoint x: 275, endPoint y: 292, distance: 181.7
click at [275, 292] on div "Parcelas Todas de 01/10/2025 a 31/10/2025 Situação: Agendado Em Aberto Pago Pro…" at bounding box center [889, 461] width 1271 height 795
type input "vitor"
select select
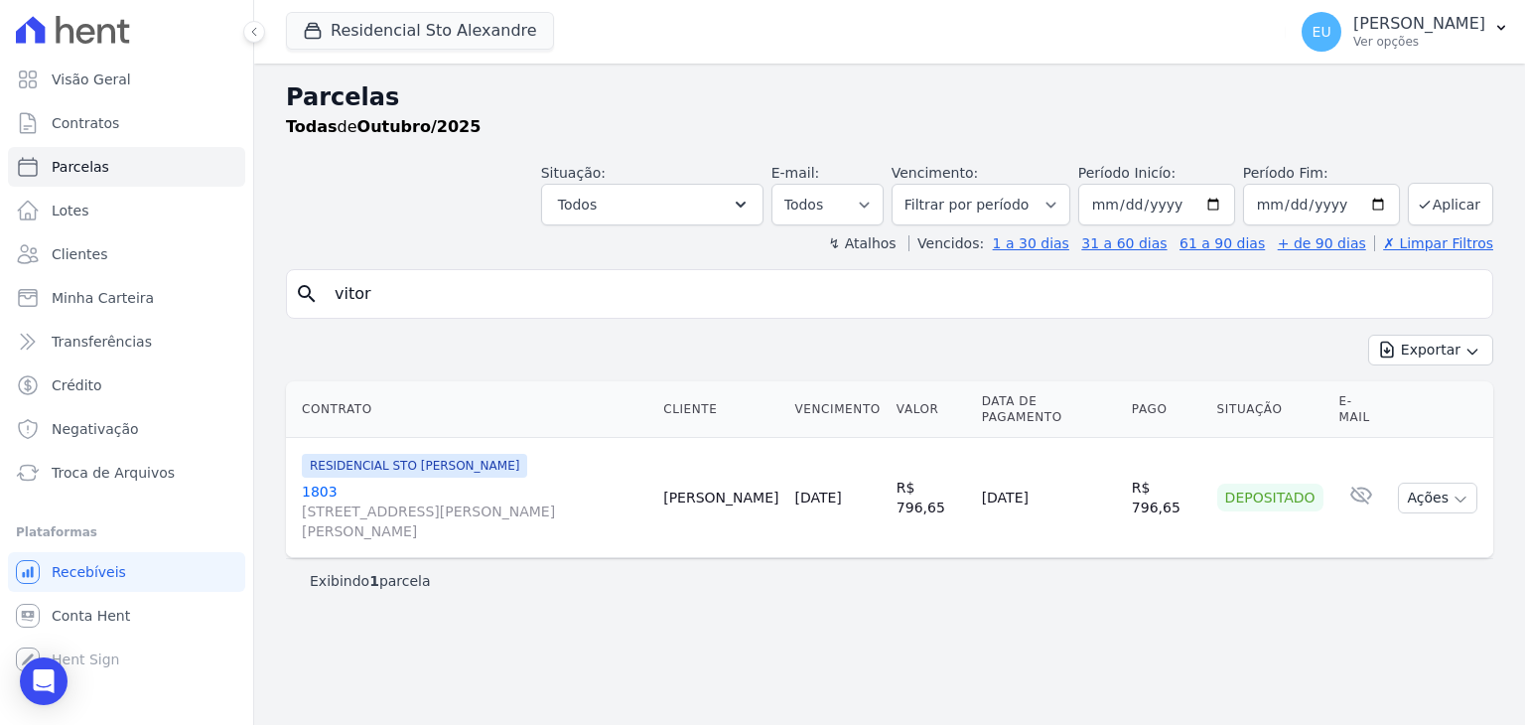
click at [441, 291] on input "vitor" at bounding box center [904, 294] width 1162 height 40
type input "vitor ivo"
select select
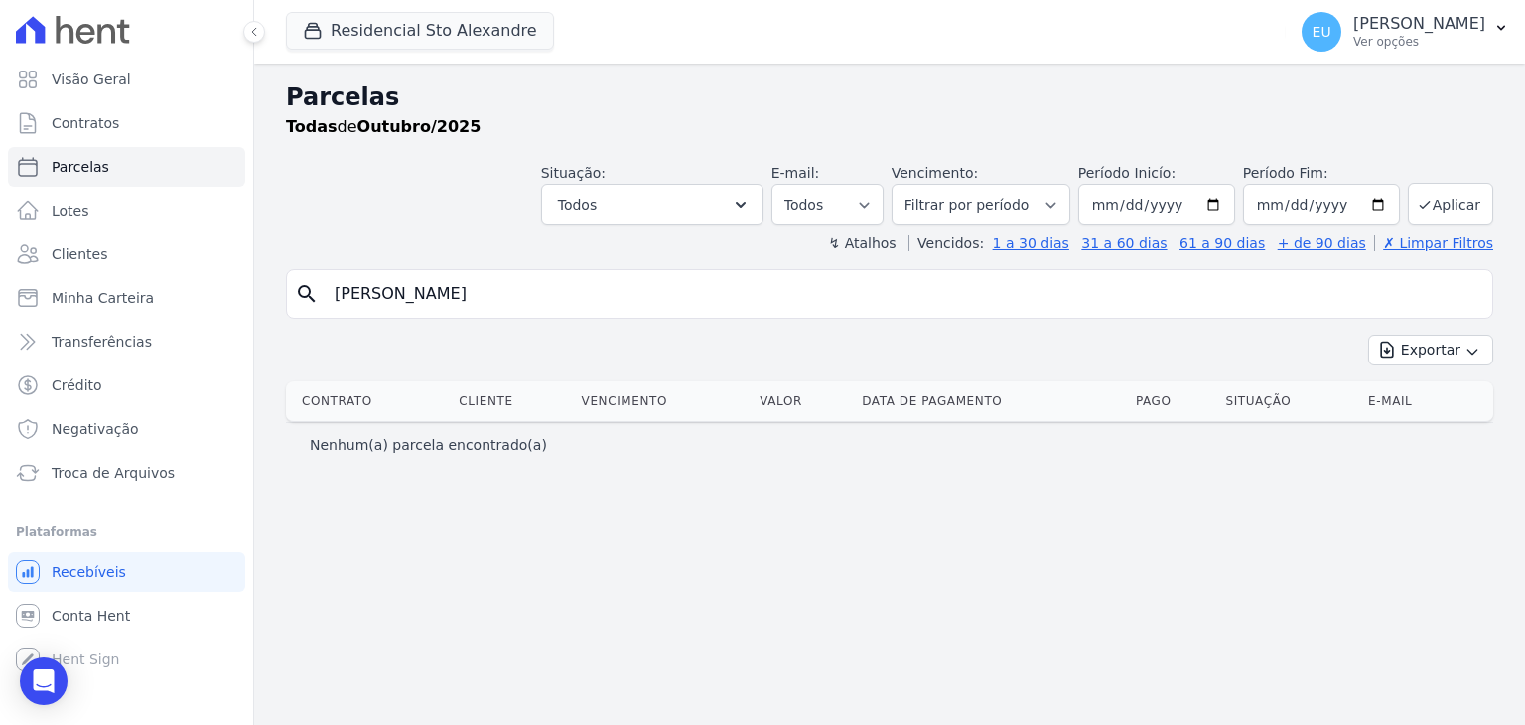
click at [407, 291] on input "vitor ivo" at bounding box center [904, 294] width 1162 height 40
type input "vitor de lima"
select select
click at [384, 299] on input "vitor de lima" at bounding box center [904, 294] width 1162 height 40
type input "vitor lima"
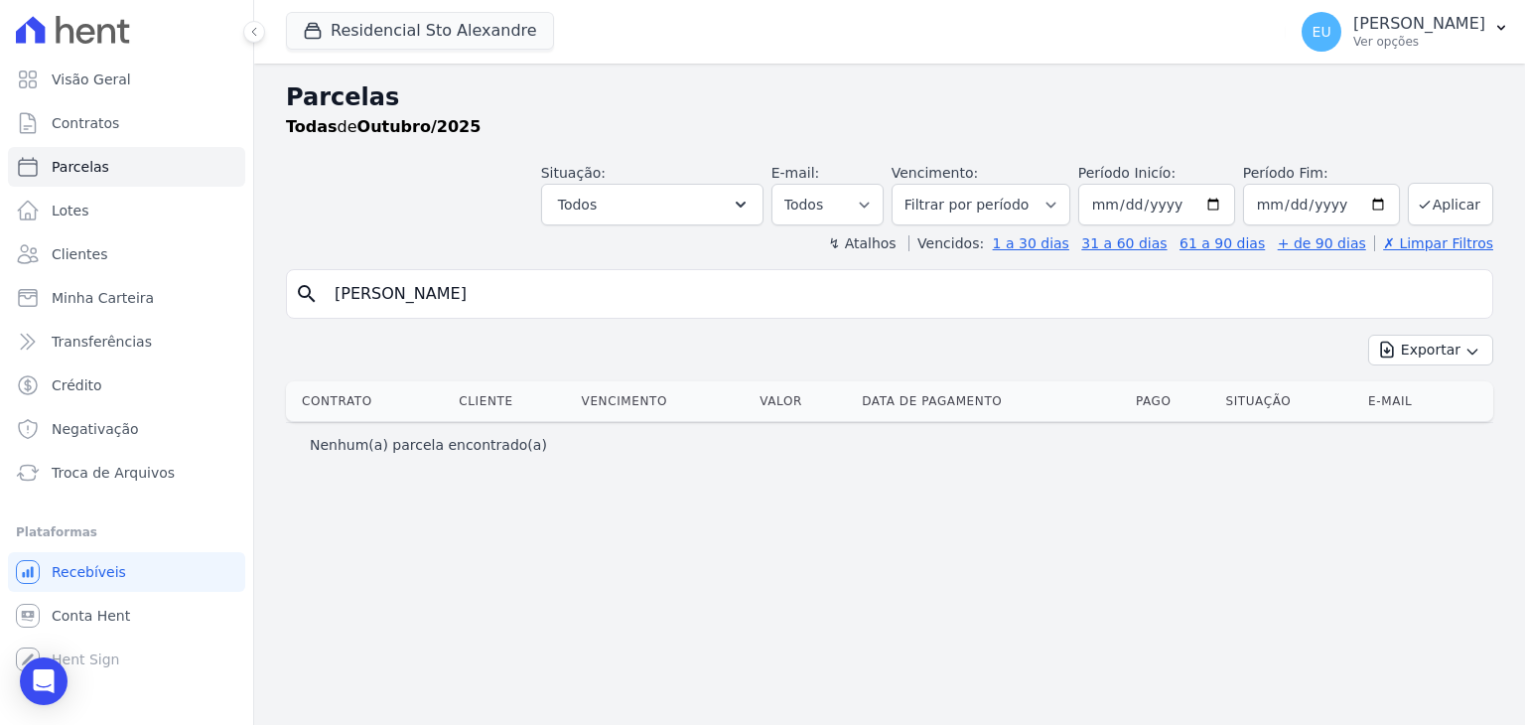
select select
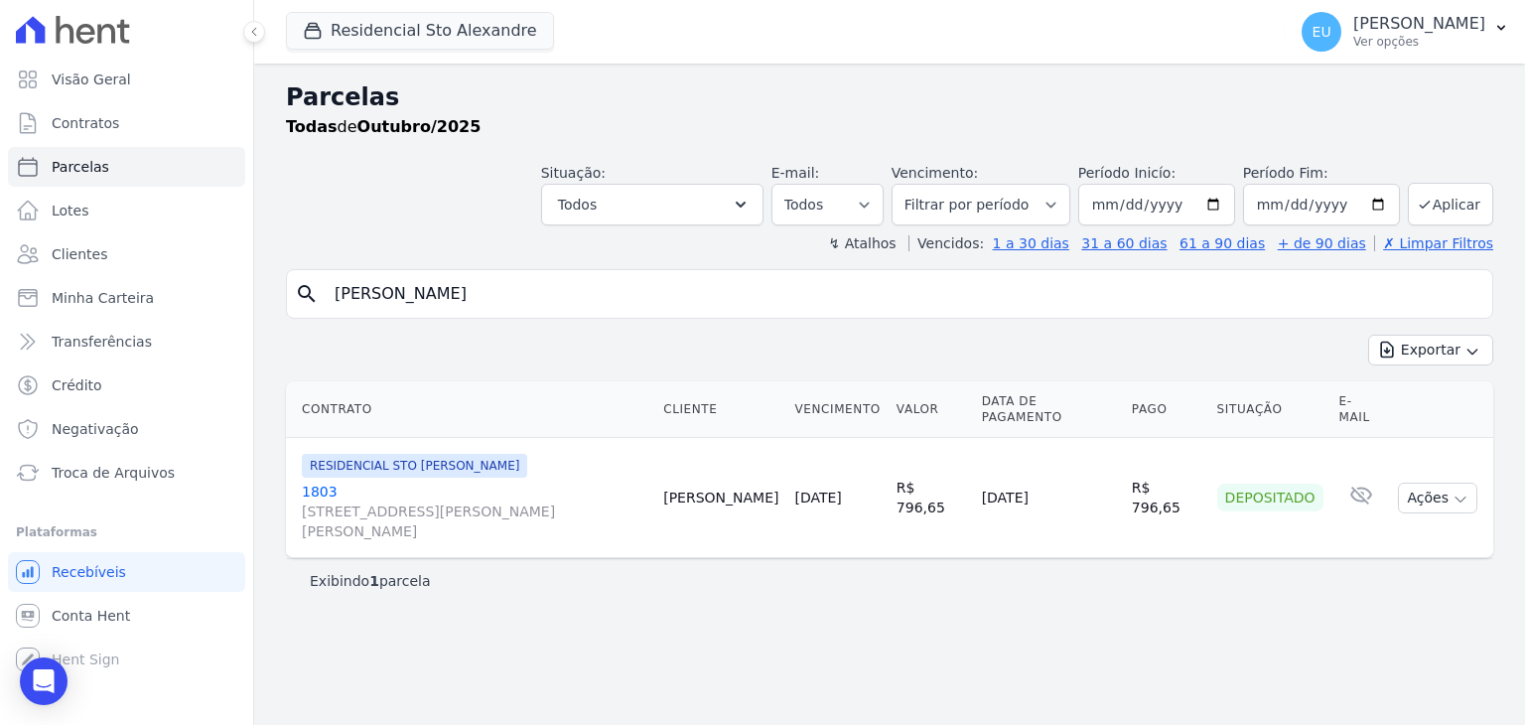
select select
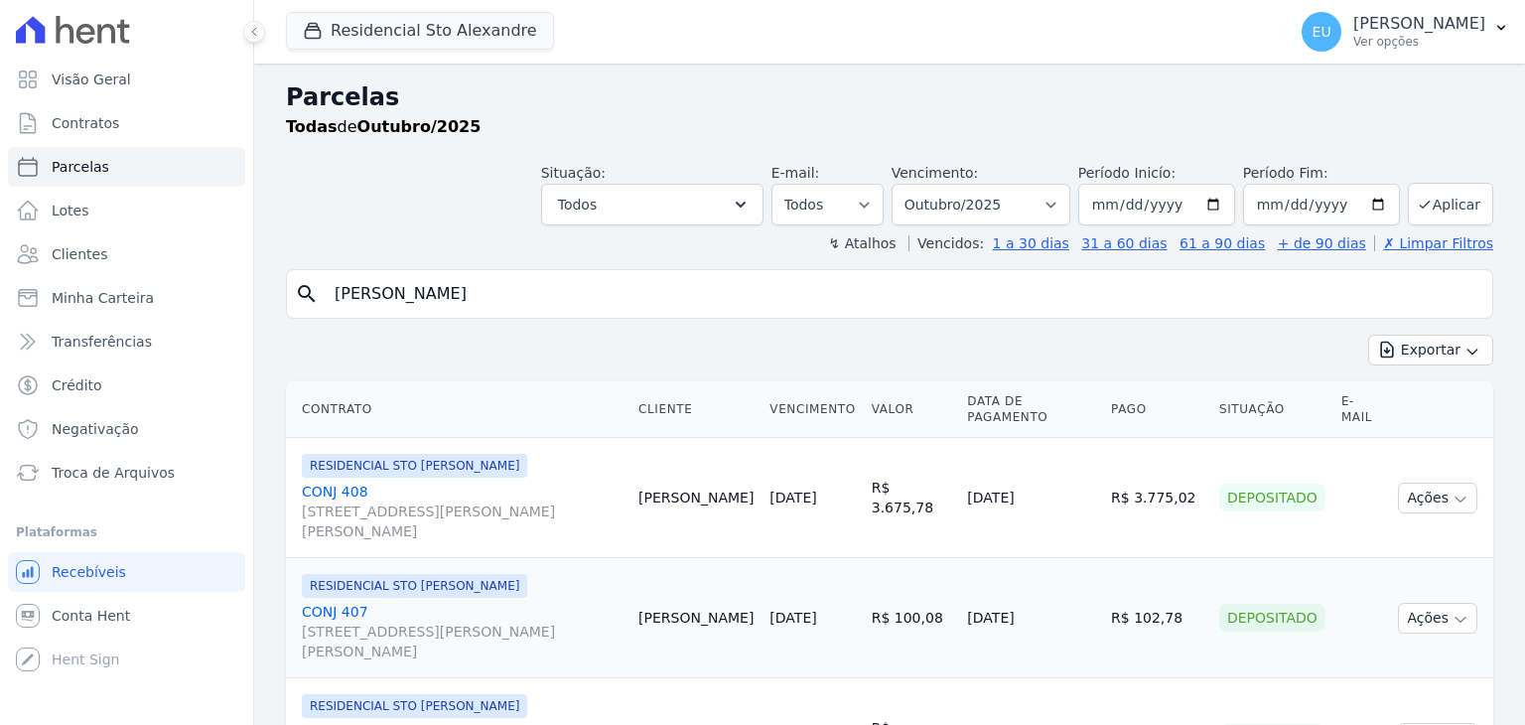
select select
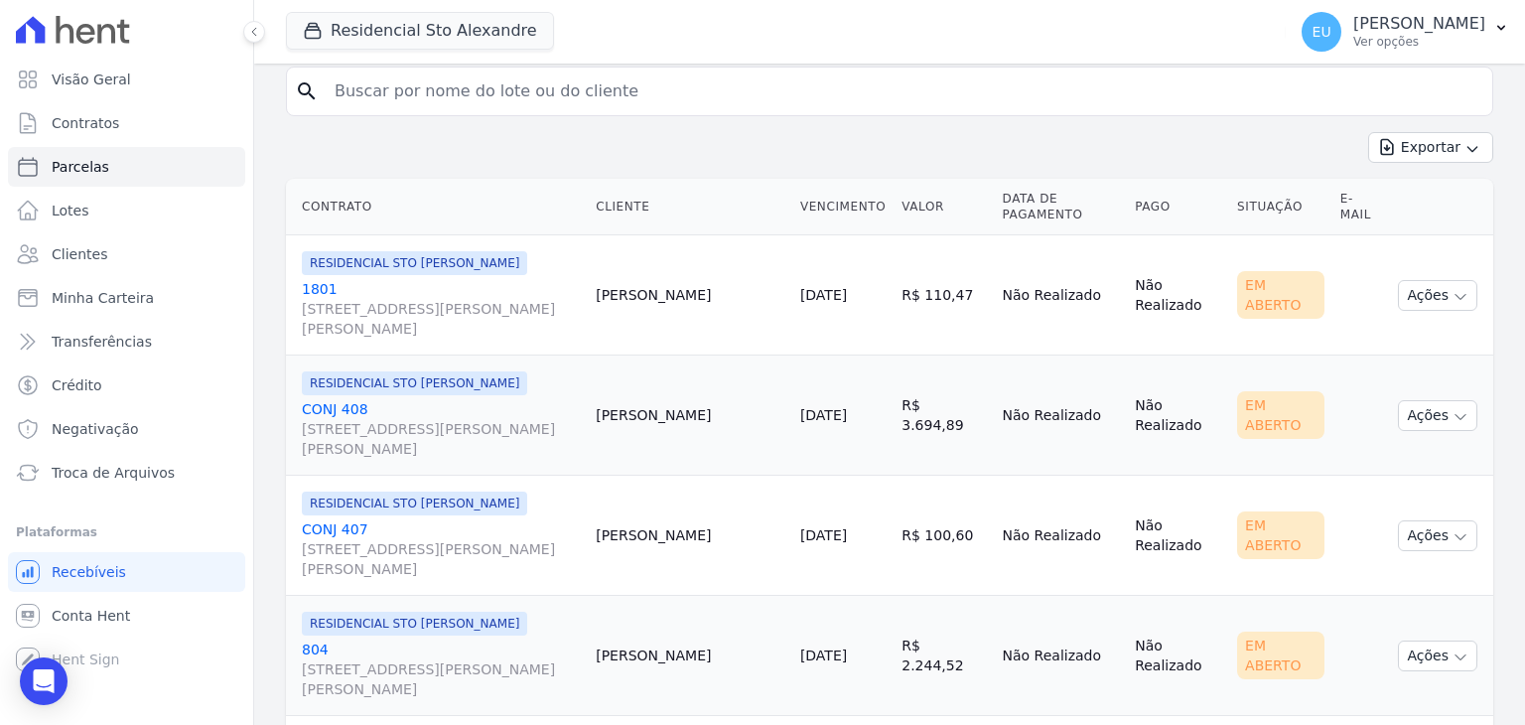
scroll to position [199, 0]
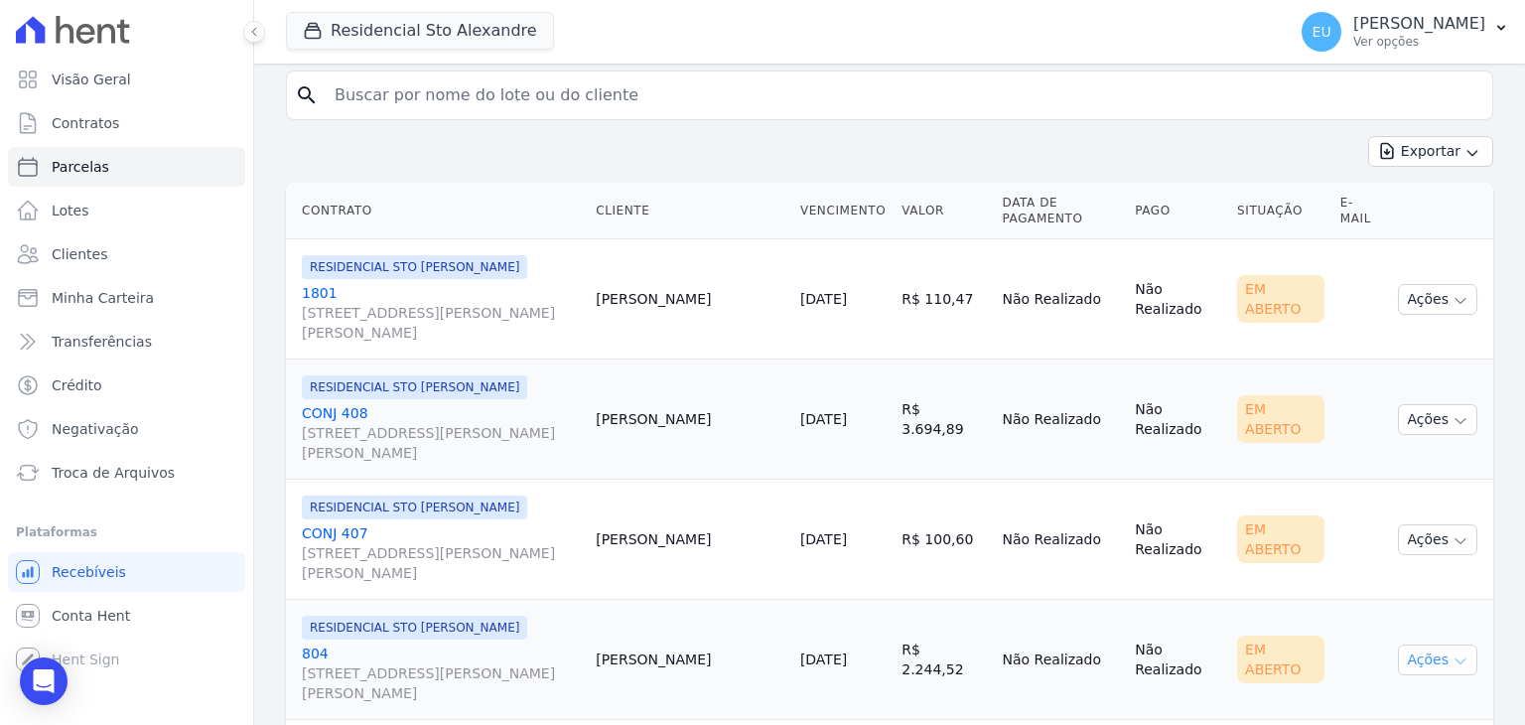
click at [1456, 659] on icon "button" at bounding box center [1461, 661] width 10 height 5
click at [1389, 701] on link "Ver boleto" at bounding box center [1429, 705] width 191 height 37
click at [1453, 656] on icon "button" at bounding box center [1461, 661] width 16 height 16
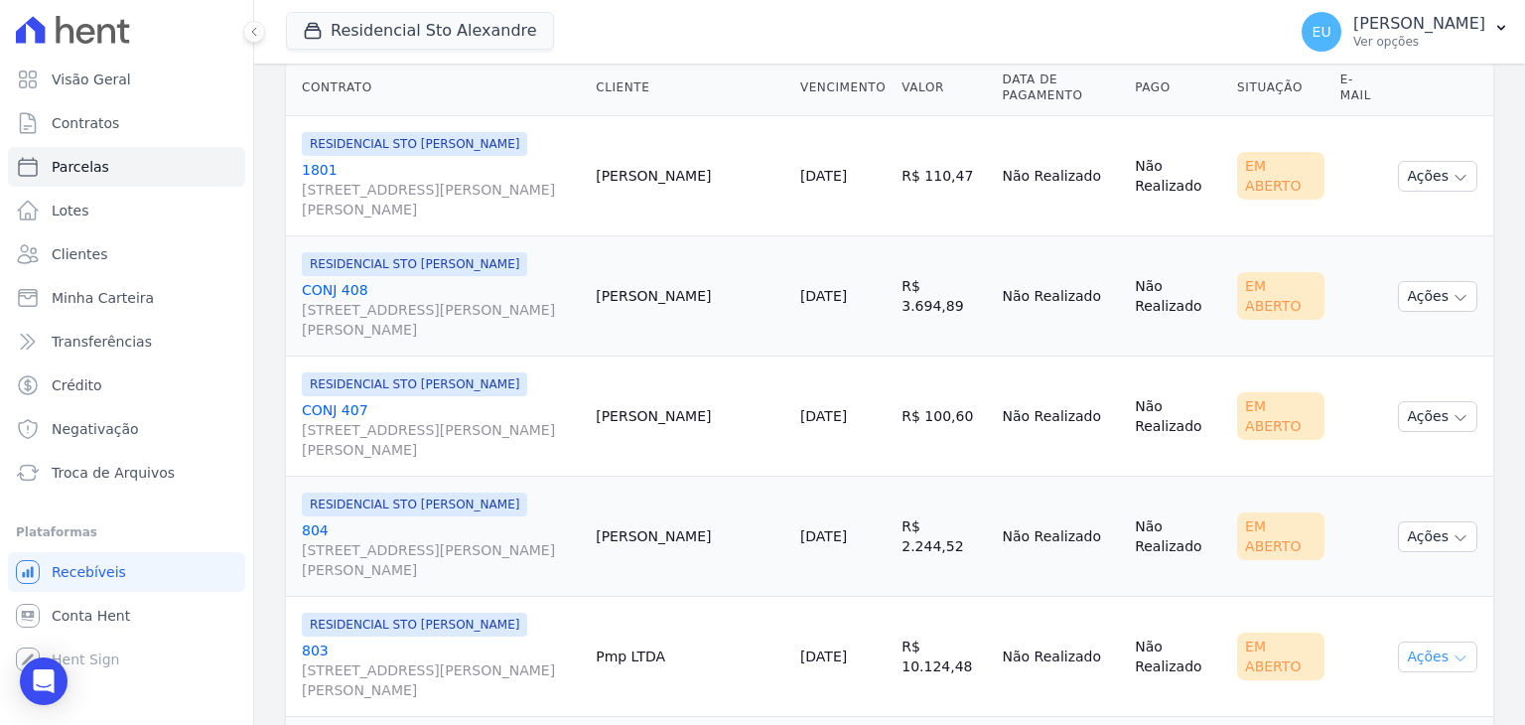
scroll to position [397, 0]
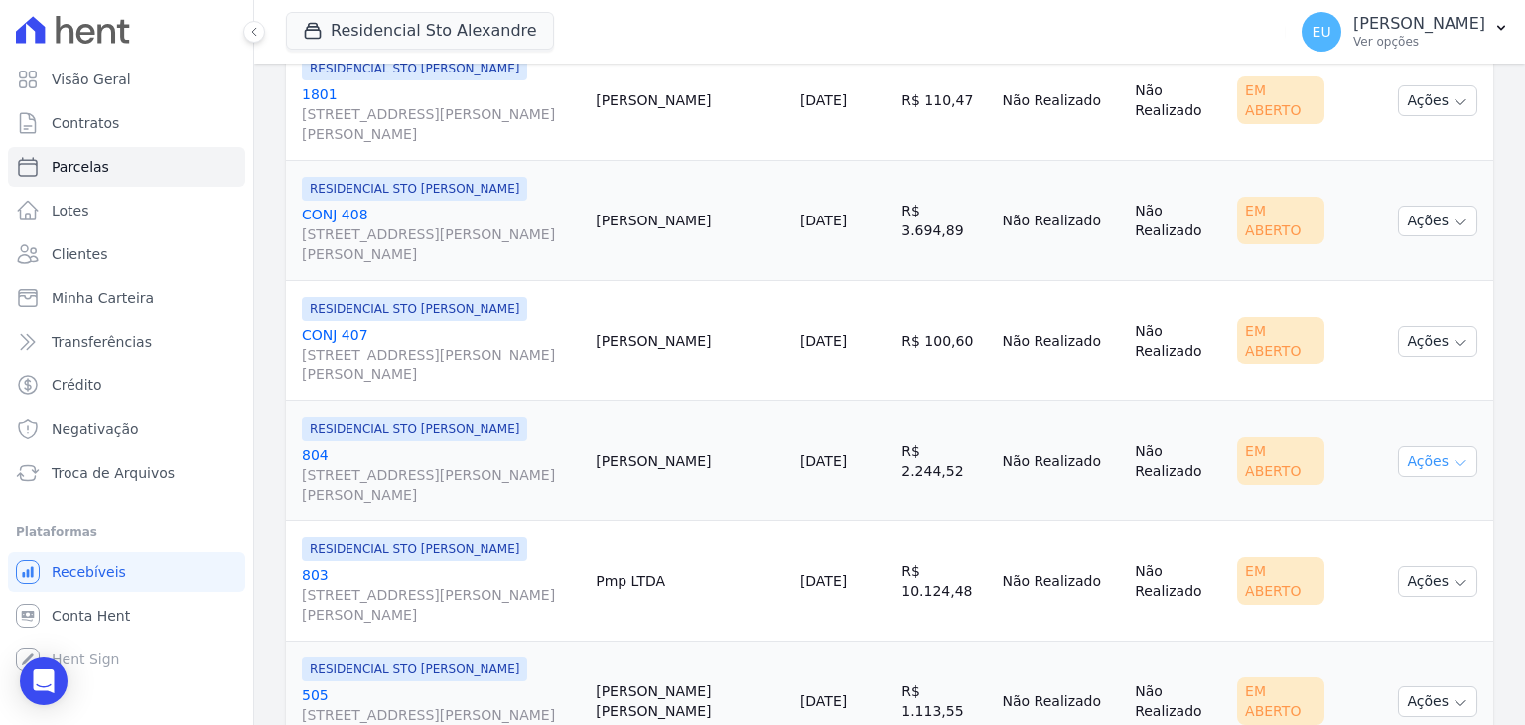
click at [1456, 461] on icon "button" at bounding box center [1461, 463] width 10 height 5
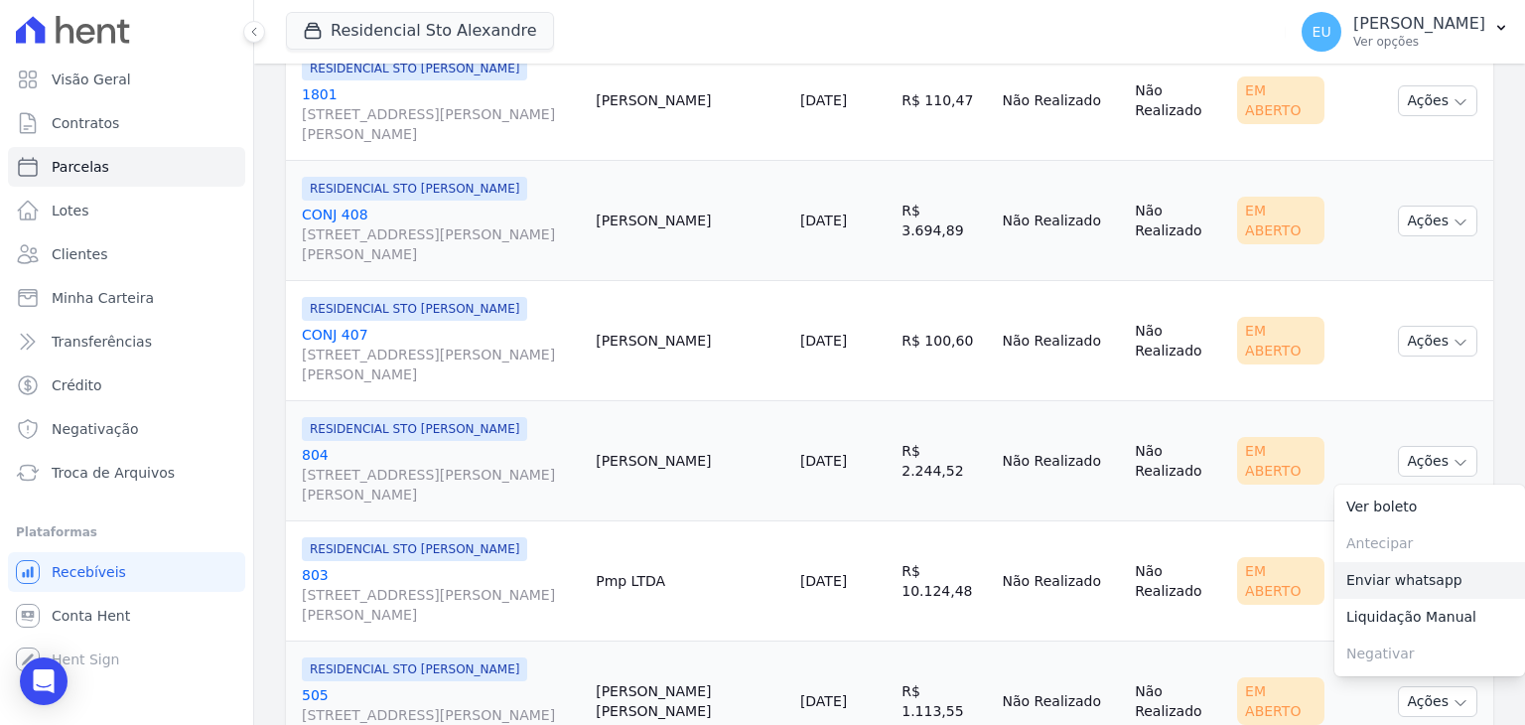
click at [1389, 573] on link "Enviar whatsapp" at bounding box center [1429, 580] width 191 height 37
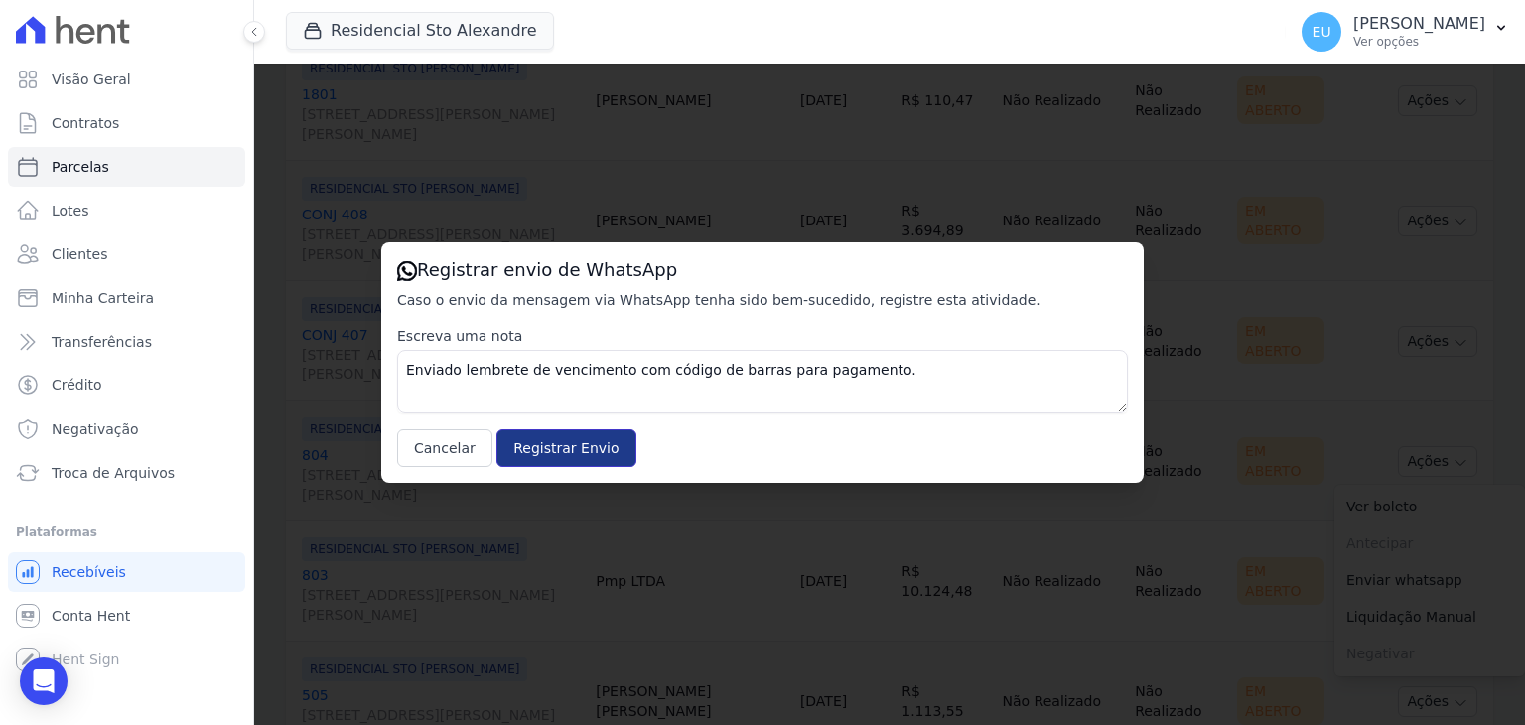
click at [570, 450] on input "Registrar Envio" at bounding box center [565, 448] width 139 height 38
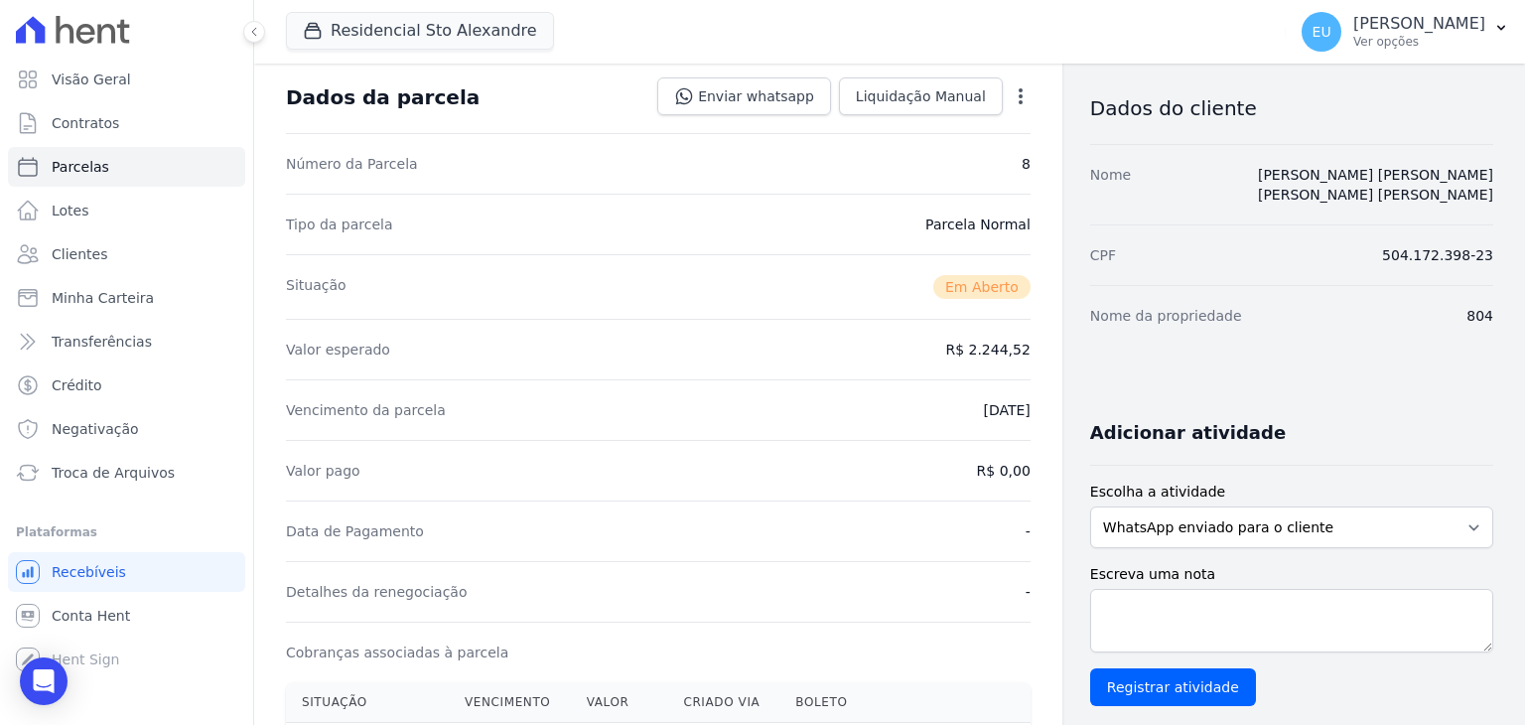
scroll to position [99, 0]
click at [1162, 671] on input "Registrar atividade" at bounding box center [1173, 686] width 166 height 38
click at [1115, 588] on textarea "Escreva uma nota" at bounding box center [1291, 620] width 403 height 64
type textarea "Whats enviado em 14/10/2025 às 10h35"
click at [1148, 667] on input "Registrar atividade" at bounding box center [1173, 686] width 166 height 38
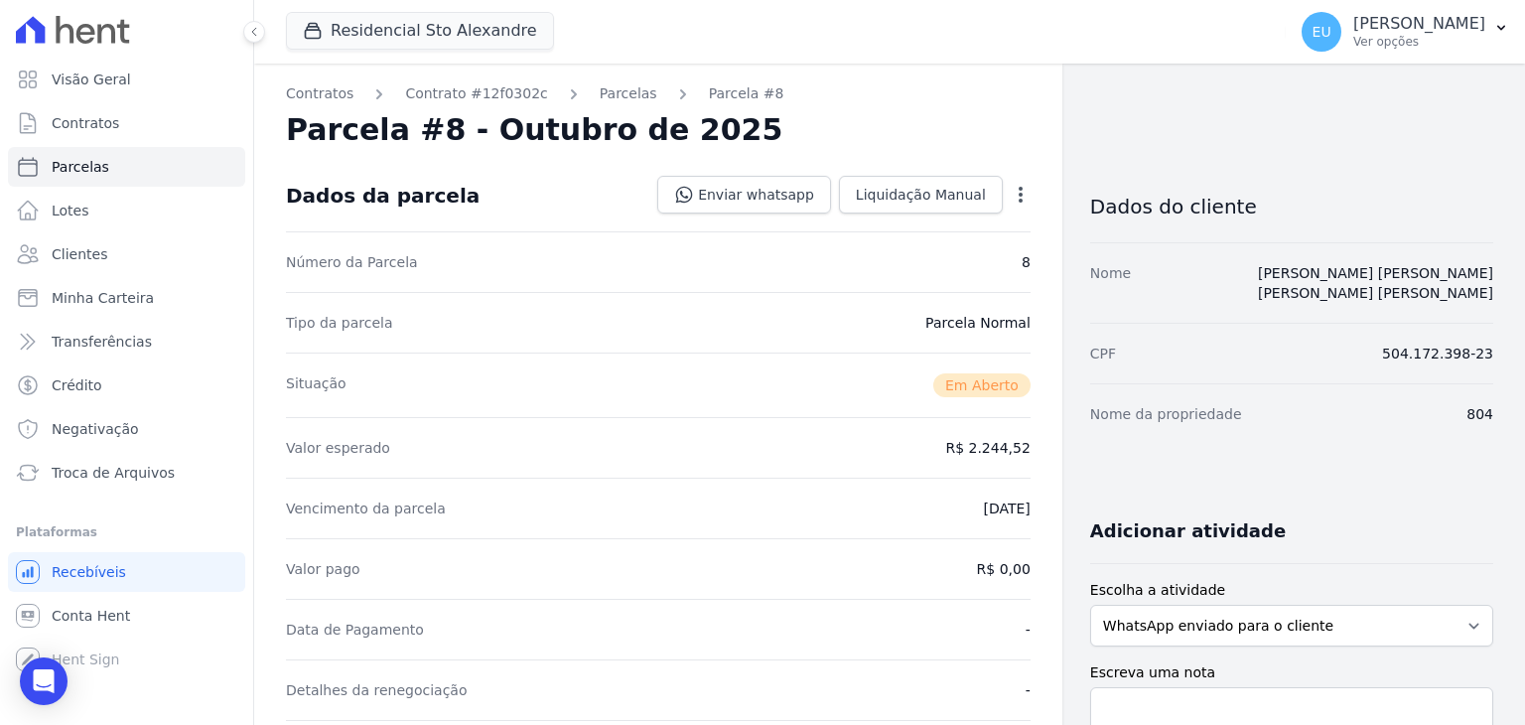
scroll to position [0, 0]
select select
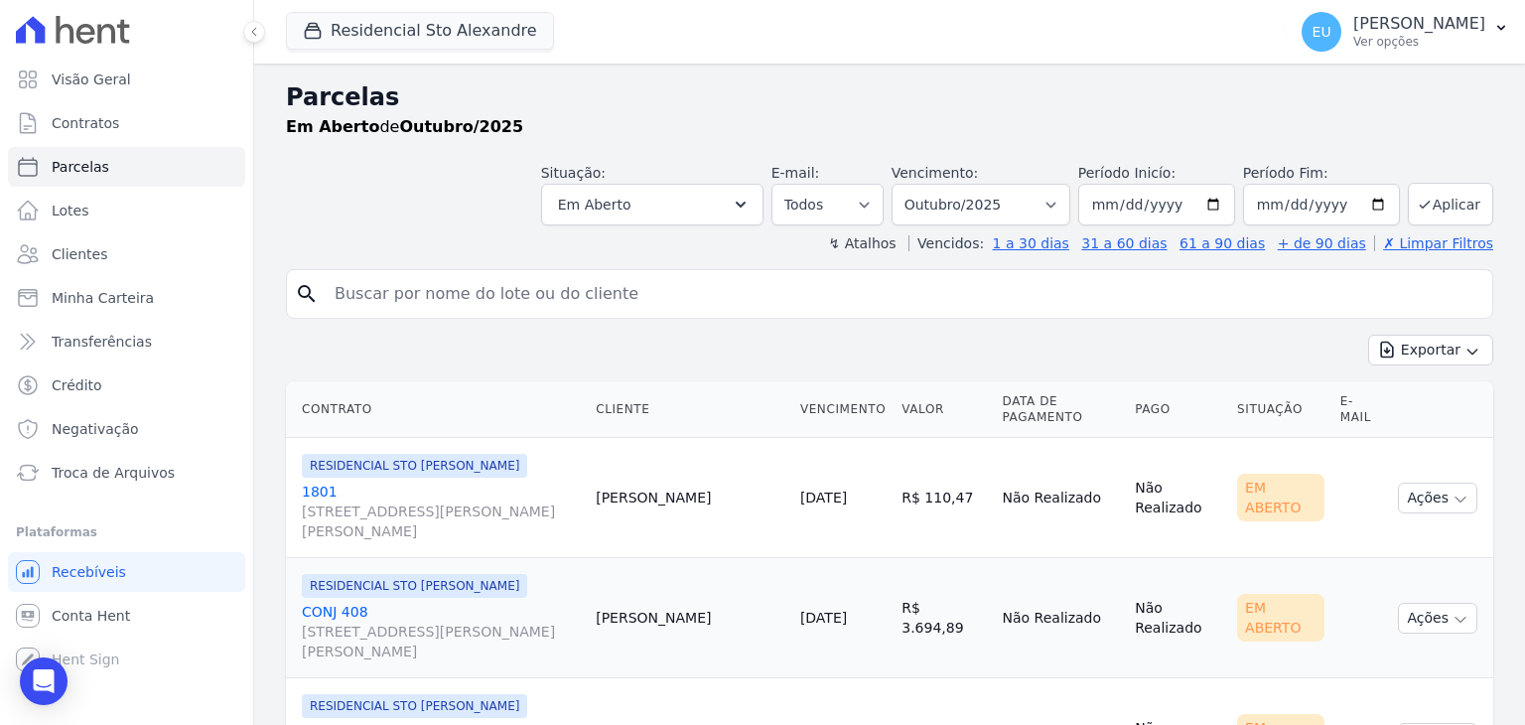
click at [420, 303] on input "search" at bounding box center [904, 294] width 1162 height 40
type input "[PERSON_NAME]"
select select
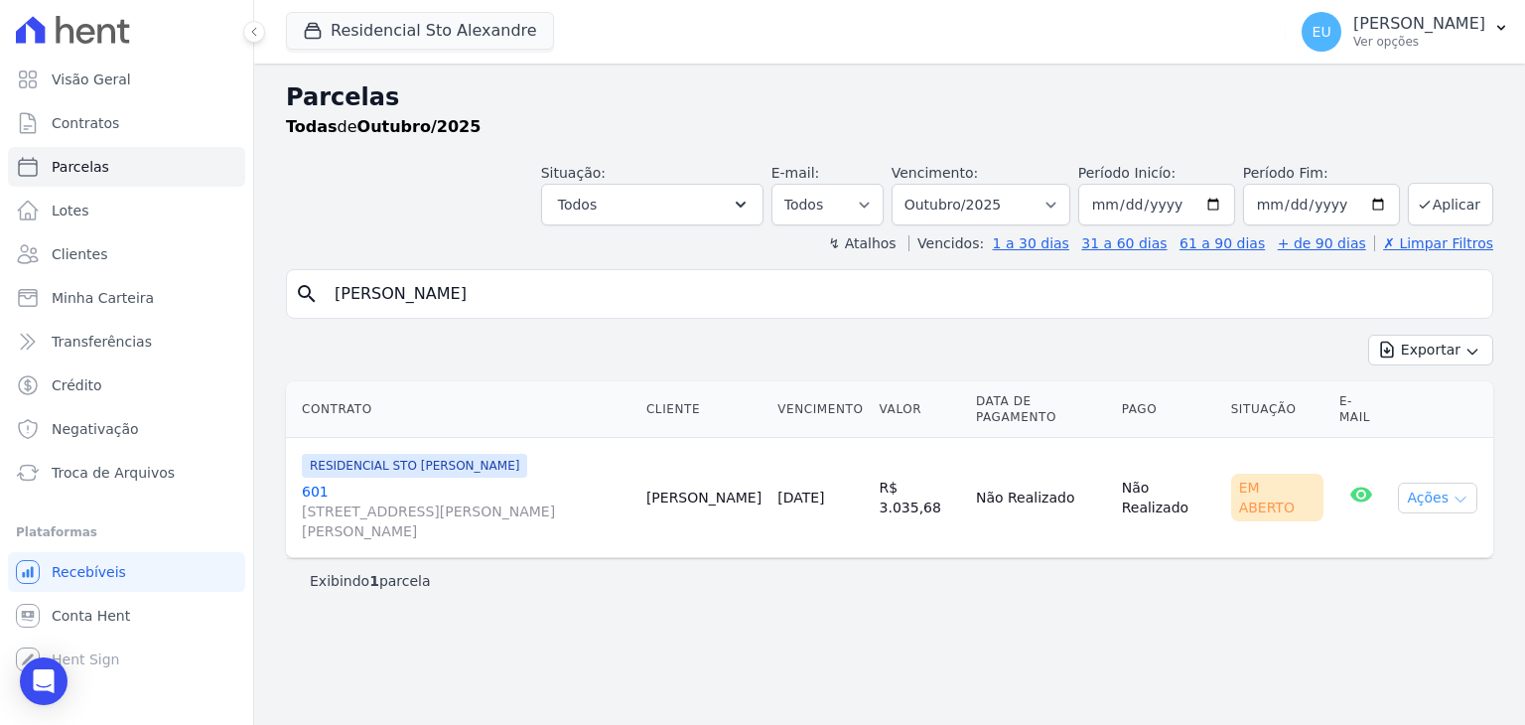
click at [1462, 495] on icon "button" at bounding box center [1461, 499] width 16 height 16
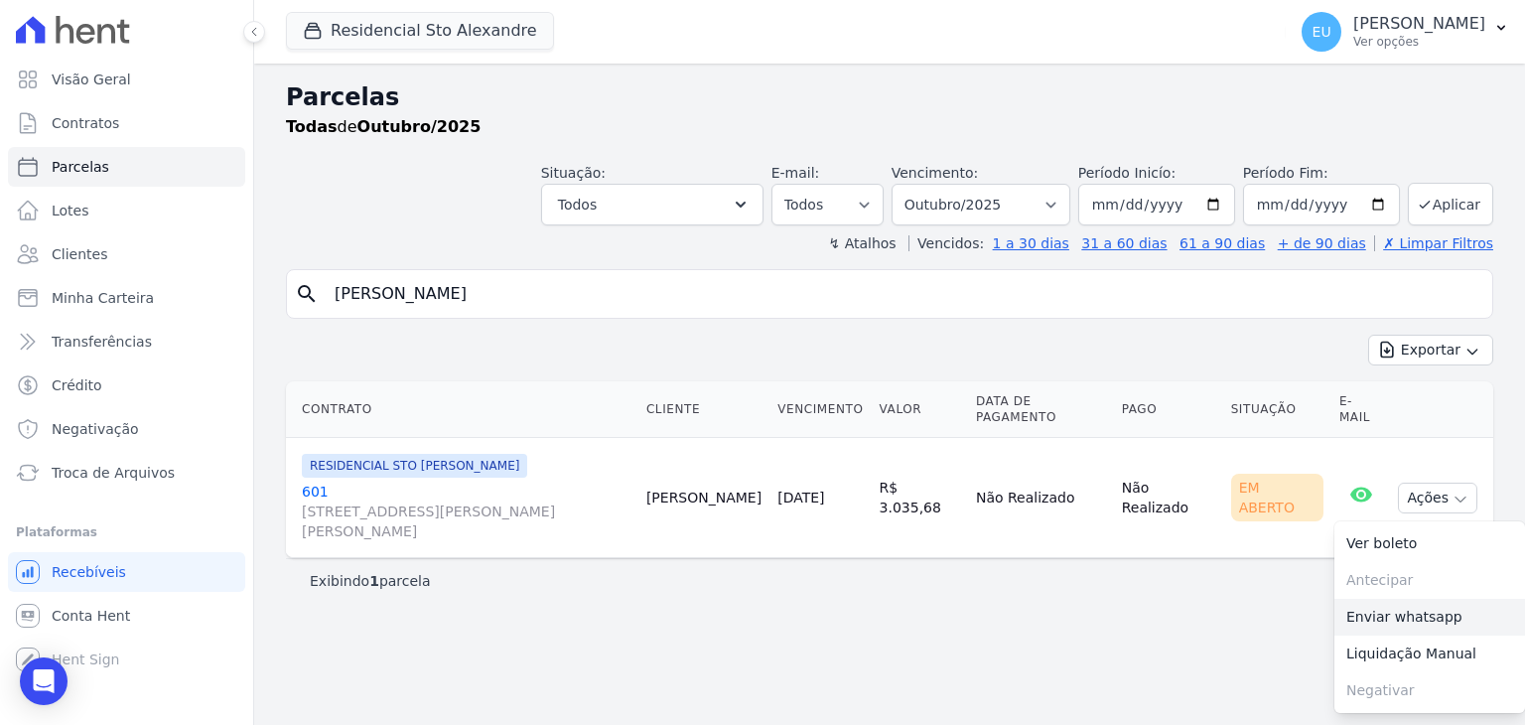
click at [1410, 613] on link "Enviar whatsapp" at bounding box center [1429, 617] width 191 height 37
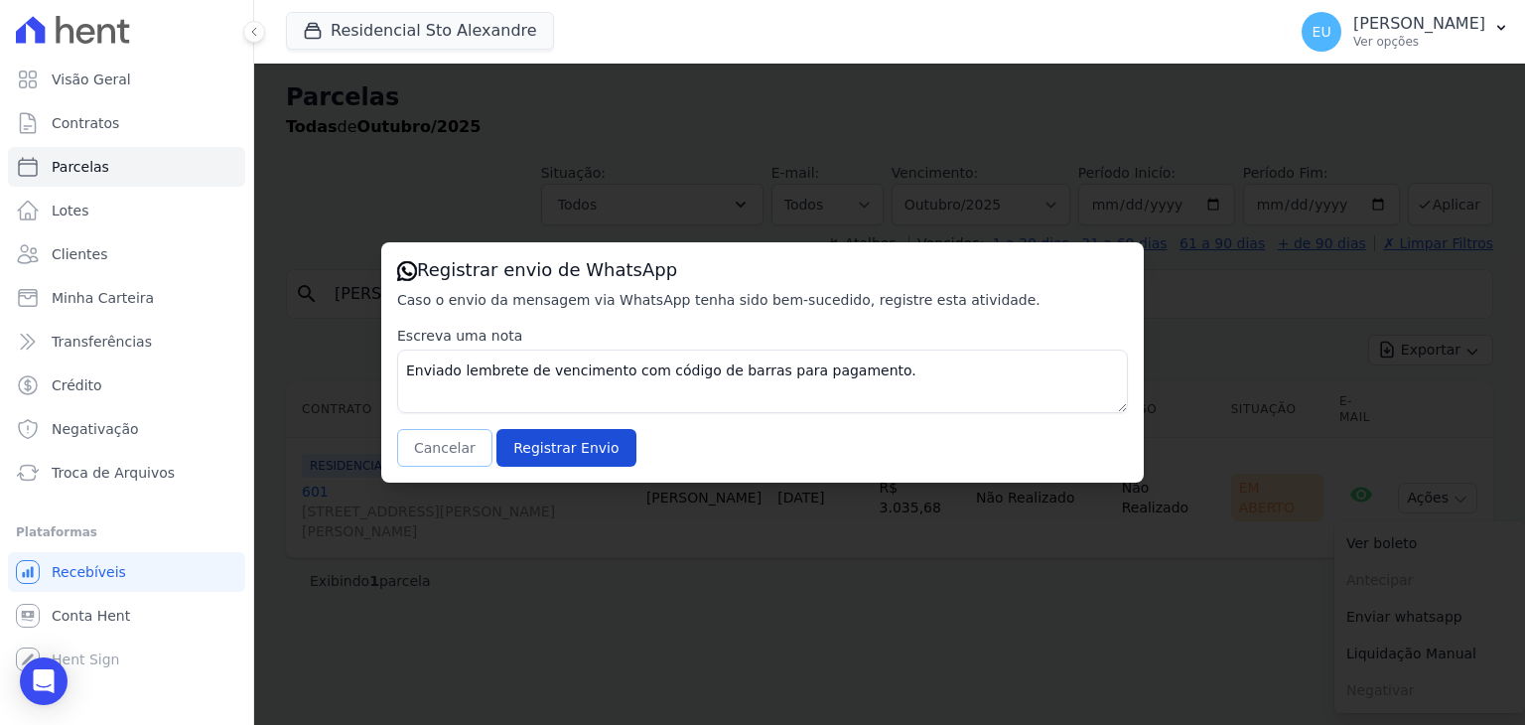
click at [450, 458] on button "Cancelar" at bounding box center [444, 448] width 95 height 38
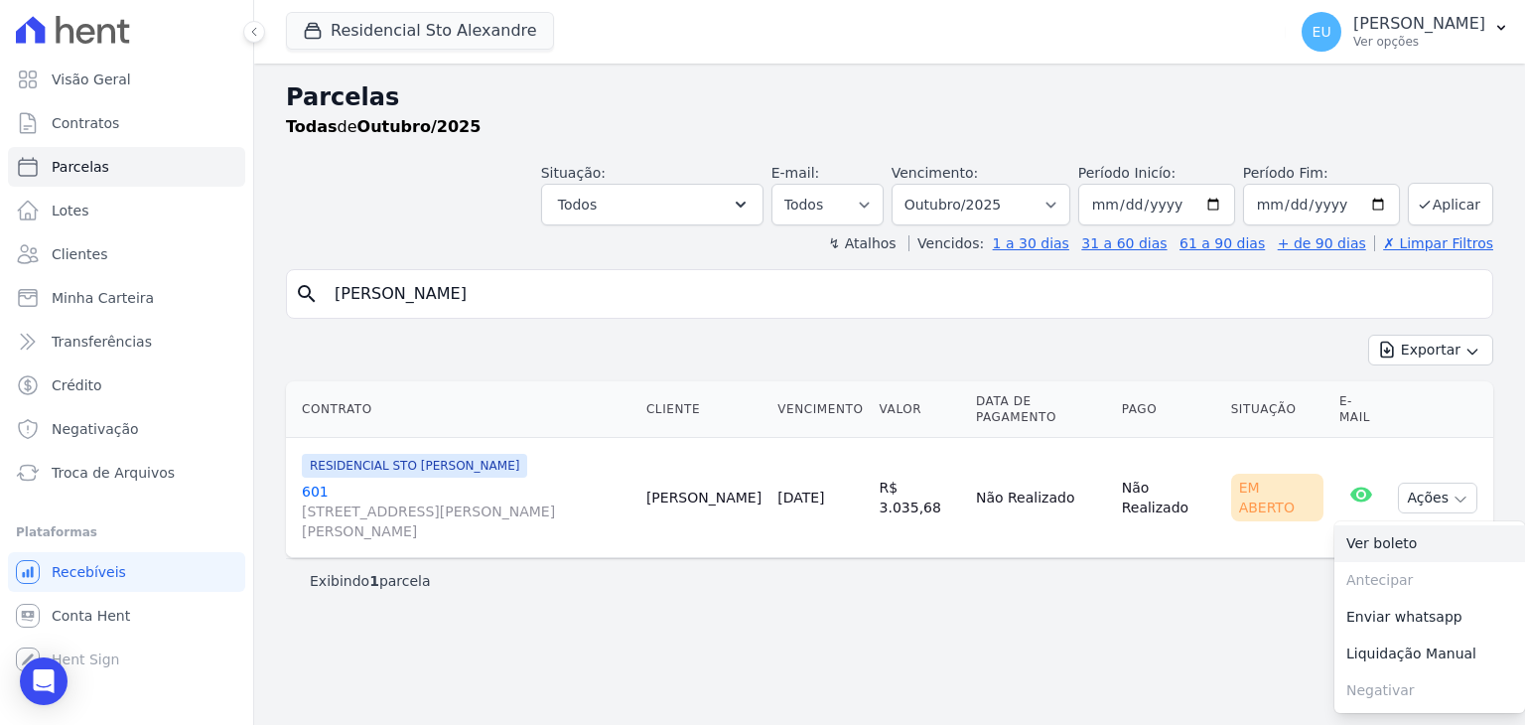
click at [1392, 538] on link "Ver boleto" at bounding box center [1429, 543] width 191 height 37
click at [1387, 537] on link "Ver boleto" at bounding box center [1429, 543] width 191 height 37
drag, startPoint x: 413, startPoint y: 295, endPoint x: 313, endPoint y: 289, distance: 100.5
click at [313, 289] on div "search giovanna" at bounding box center [889, 294] width 1207 height 50
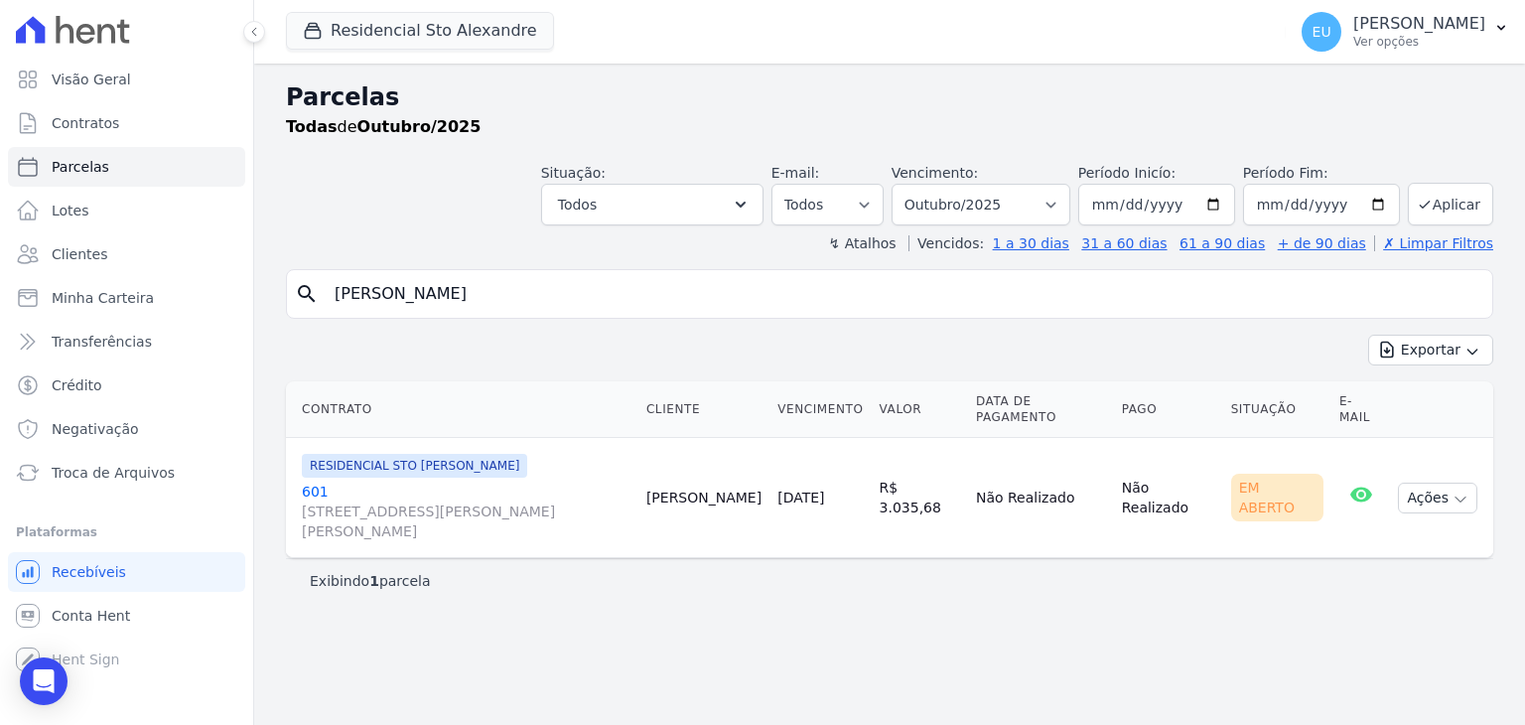
type input "[PERSON_NAME]"
click at [1452, 200] on button "Aplicar" at bounding box center [1450, 204] width 85 height 43
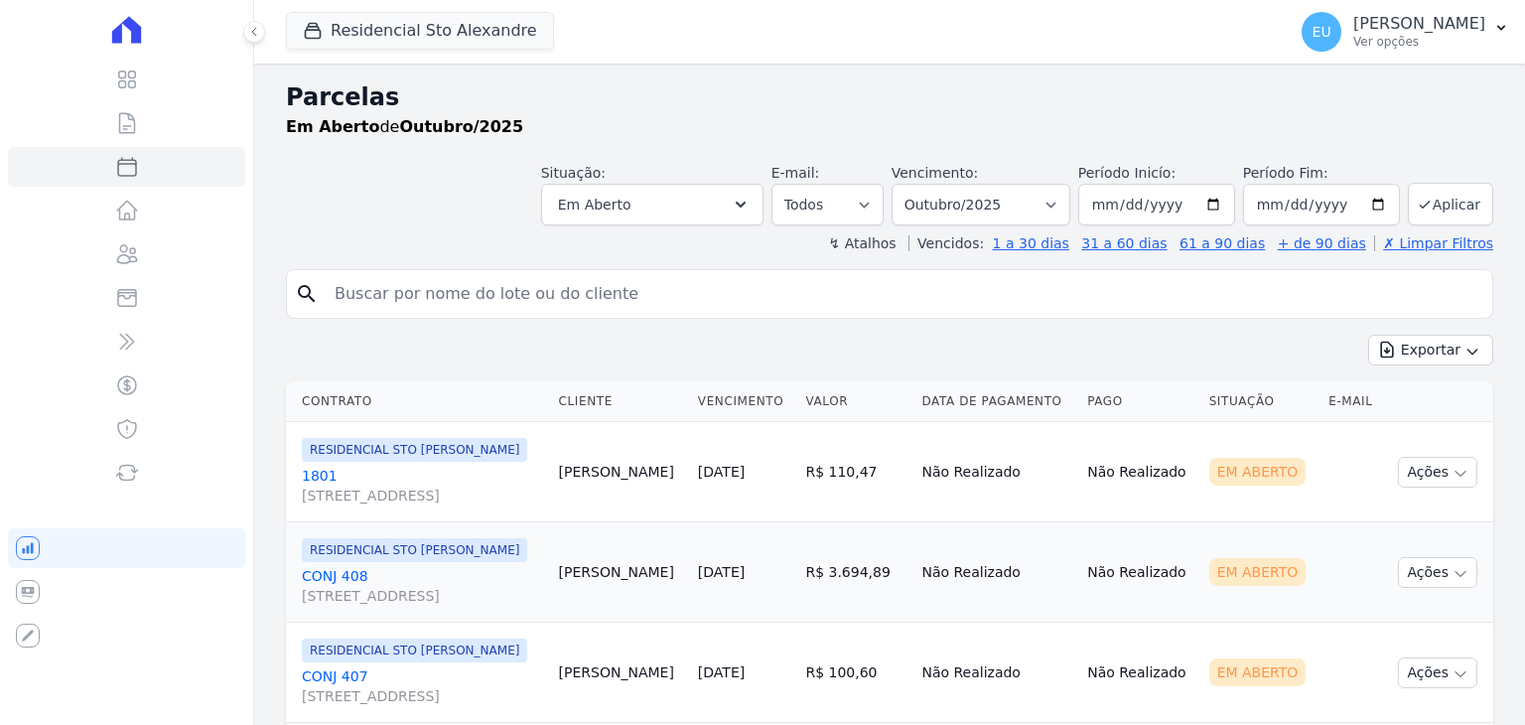
select select
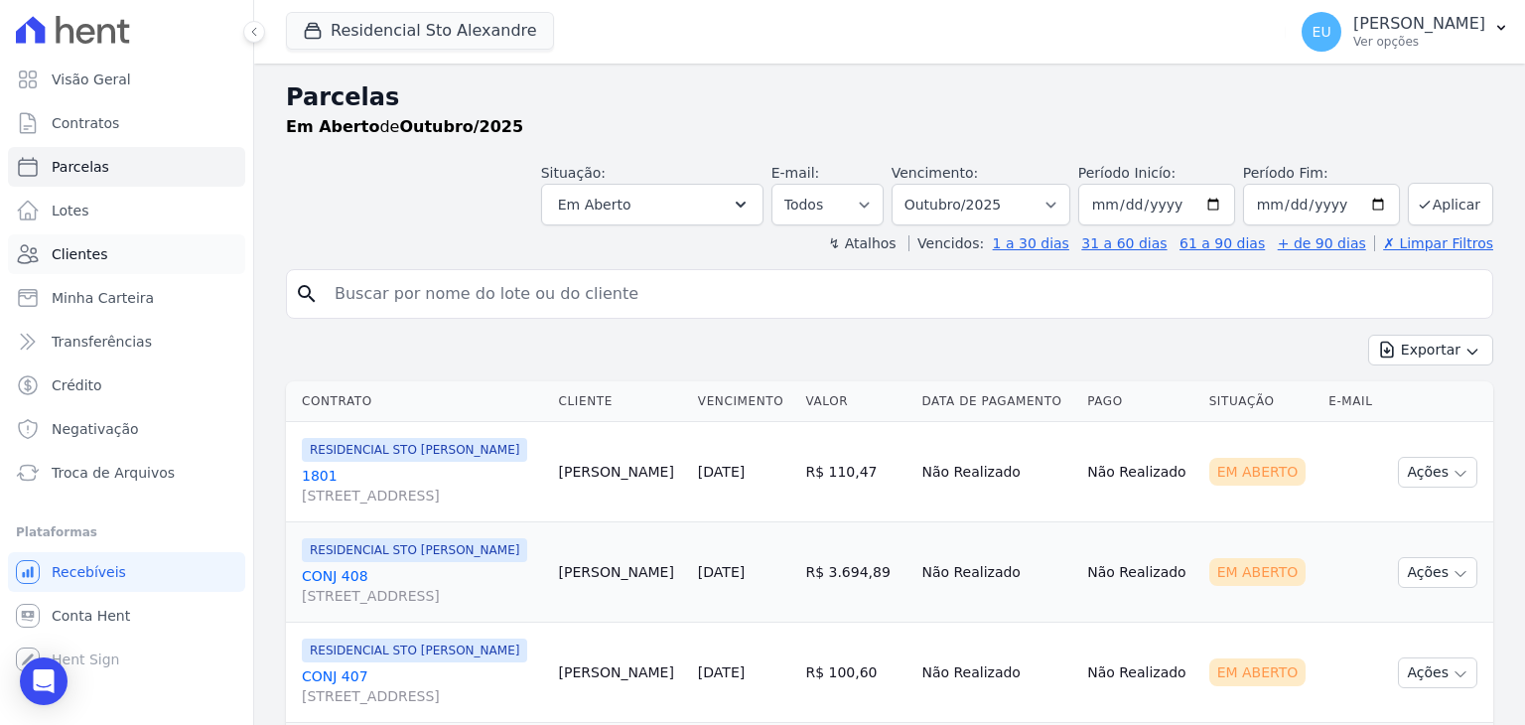
click at [103, 248] on link "Clientes" at bounding box center [126, 254] width 237 height 40
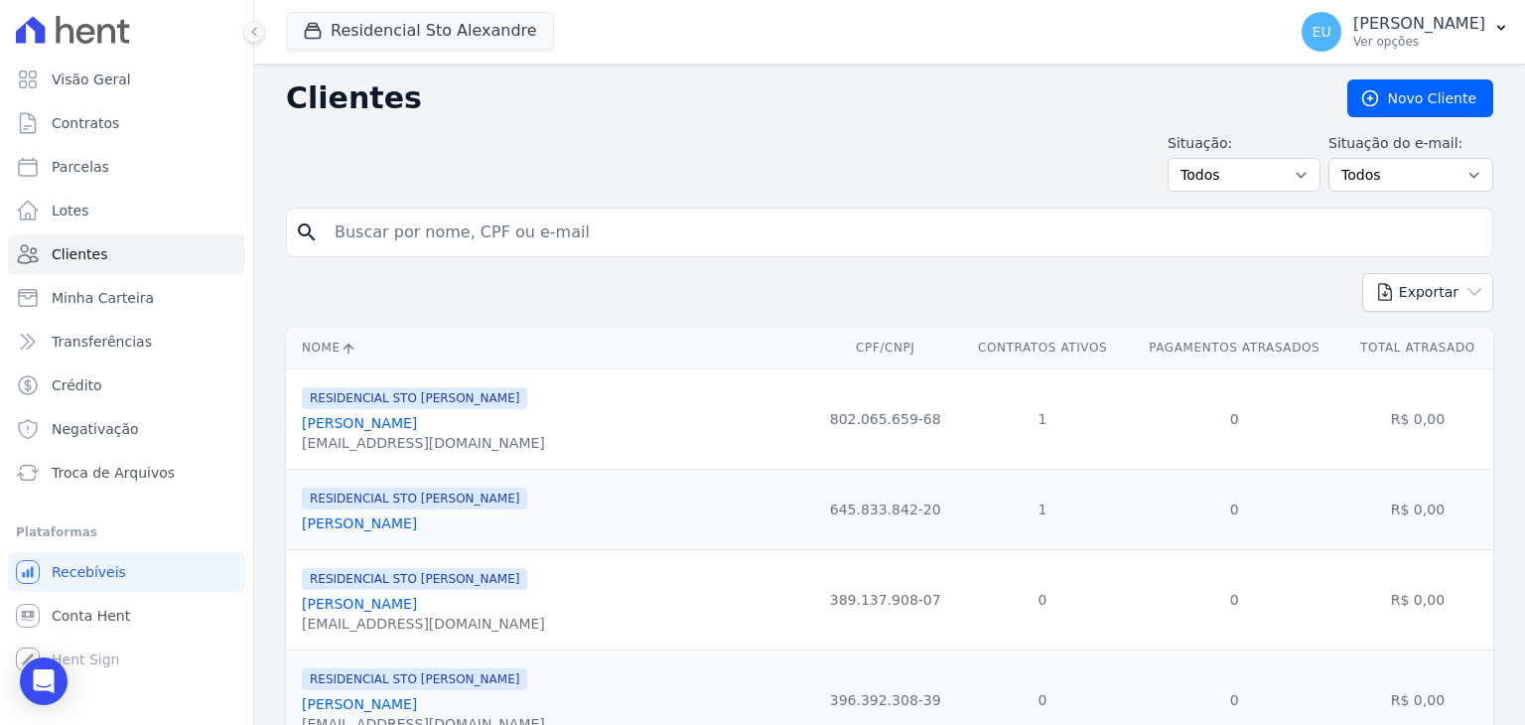
click at [379, 226] on input "search" at bounding box center [904, 232] width 1162 height 40
type input "VICTOR"
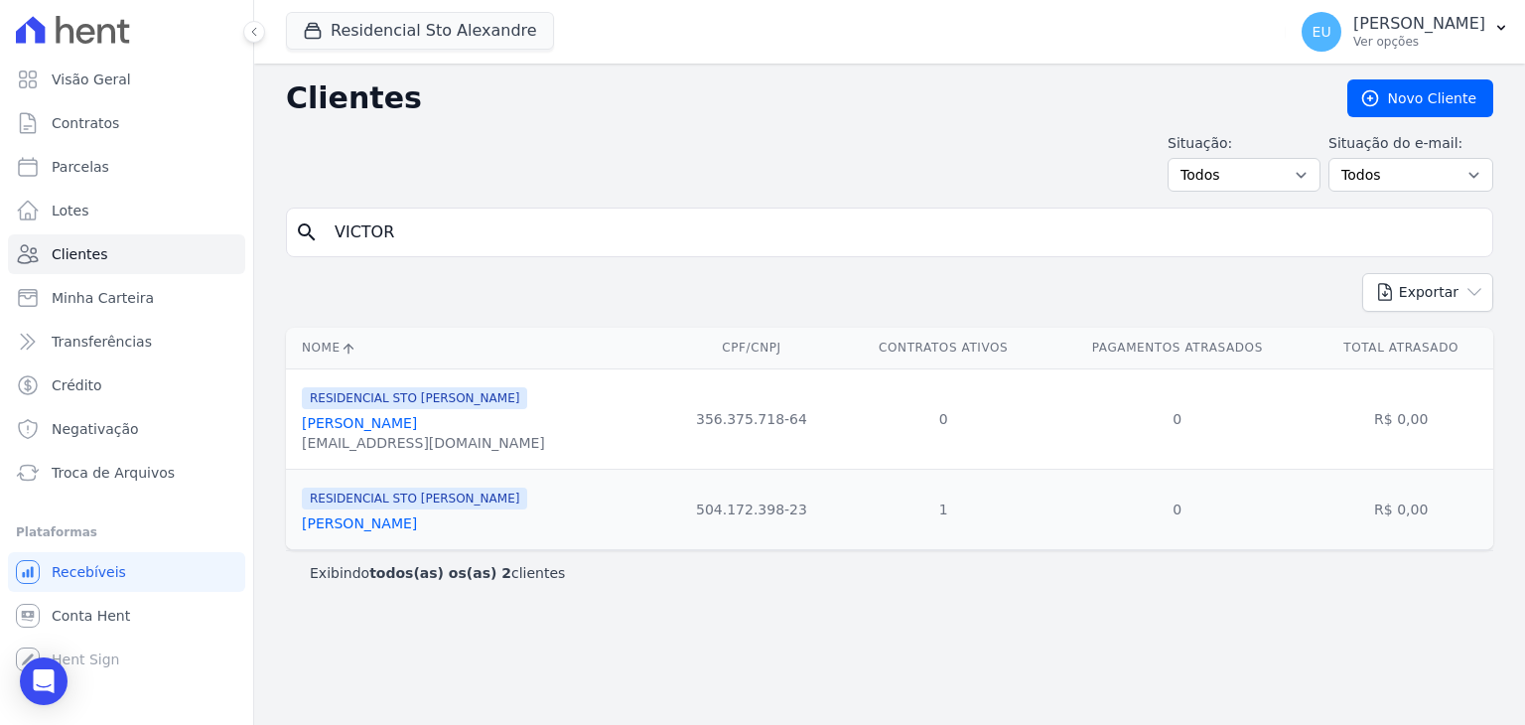
drag, startPoint x: 786, startPoint y: 513, endPoint x: 680, endPoint y: 506, distance: 106.5
click at [680, 506] on td "504.172.398-23" at bounding box center [751, 509] width 179 height 80
copy td "504.172.398-23"
click at [790, 510] on td "504.172.398-23" at bounding box center [751, 509] width 179 height 80
drag, startPoint x: 789, startPoint y: 509, endPoint x: 674, endPoint y: 508, distance: 115.2
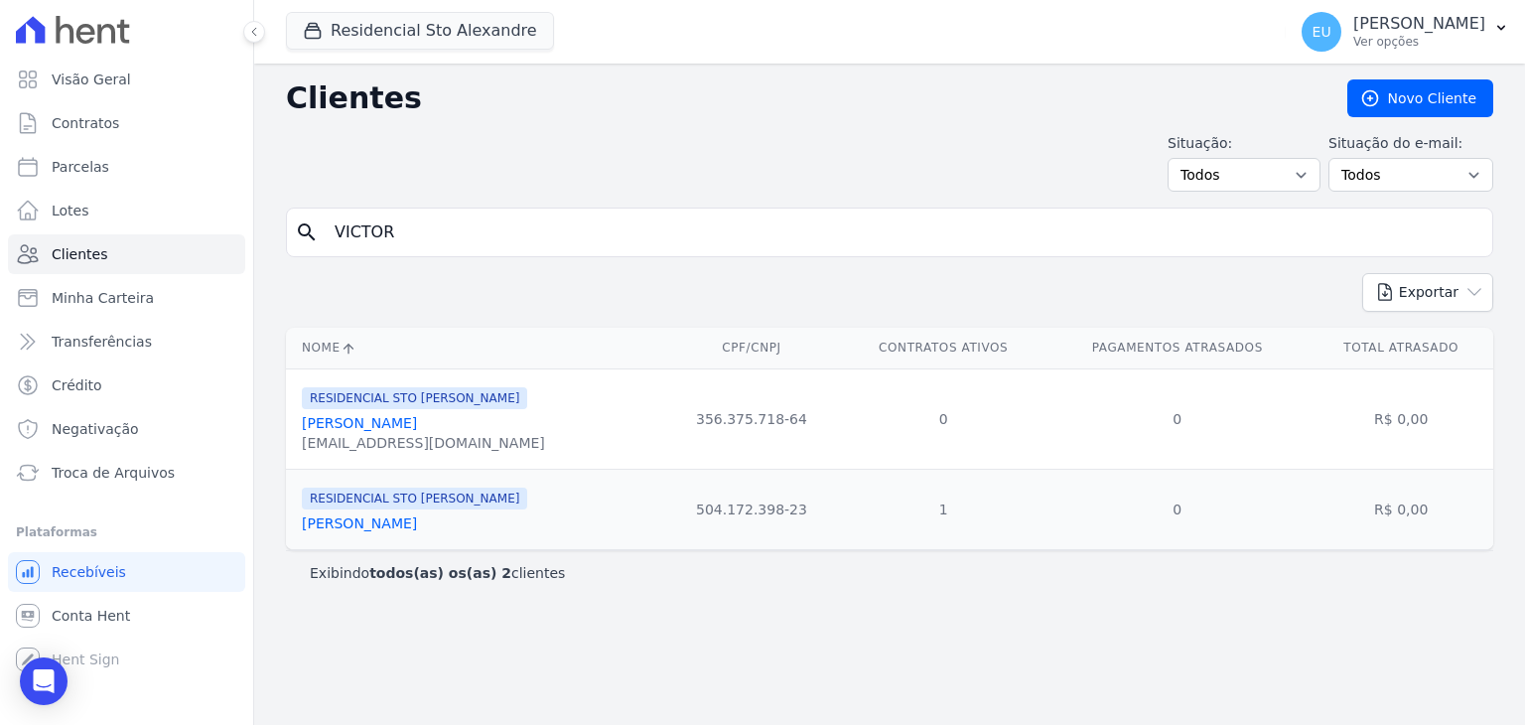
click at [674, 508] on td "504.172.398-23" at bounding box center [751, 509] width 179 height 80
copy td "504.172.398-23"
click at [663, 563] on div "Exibindo todos(as) os(as) 2 clientes" at bounding box center [890, 573] width 1160 height 20
drag, startPoint x: 402, startPoint y: 227, endPoint x: 239, endPoint y: 235, distance: 163.0
click at [246, 228] on div "Visão Geral Contratos [GEOGRAPHIC_DATA] Lotes Clientes Minha Carteira Transferê…" at bounding box center [762, 362] width 1525 height 725
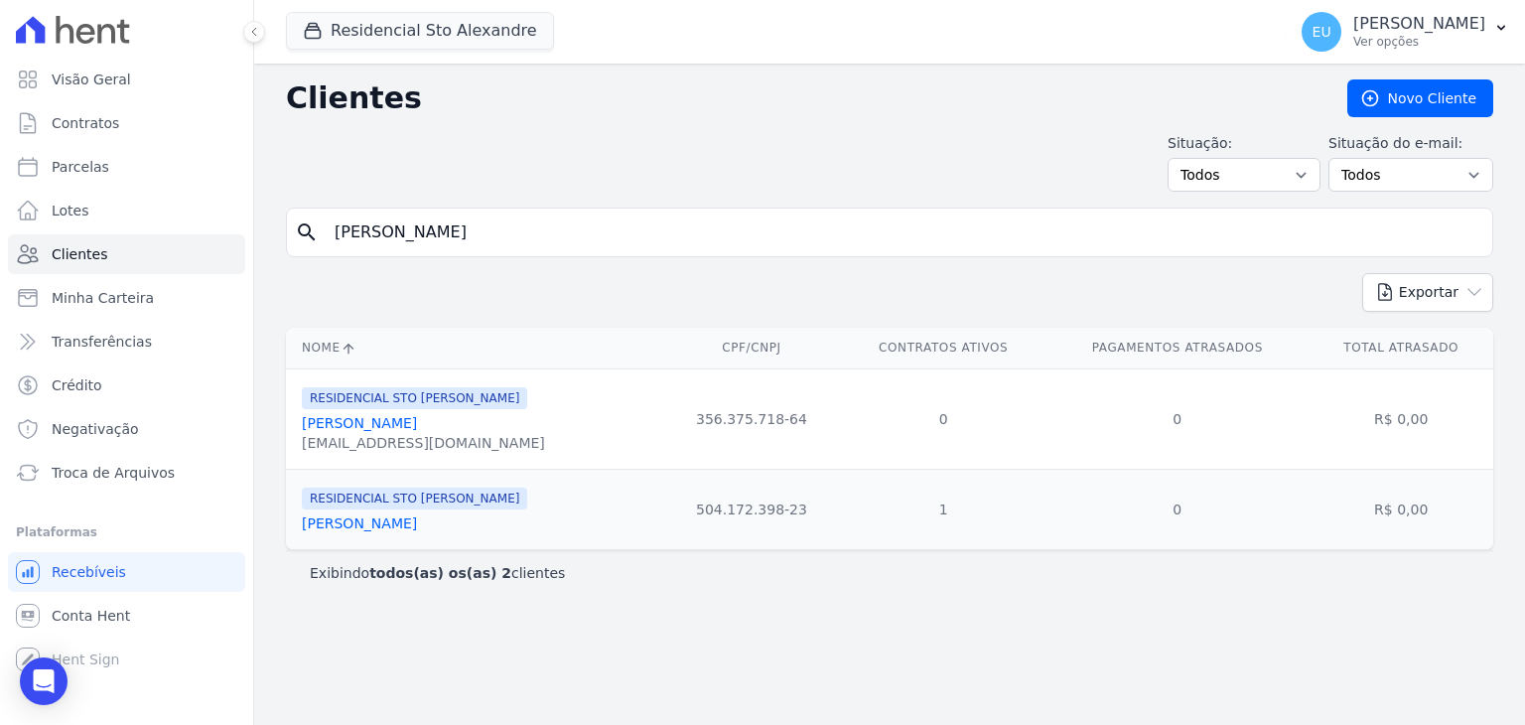
type input "[PERSON_NAME]"
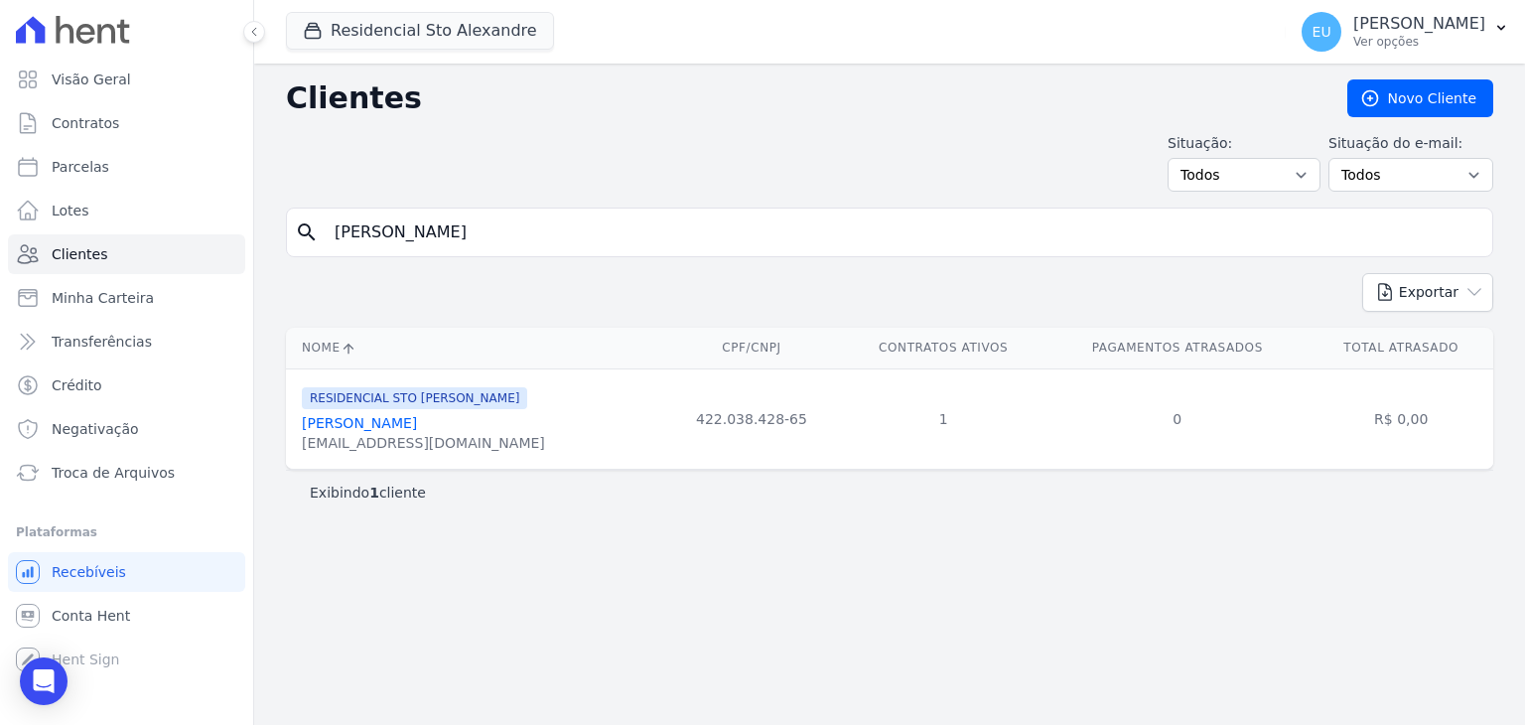
drag, startPoint x: 474, startPoint y: 442, endPoint x: 295, endPoint y: 449, distance: 178.9
click at [295, 449] on td "RESIDENCIAL STO [PERSON_NAME] [PERSON_NAME] [EMAIL_ADDRESS][DOMAIN_NAME]" at bounding box center [474, 418] width 376 height 100
copy div "[EMAIL_ADDRESS][DOMAIN_NAME]"
drag, startPoint x: 569, startPoint y: 422, endPoint x: 295, endPoint y: 414, distance: 274.2
click at [295, 414] on td "RESIDENCIAL STO [PERSON_NAME] [PERSON_NAME] [EMAIL_ADDRESS][DOMAIN_NAME]" at bounding box center [474, 418] width 376 height 100
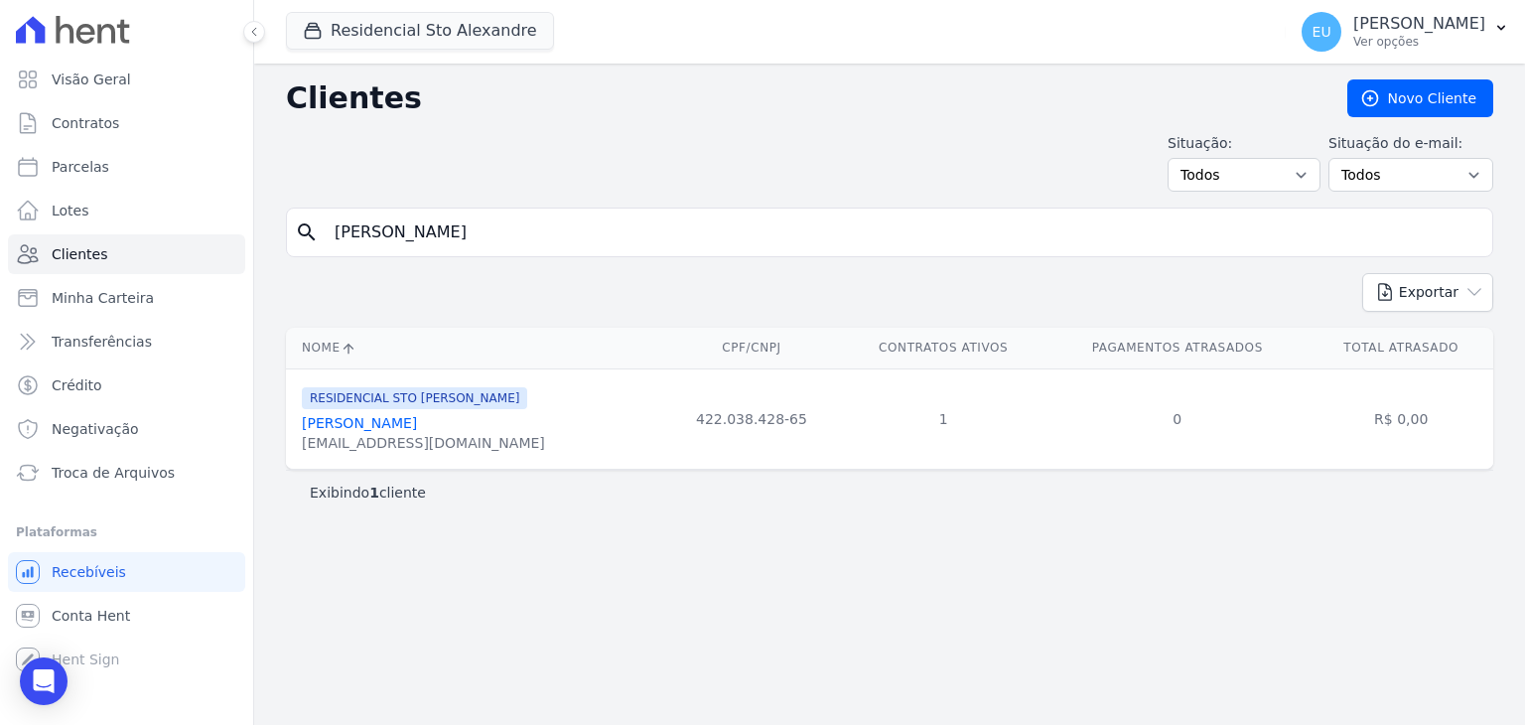
copy link "[PERSON_NAME]"
click at [349, 343] on icon at bounding box center [349, 349] width 16 height 16
drag, startPoint x: 417, startPoint y: 235, endPoint x: 250, endPoint y: 216, distance: 167.9
click at [250, 216] on div "Visão Geral Contratos [GEOGRAPHIC_DATA] Lotes Clientes Minha Carteira Transferê…" at bounding box center [762, 362] width 1525 height 725
type input "[PERSON_NAME]"
